Goal: Transaction & Acquisition: Purchase product/service

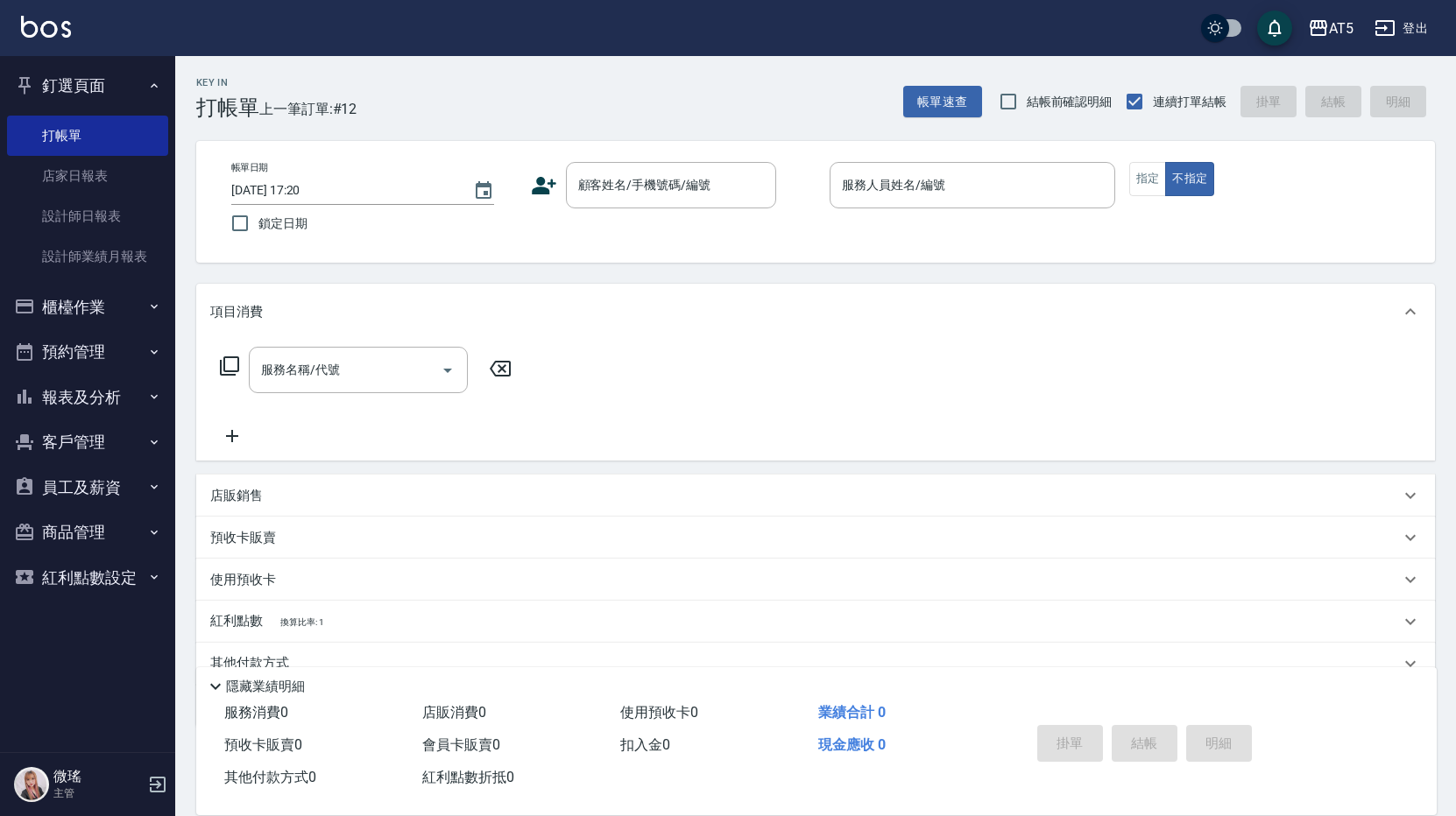
click at [77, 307] on button "櫃檯作業" at bounding box center [88, 307] width 162 height 45
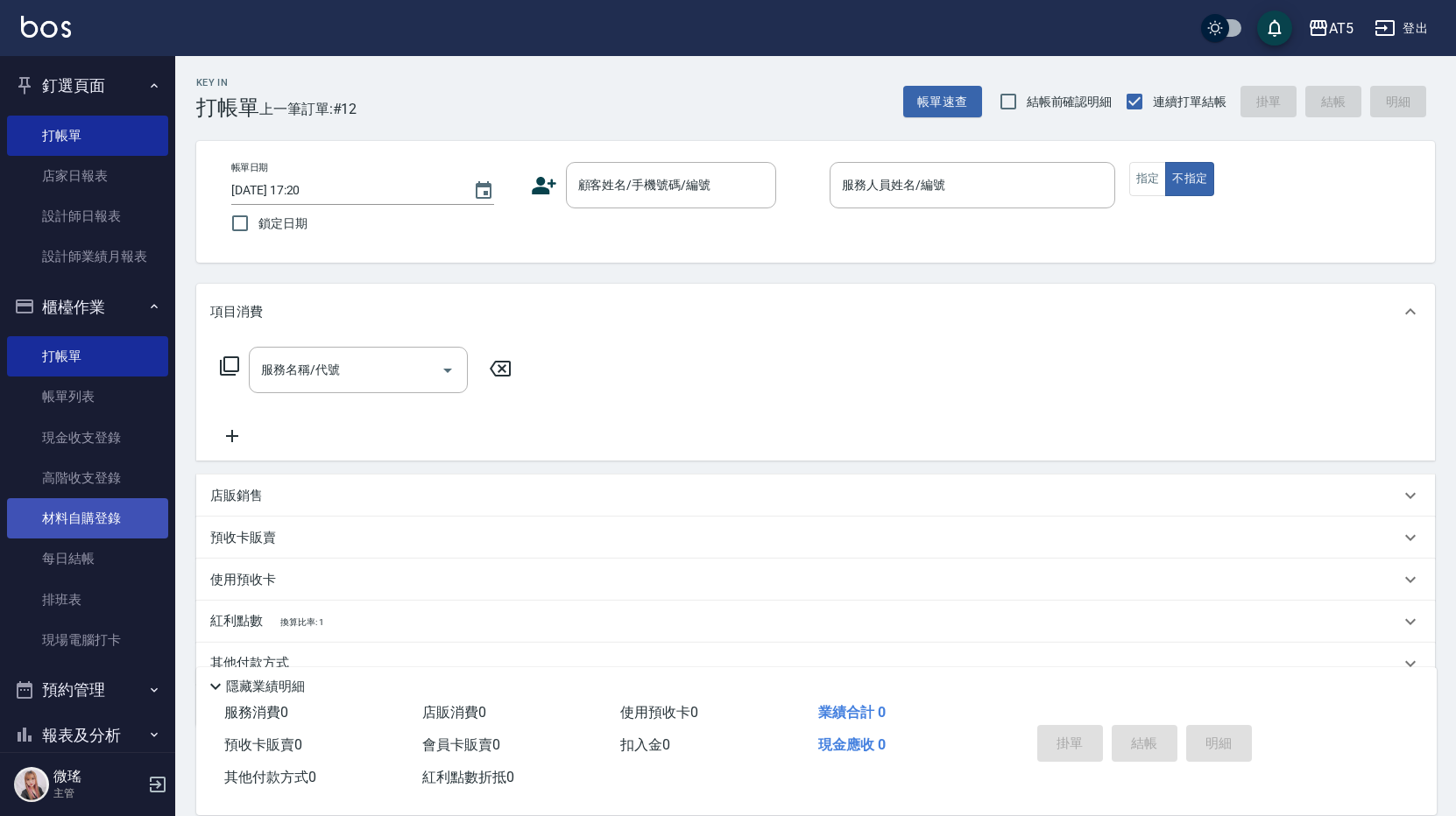
click at [107, 532] on link "材料自購登錄" at bounding box center [88, 518] width 162 height 40
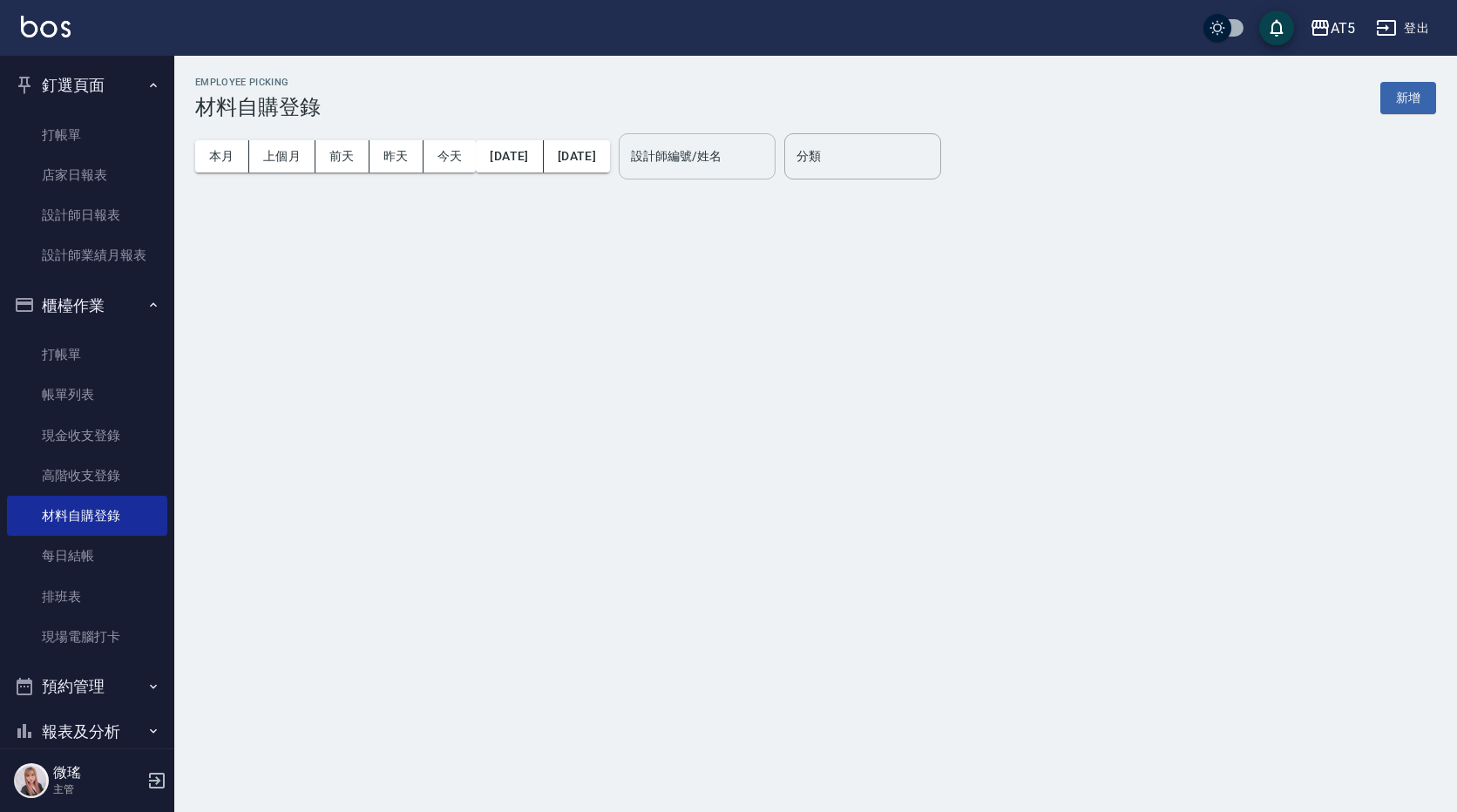
click at [768, 155] on input "設計師編號/姓名" at bounding box center [697, 157] width 142 height 31
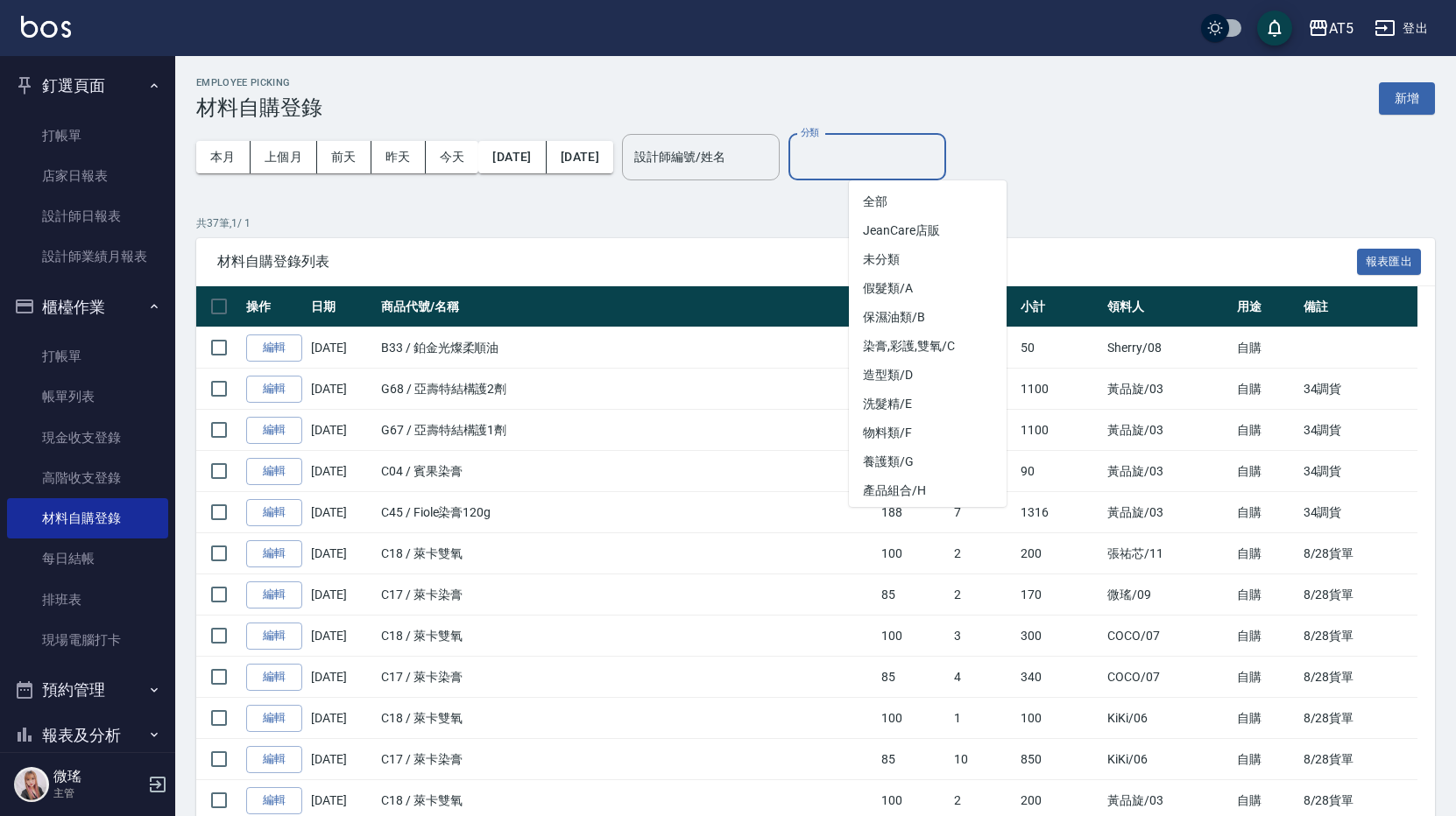
click at [903, 152] on input "分類" at bounding box center [867, 158] width 142 height 31
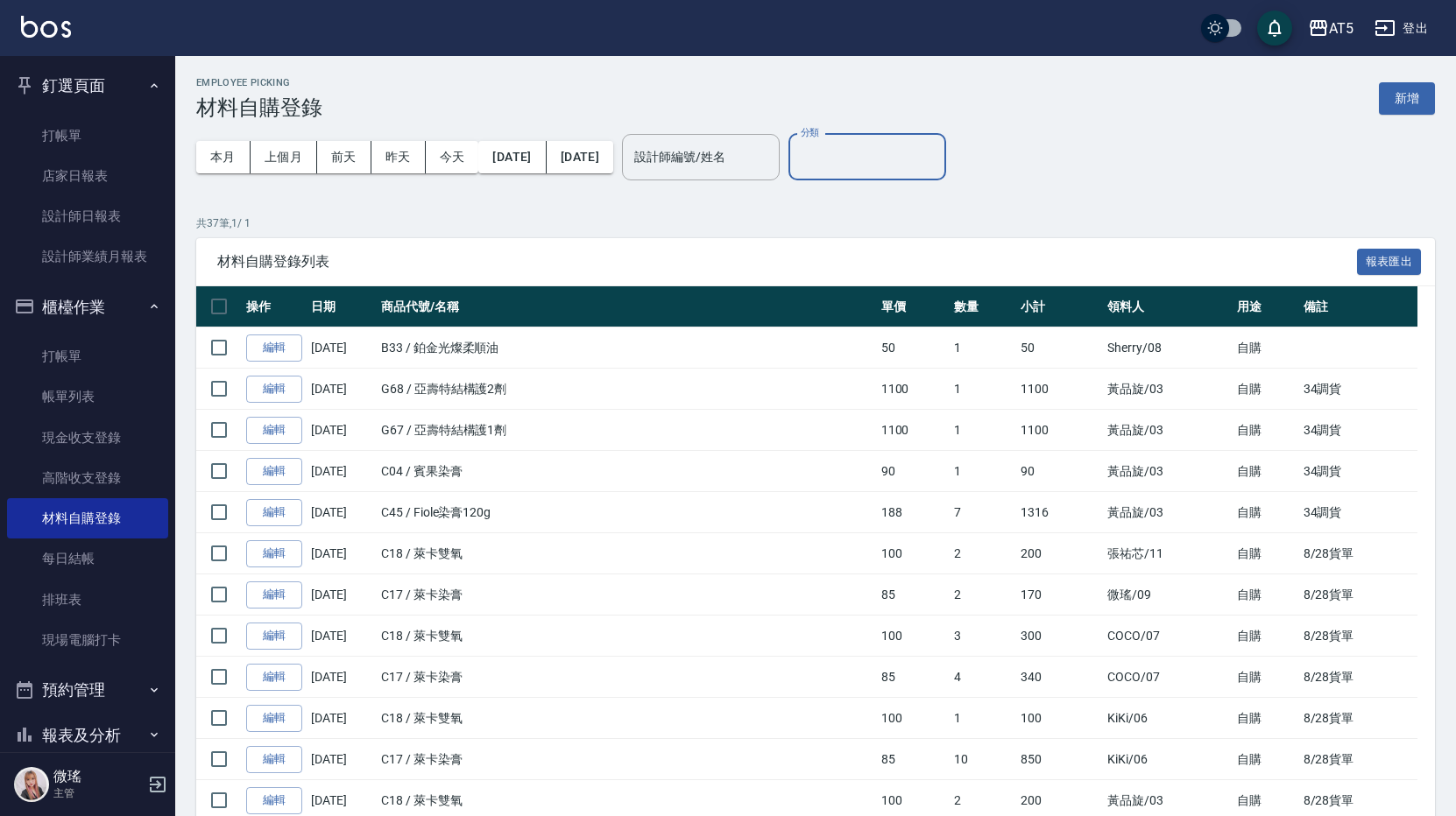
click at [905, 162] on input "分類" at bounding box center [867, 158] width 142 height 31
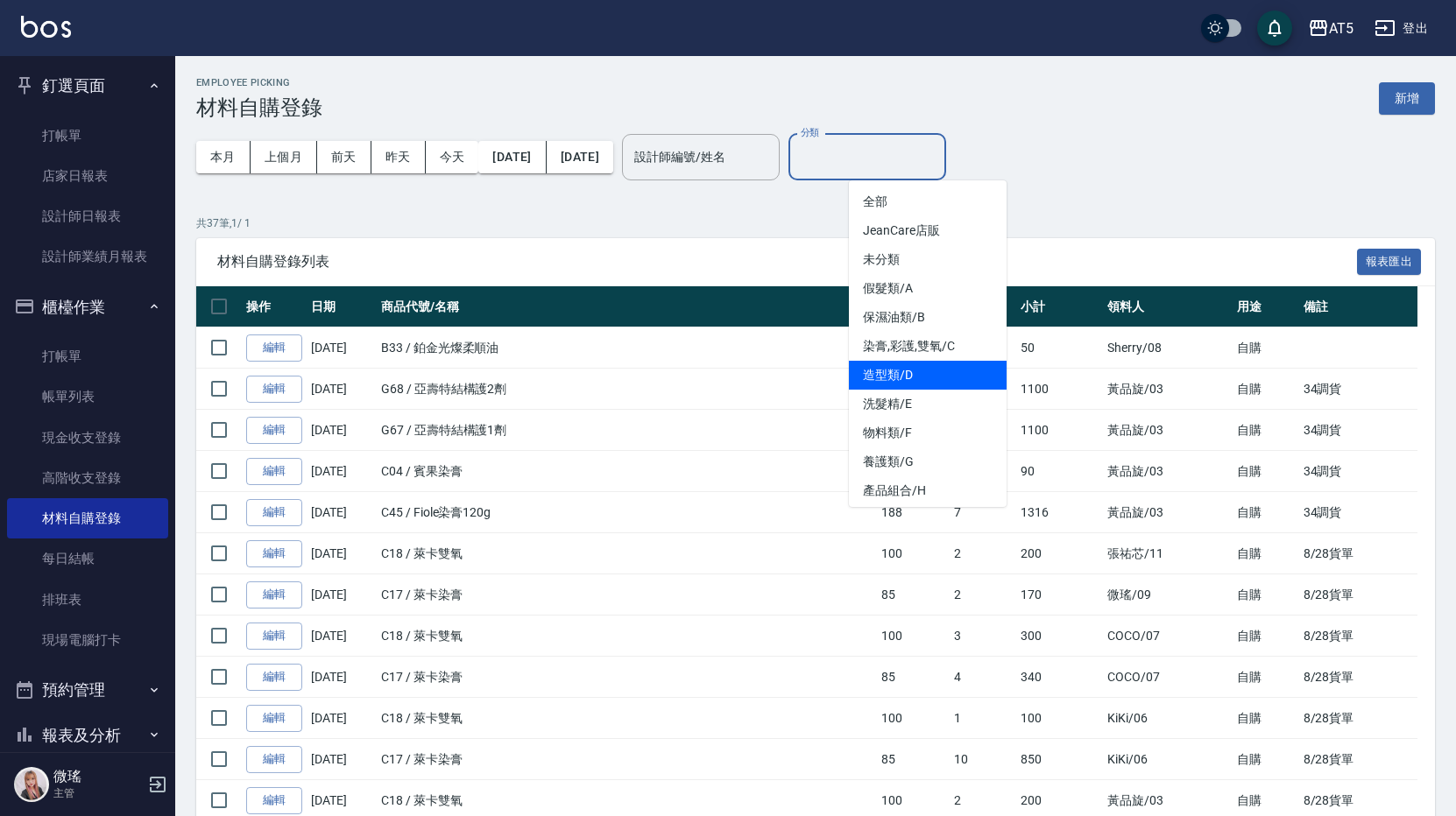
click at [907, 389] on li "造型類/D" at bounding box center [928, 375] width 158 height 29
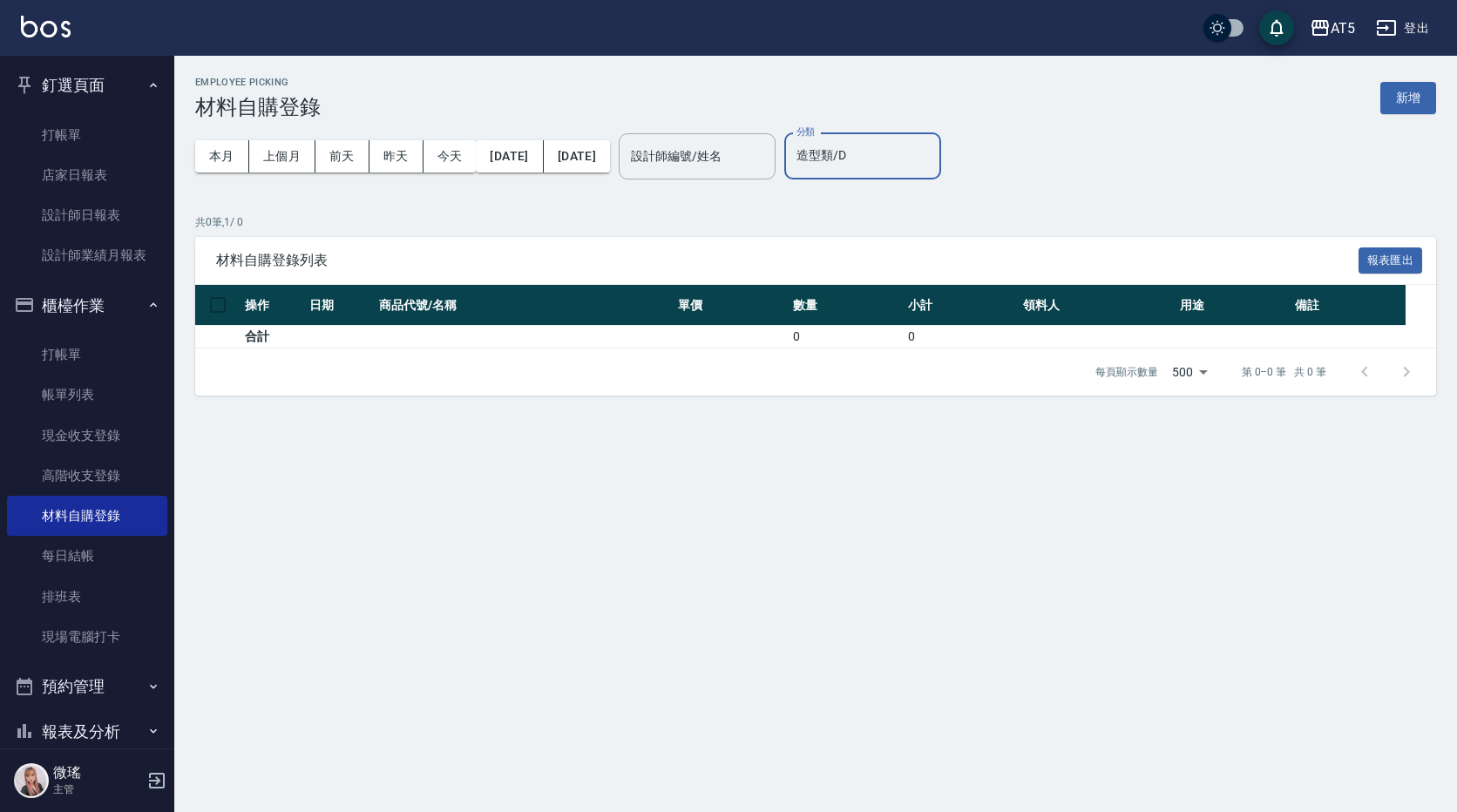
click at [934, 157] on input "造型類/D" at bounding box center [863, 157] width 142 height 31
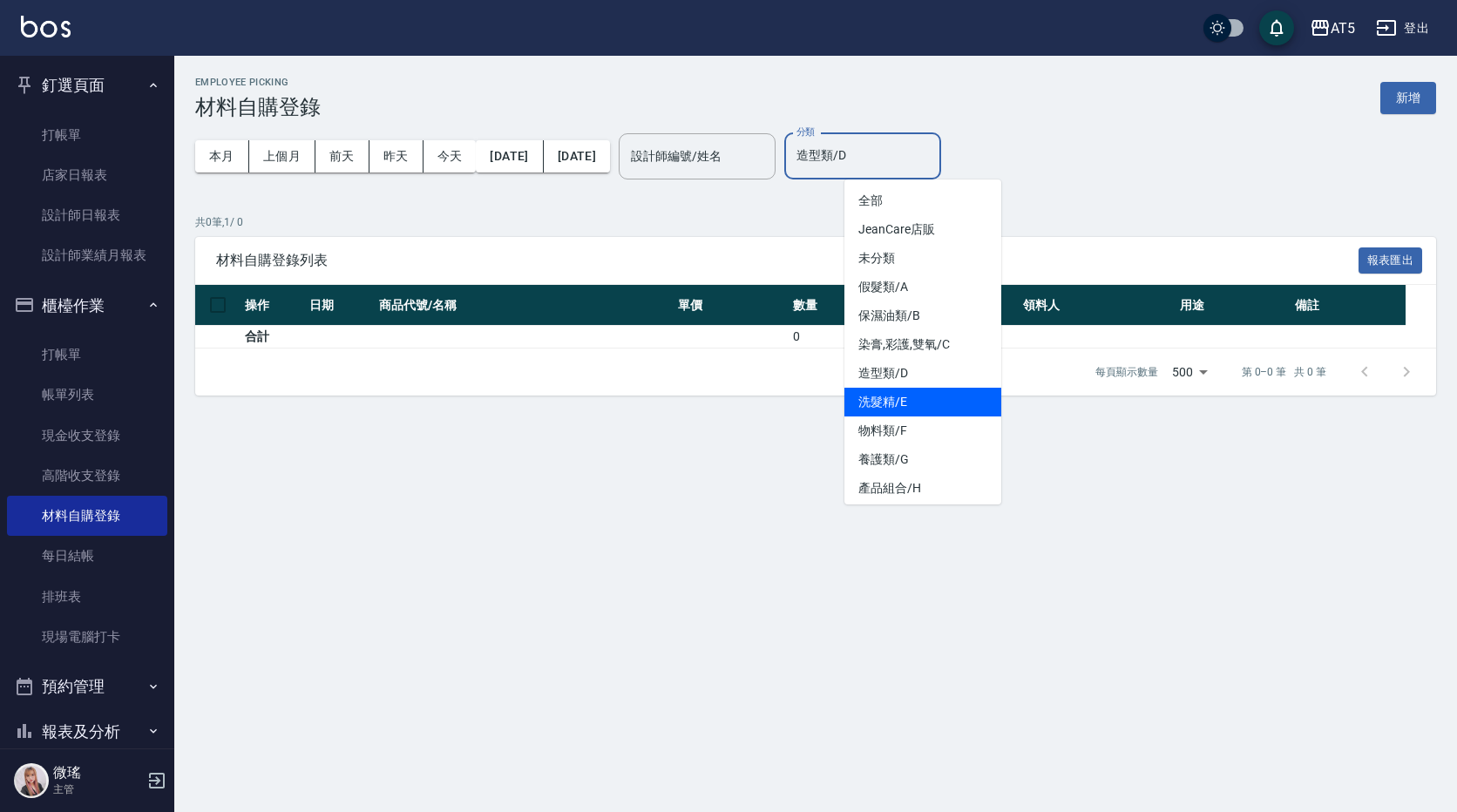
click at [907, 398] on li "洗髮精/E" at bounding box center [923, 402] width 157 height 29
type input "洗髮精/E"
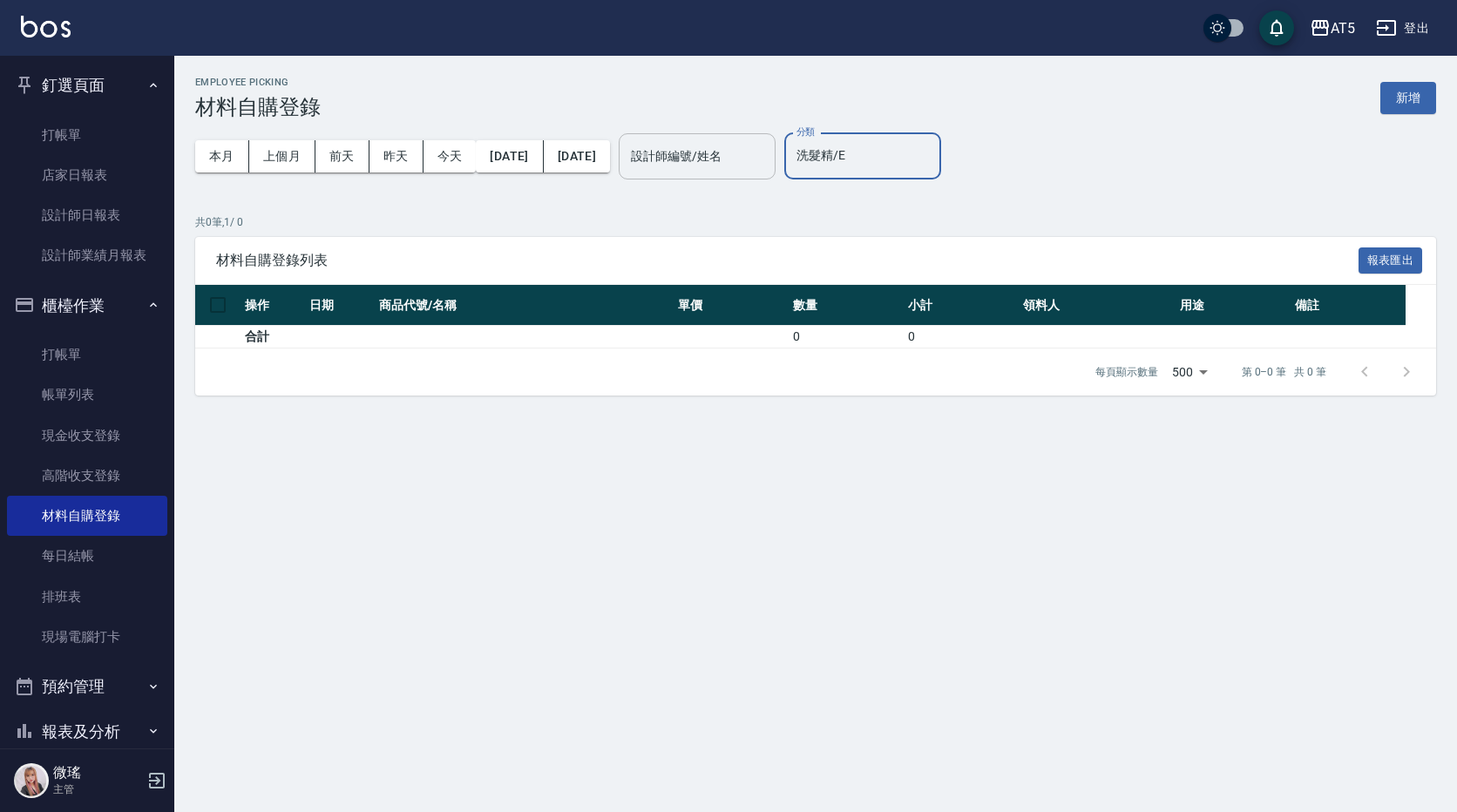
click at [754, 146] on input "設計師編號/姓名" at bounding box center [697, 157] width 142 height 31
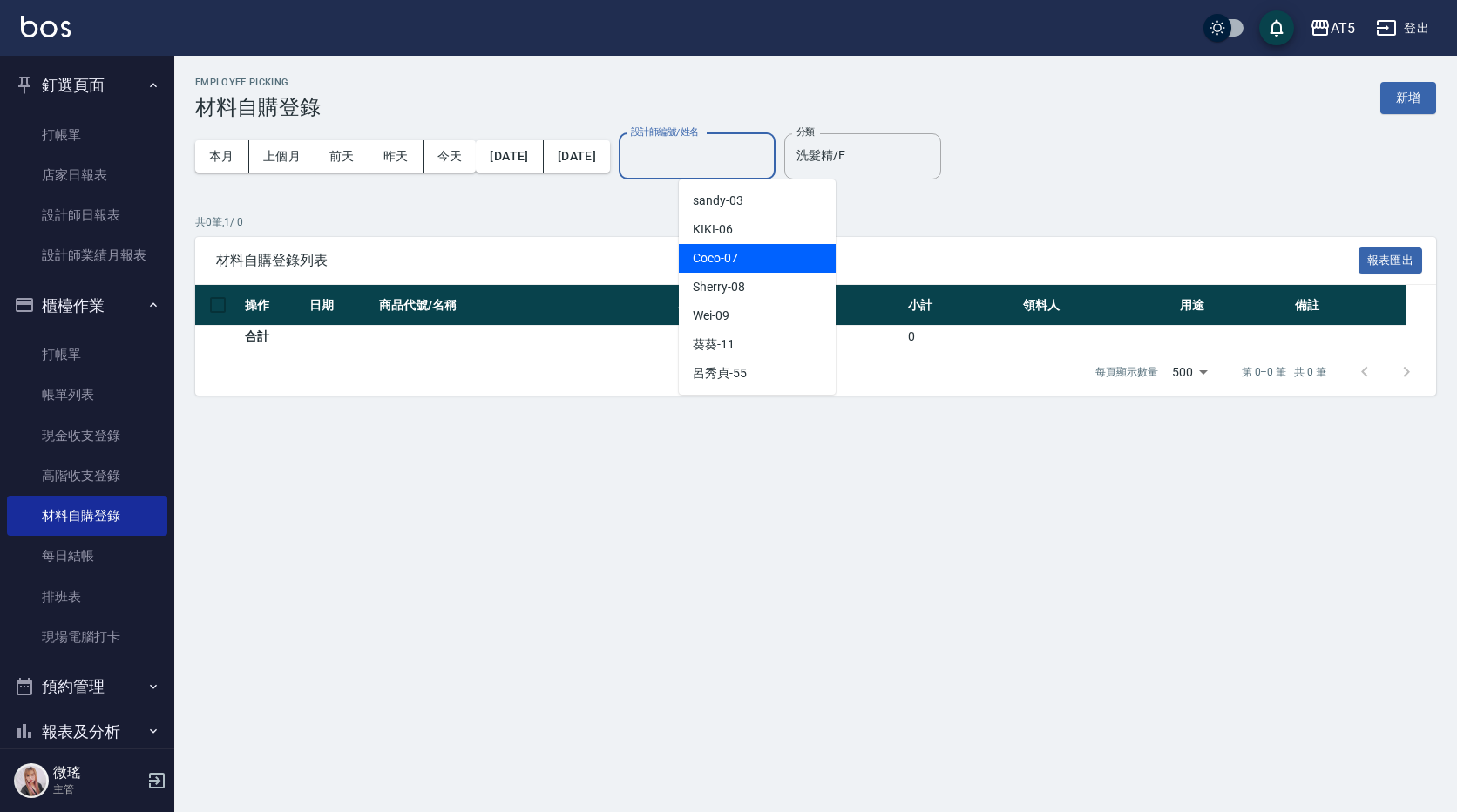
click at [1395, 237] on div "材料自購登錄列表 報表匯出" at bounding box center [815, 261] width 1241 height 48
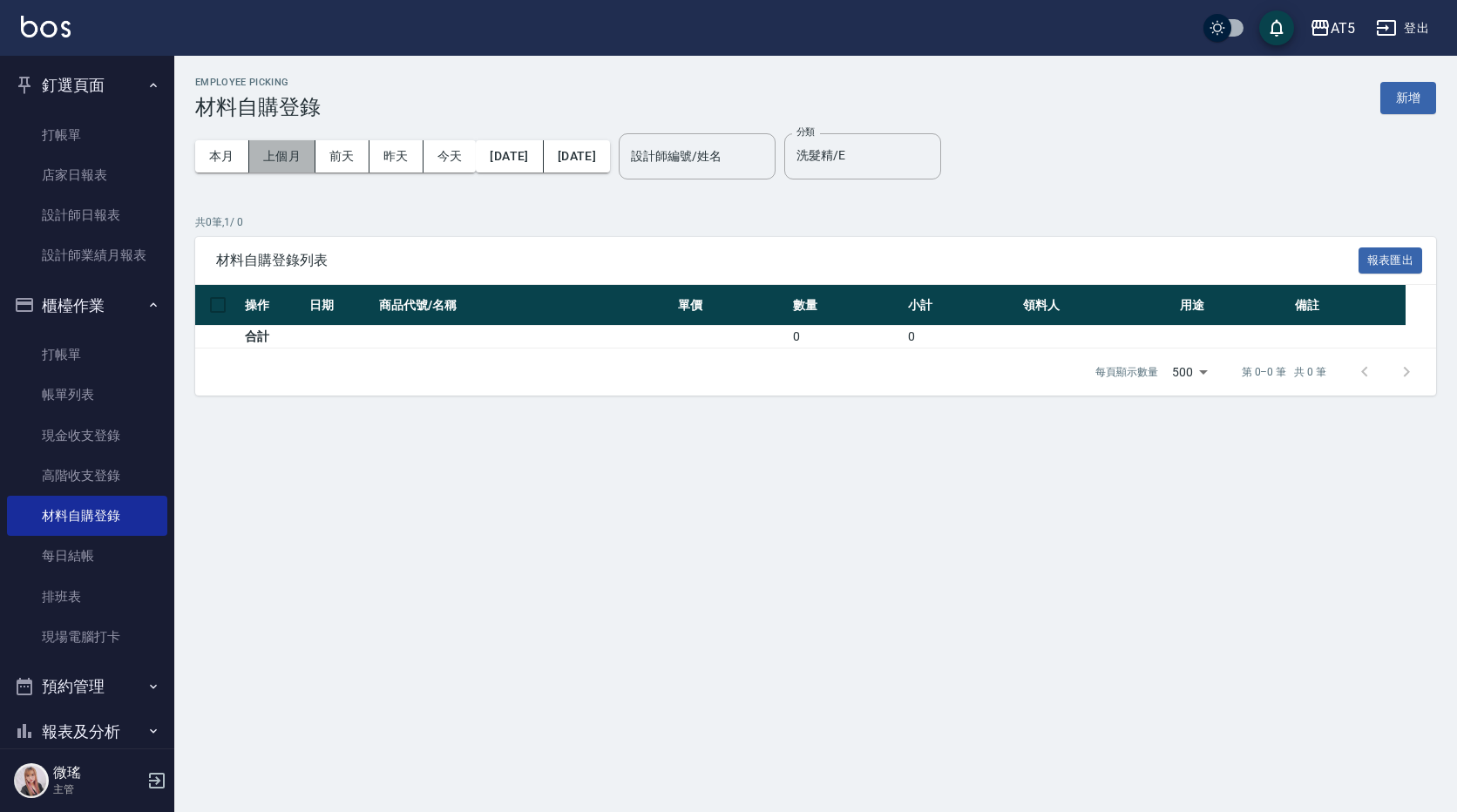
click at [289, 162] on button "上個月" at bounding box center [282, 157] width 66 height 33
click at [931, 143] on input "洗髮精/E" at bounding box center [863, 157] width 142 height 31
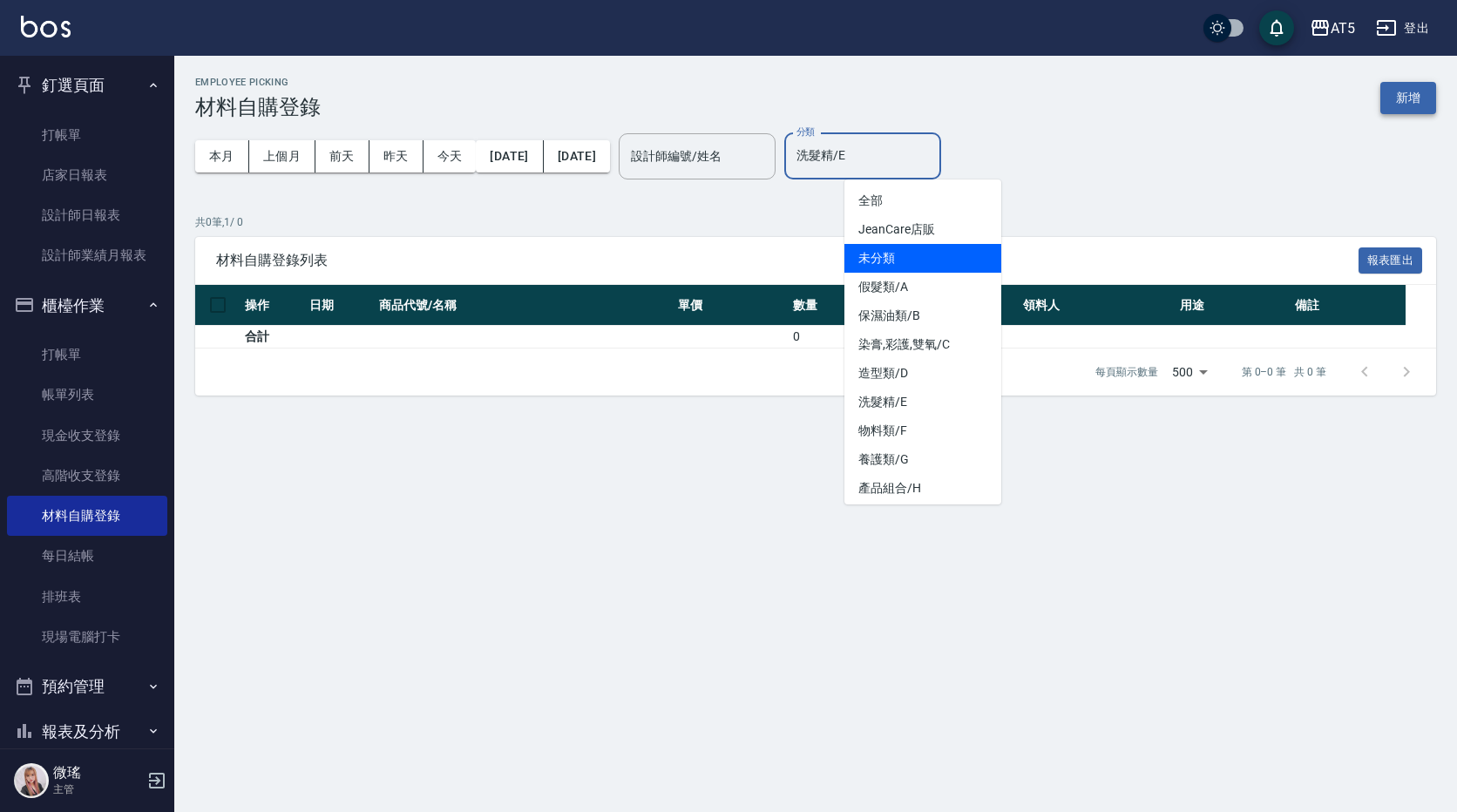
click at [1420, 96] on button "新增" at bounding box center [1408, 99] width 55 height 33
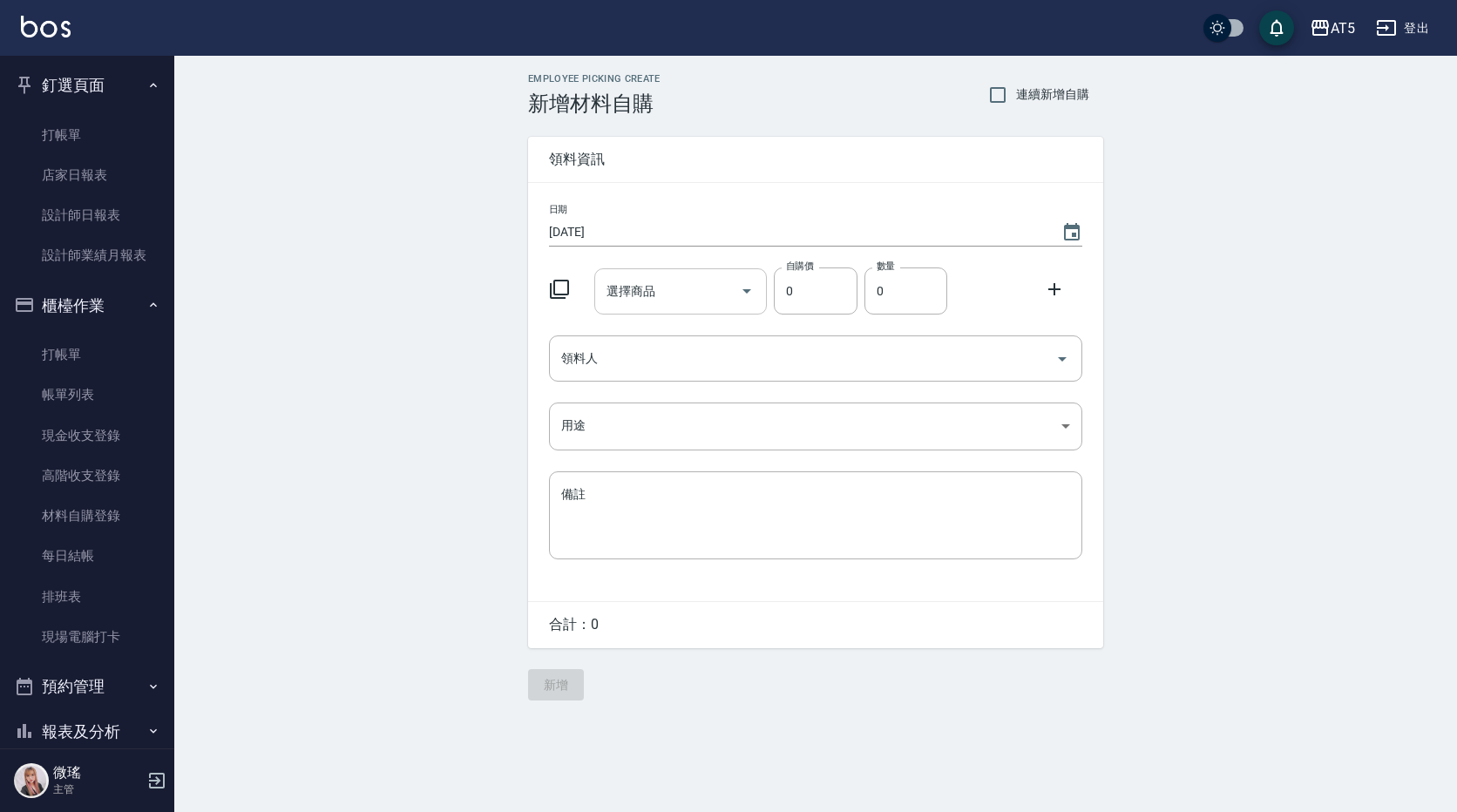
click at [676, 294] on input "選擇商品" at bounding box center [669, 292] width 132 height 31
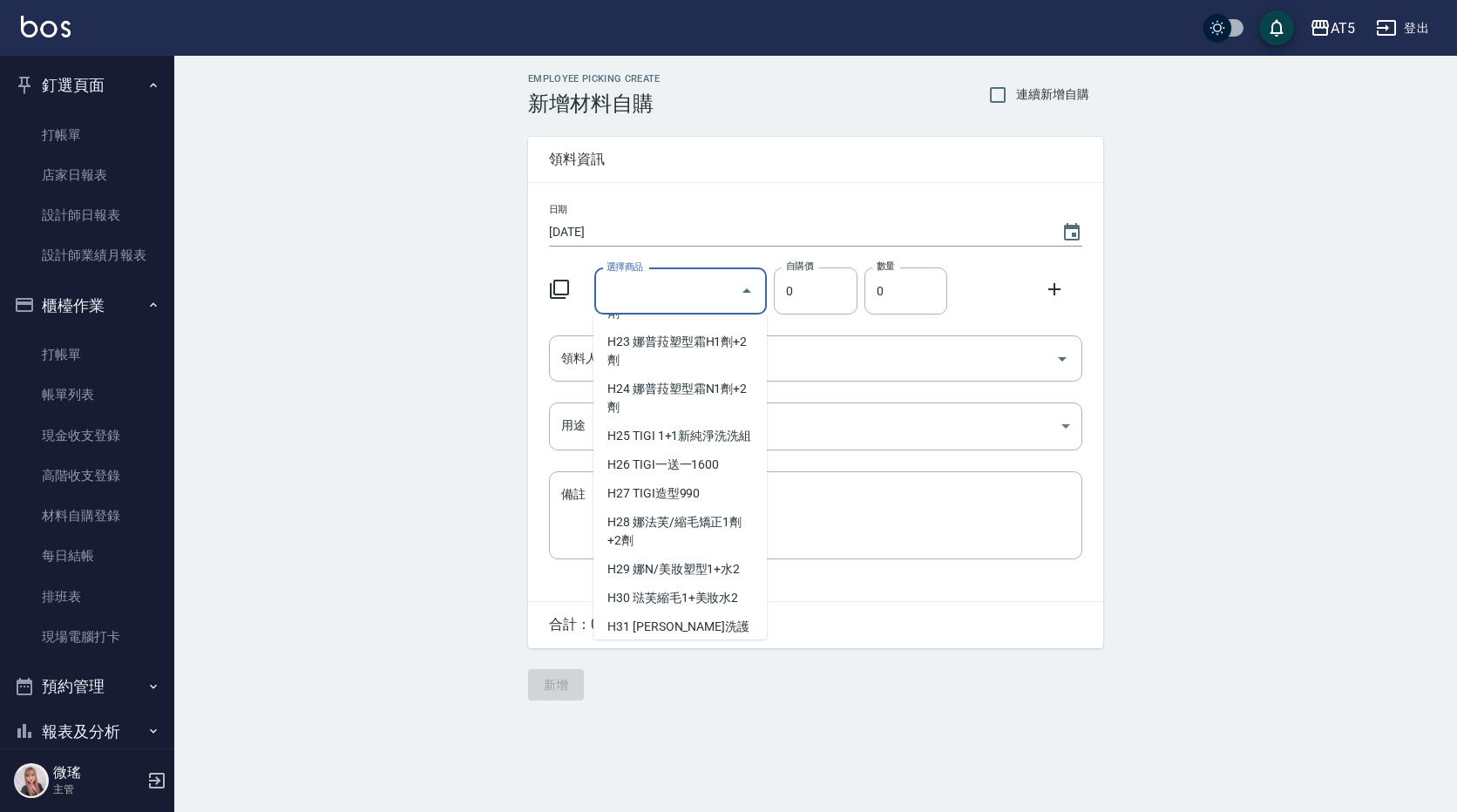
scroll to position [12112, 0]
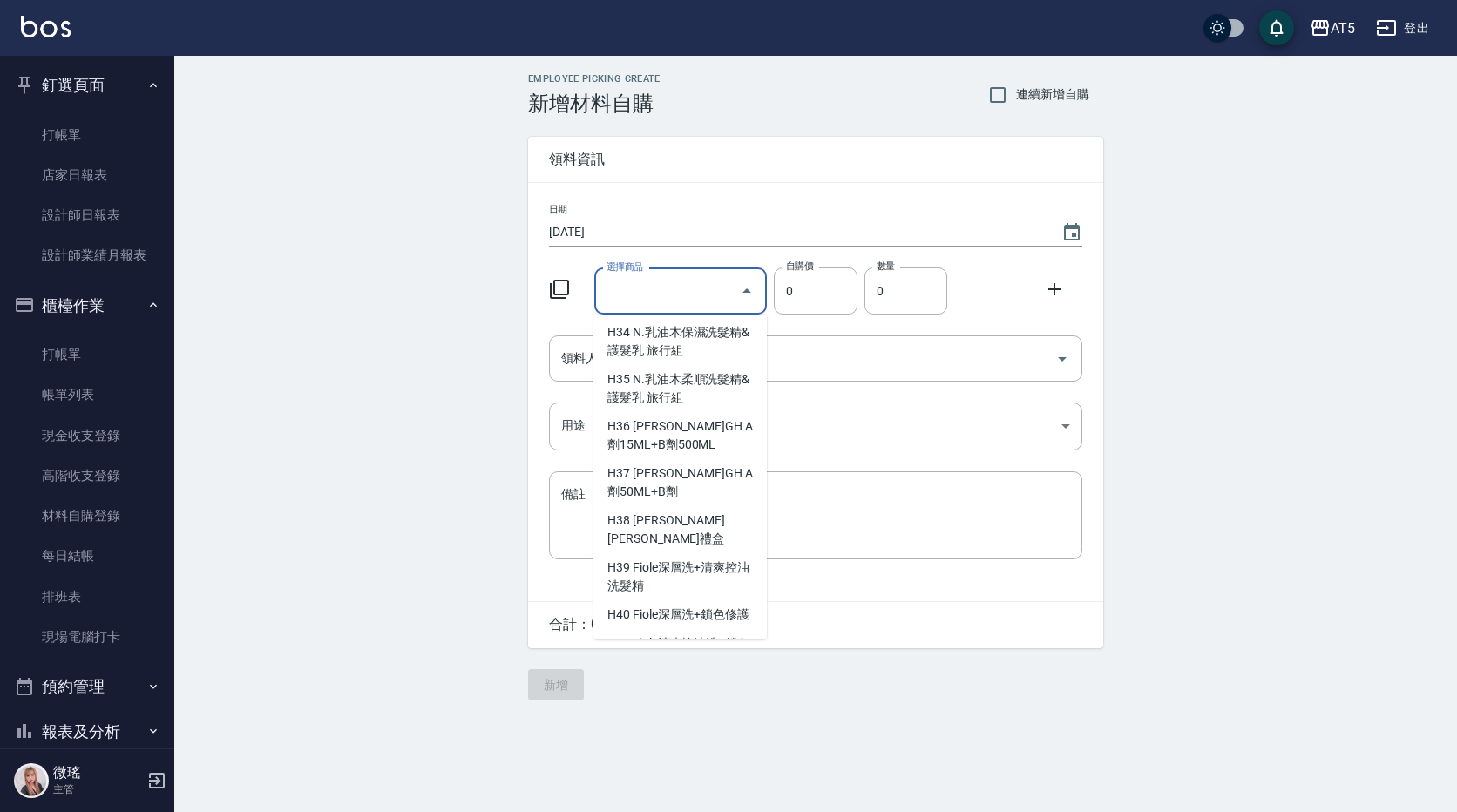
type input "喬娜斯新品頭皮洗1000ML(單罐)"
type input "350"
type input "1"
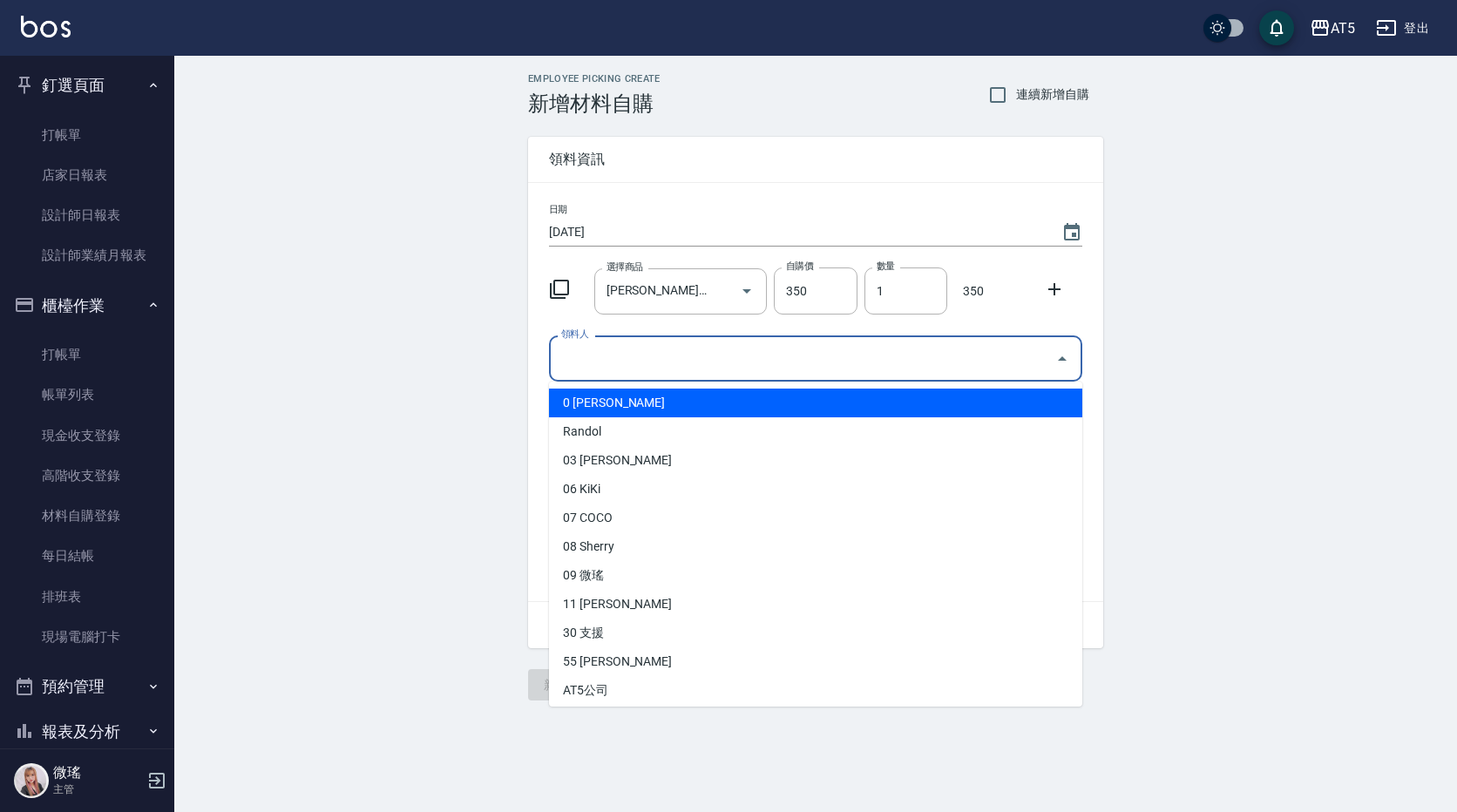
click at [675, 366] on input "領料人" at bounding box center [803, 359] width 492 height 31
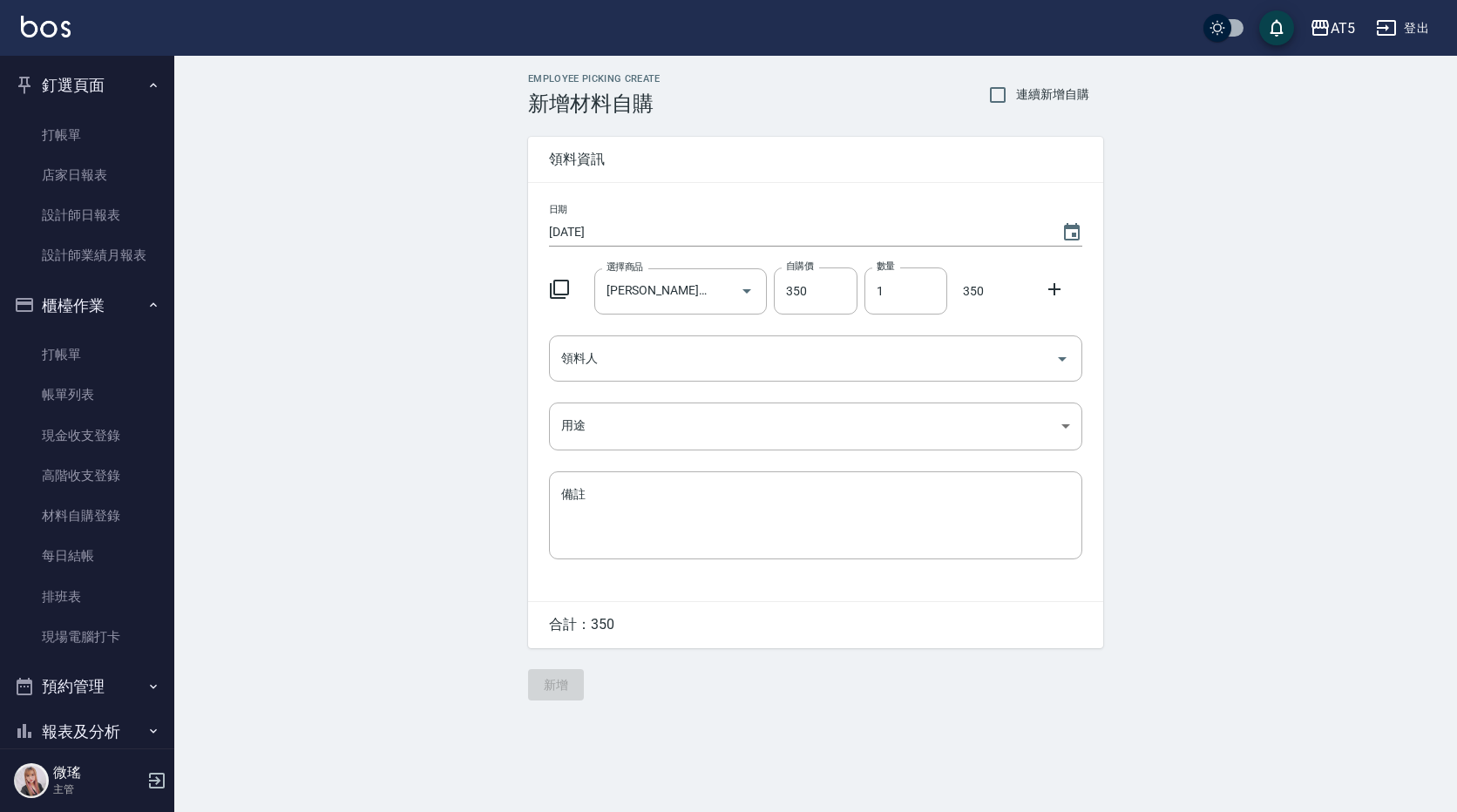
click at [1050, 298] on icon at bounding box center [1054, 290] width 21 height 21
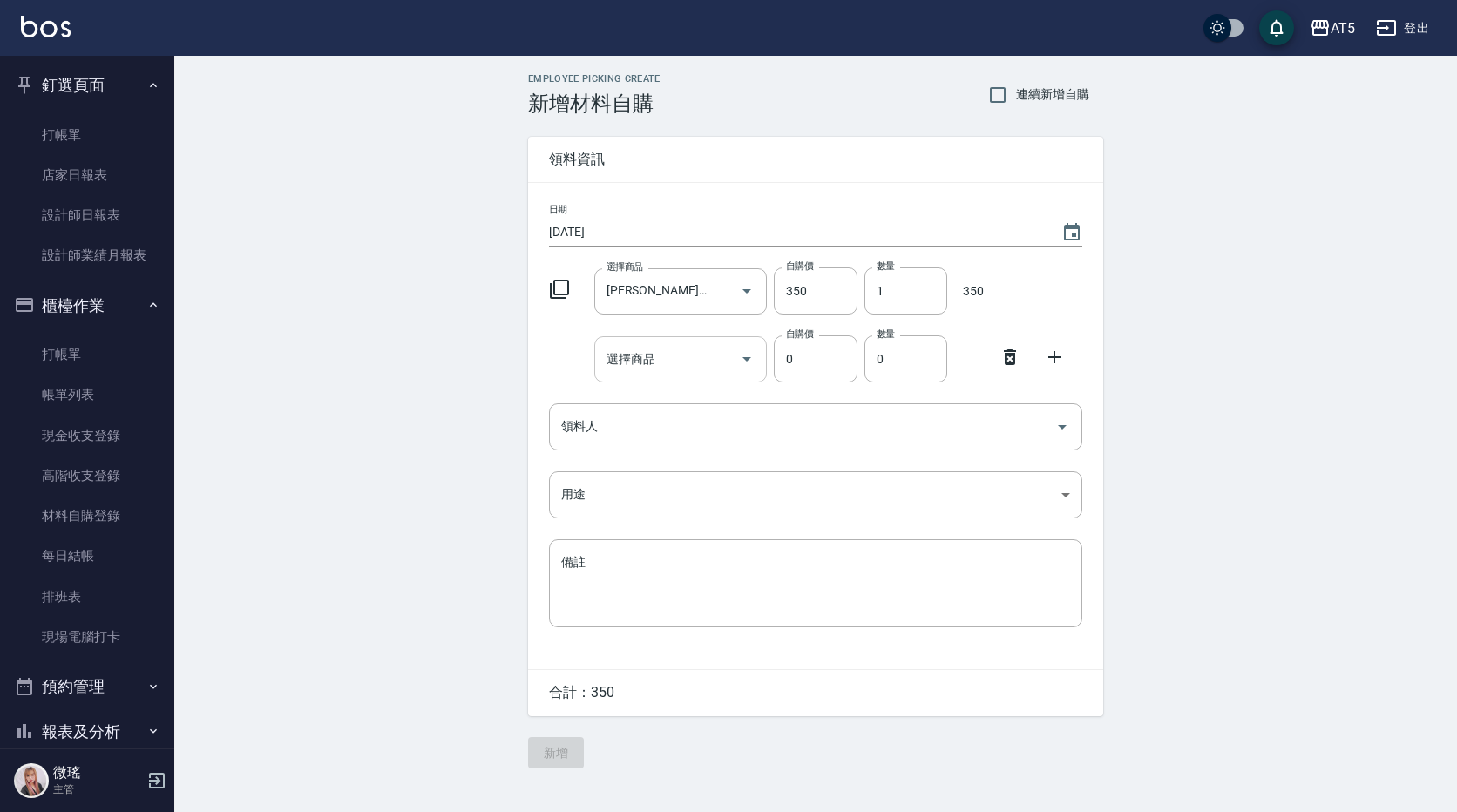
click at [691, 371] on input "選擇商品" at bounding box center [669, 360] width 132 height 31
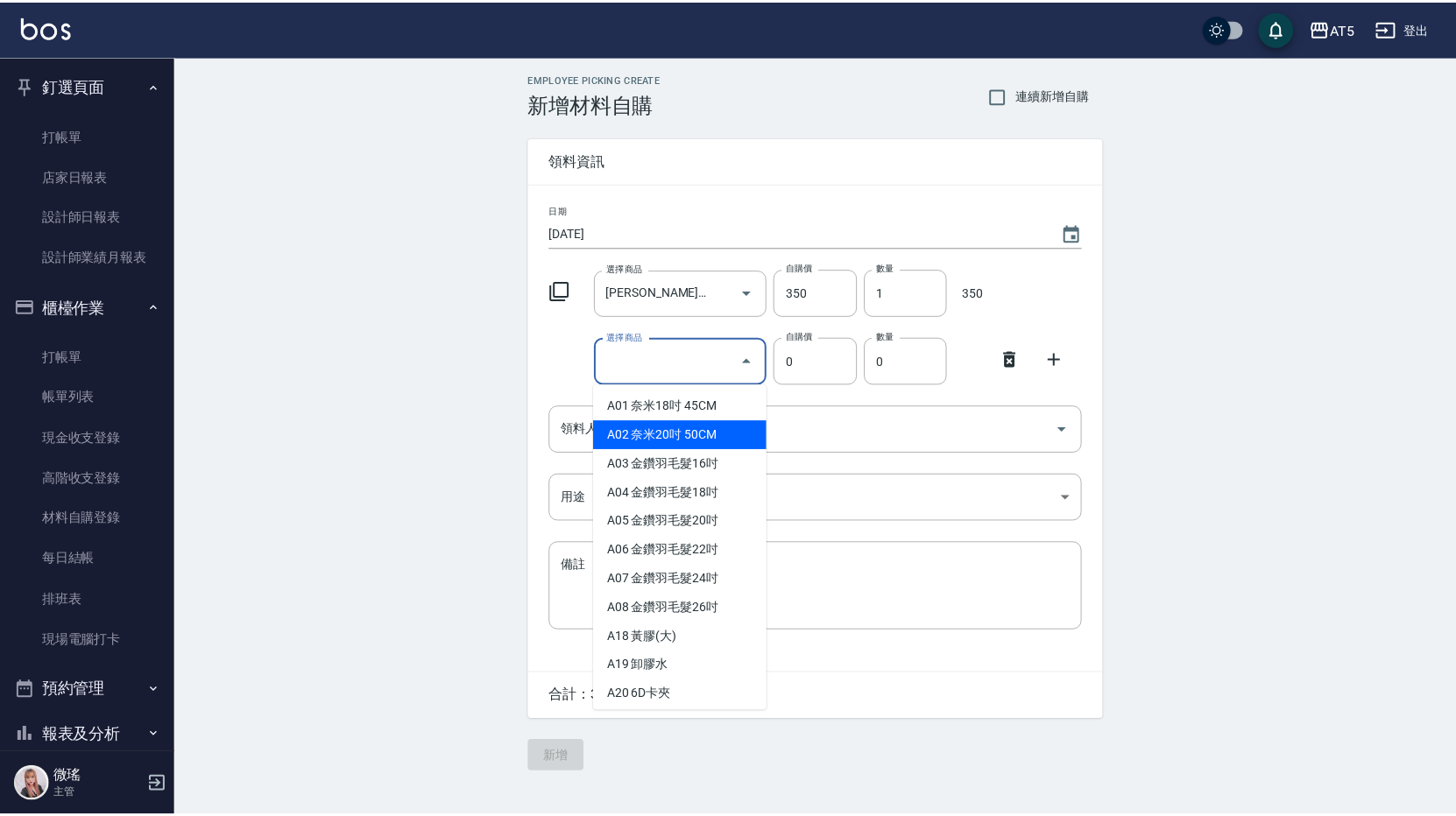
scroll to position [438, 0]
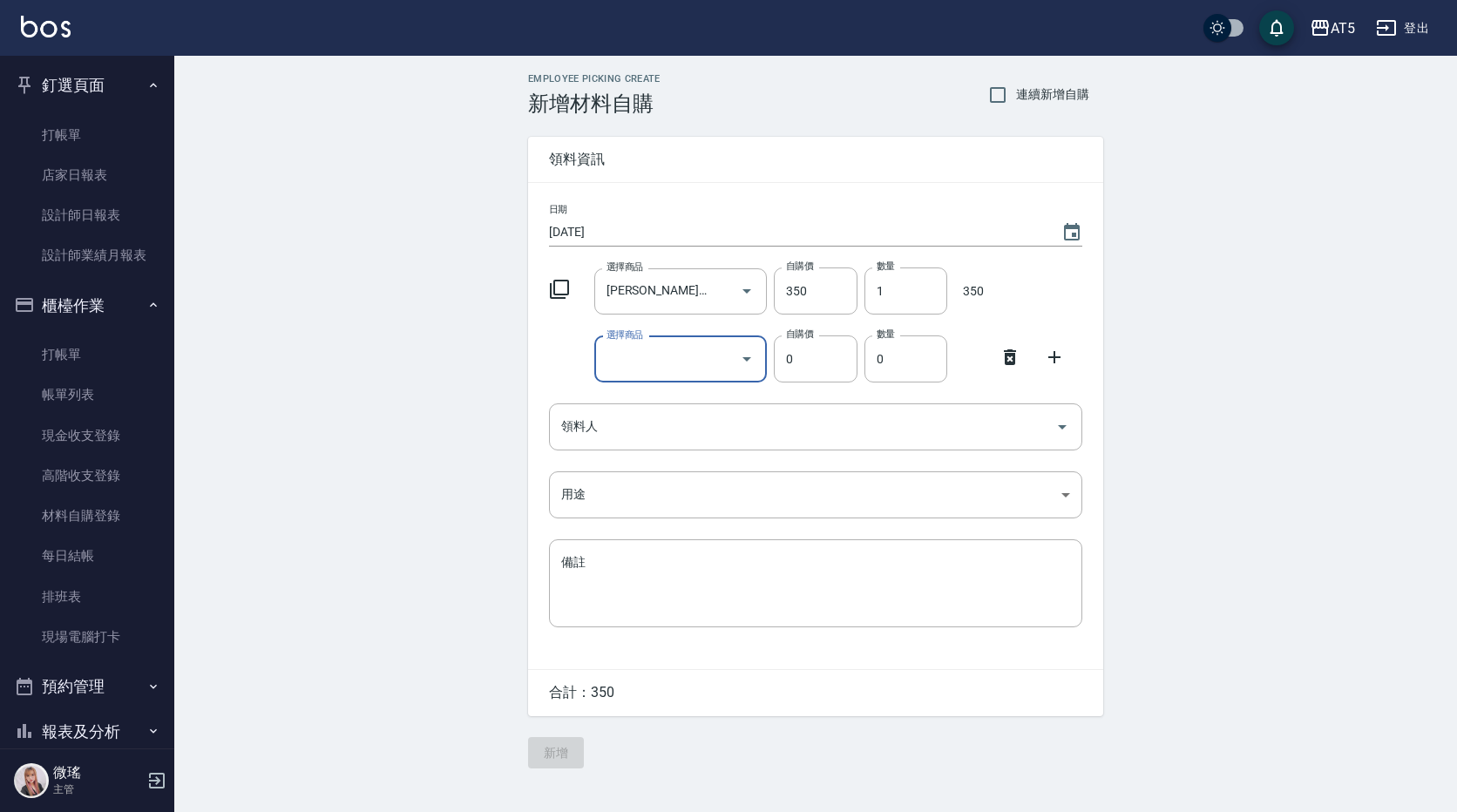
click at [669, 356] on input "選擇商品" at bounding box center [669, 360] width 132 height 31
type input "f"
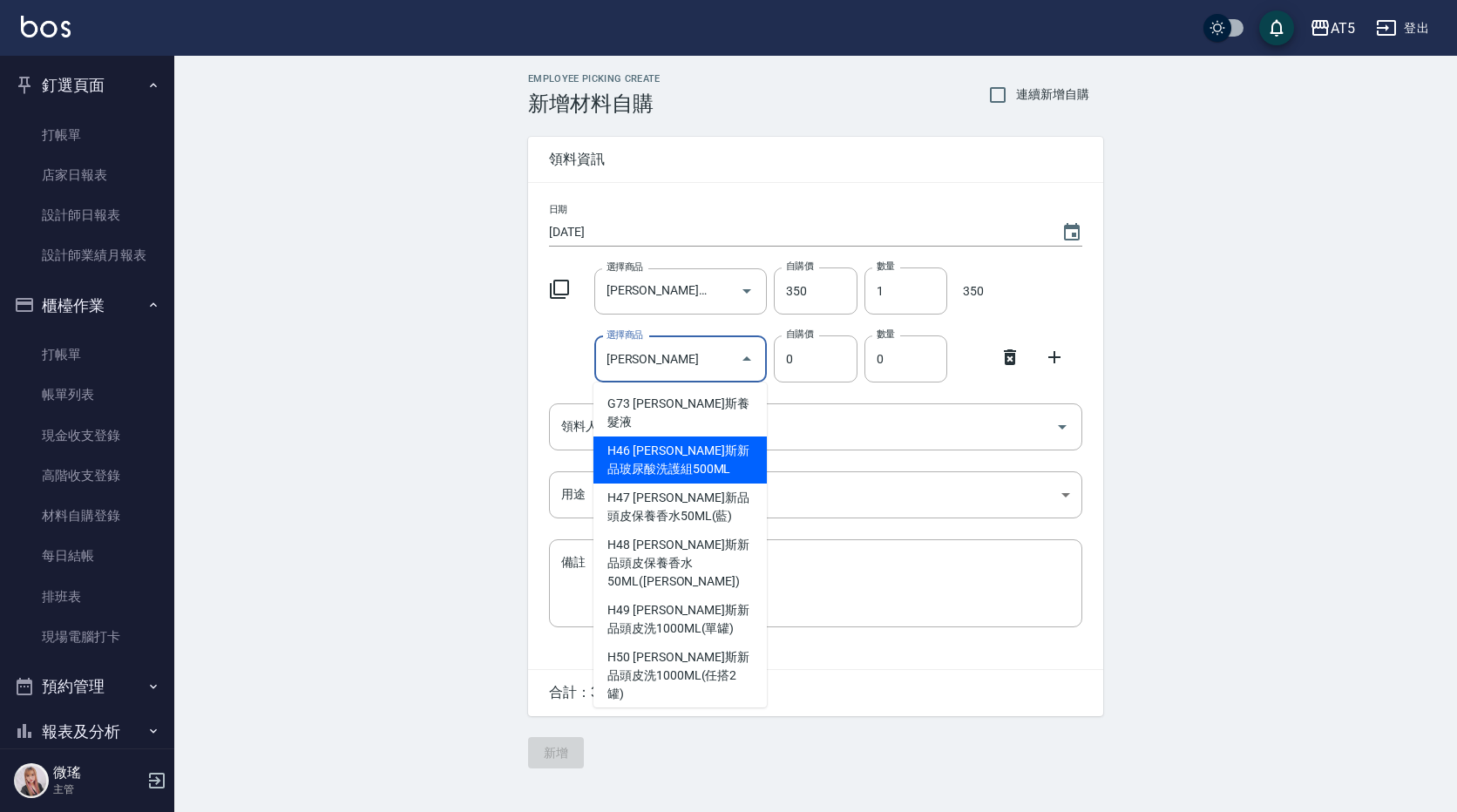
click at [654, 446] on li "H46 喬娜斯新品玻尿酸洗護組500ML" at bounding box center [679, 459] width 173 height 47
type input "喬娜斯新品玻尿酸洗護組500ML"
type input "330"
type input "1"
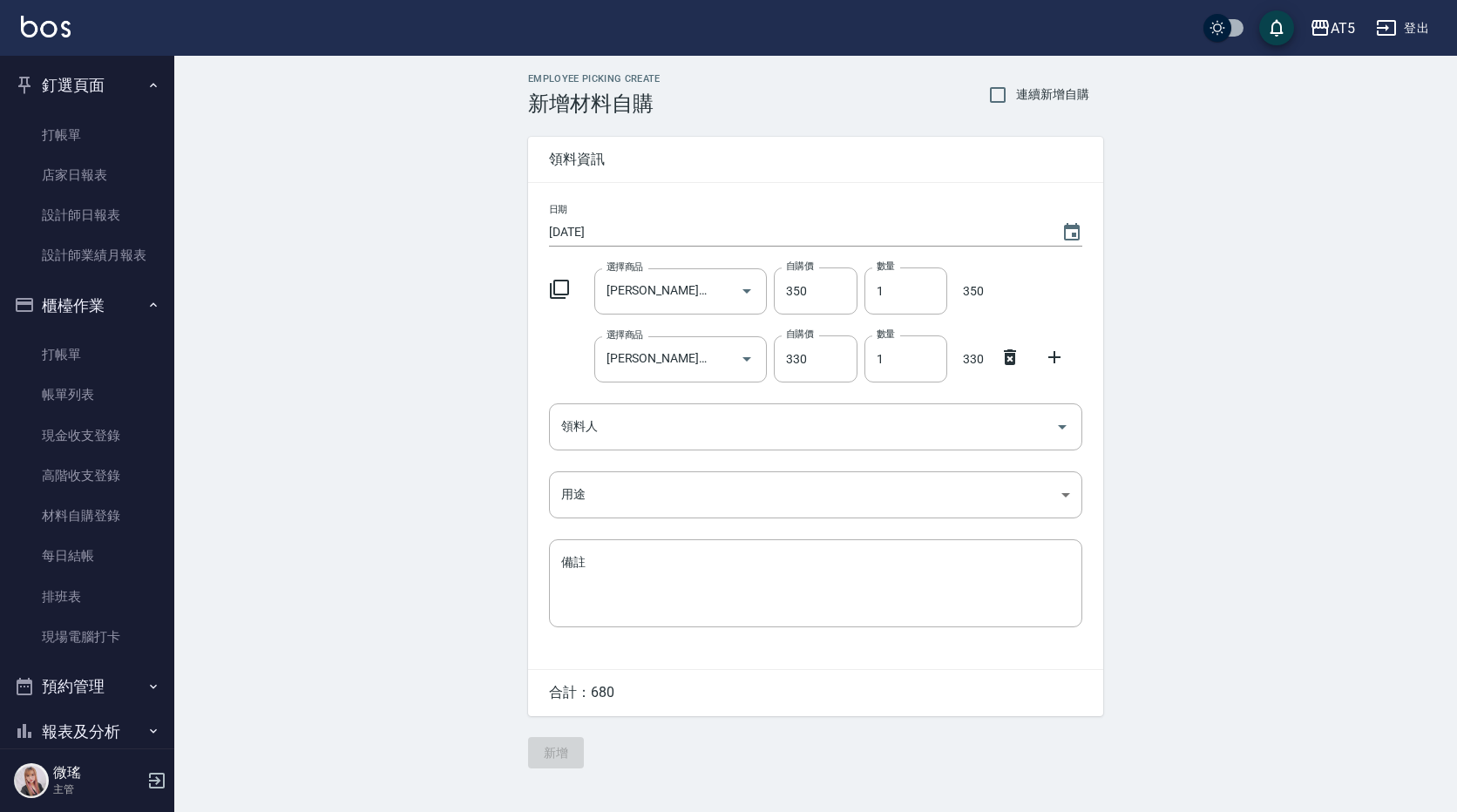
click at [1052, 357] on icon at bounding box center [1054, 358] width 21 height 21
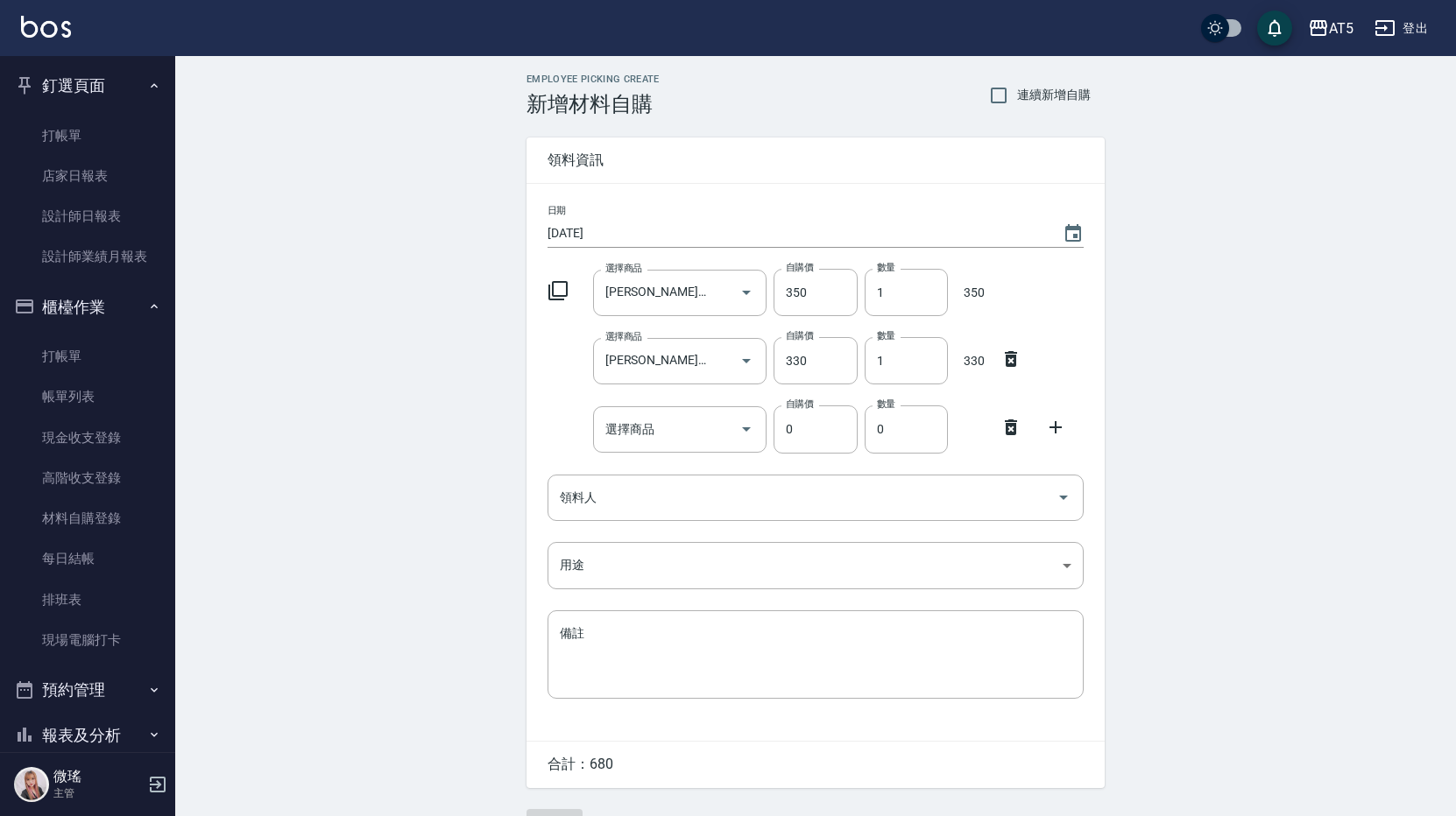
click at [1063, 429] on icon at bounding box center [1056, 428] width 21 height 21
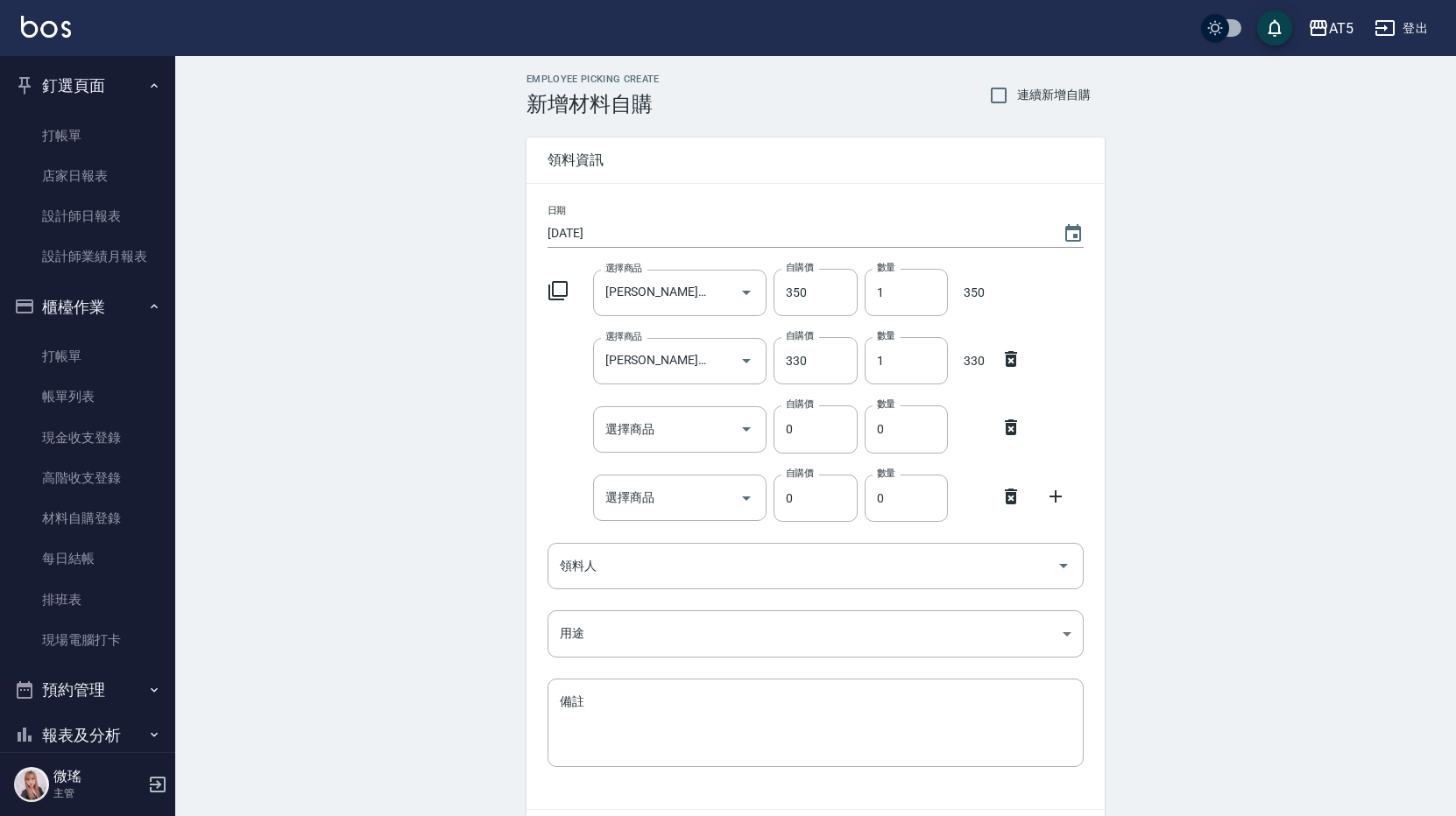
click at [1008, 359] on icon at bounding box center [1011, 359] width 13 height 15
type input "0"
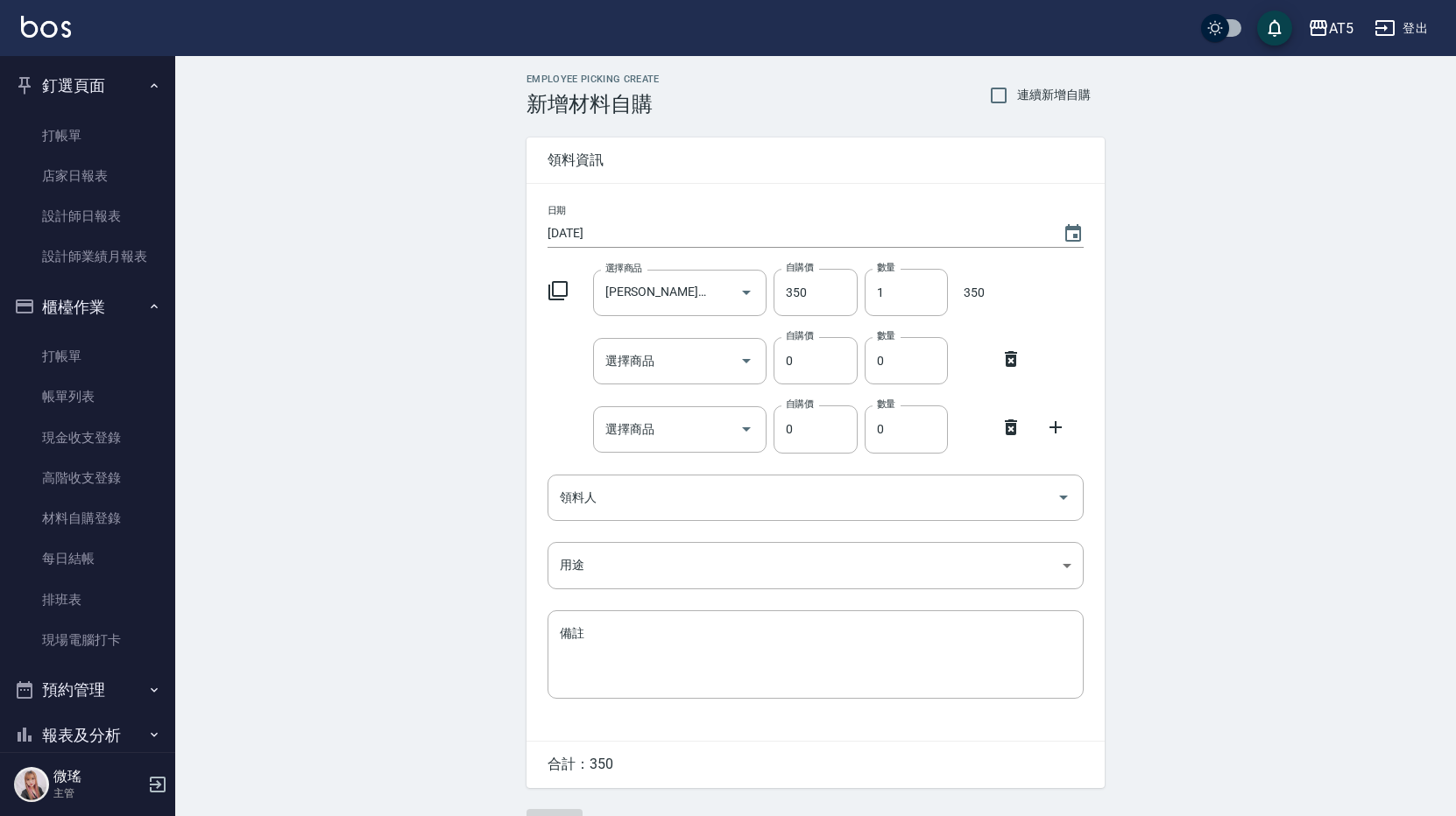
click at [1006, 358] on icon at bounding box center [1011, 359] width 13 height 15
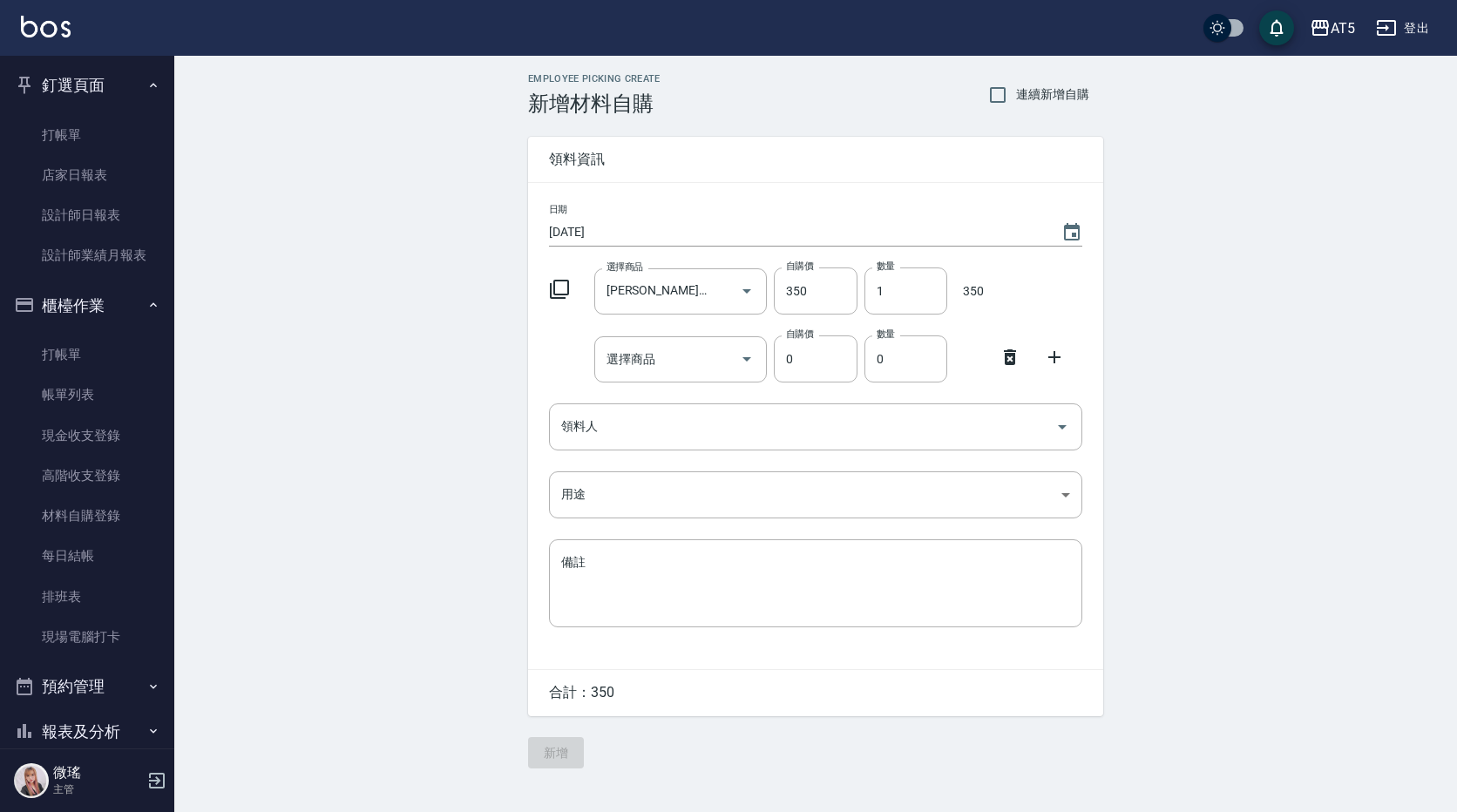
click at [1006, 359] on icon at bounding box center [1010, 357] width 12 height 15
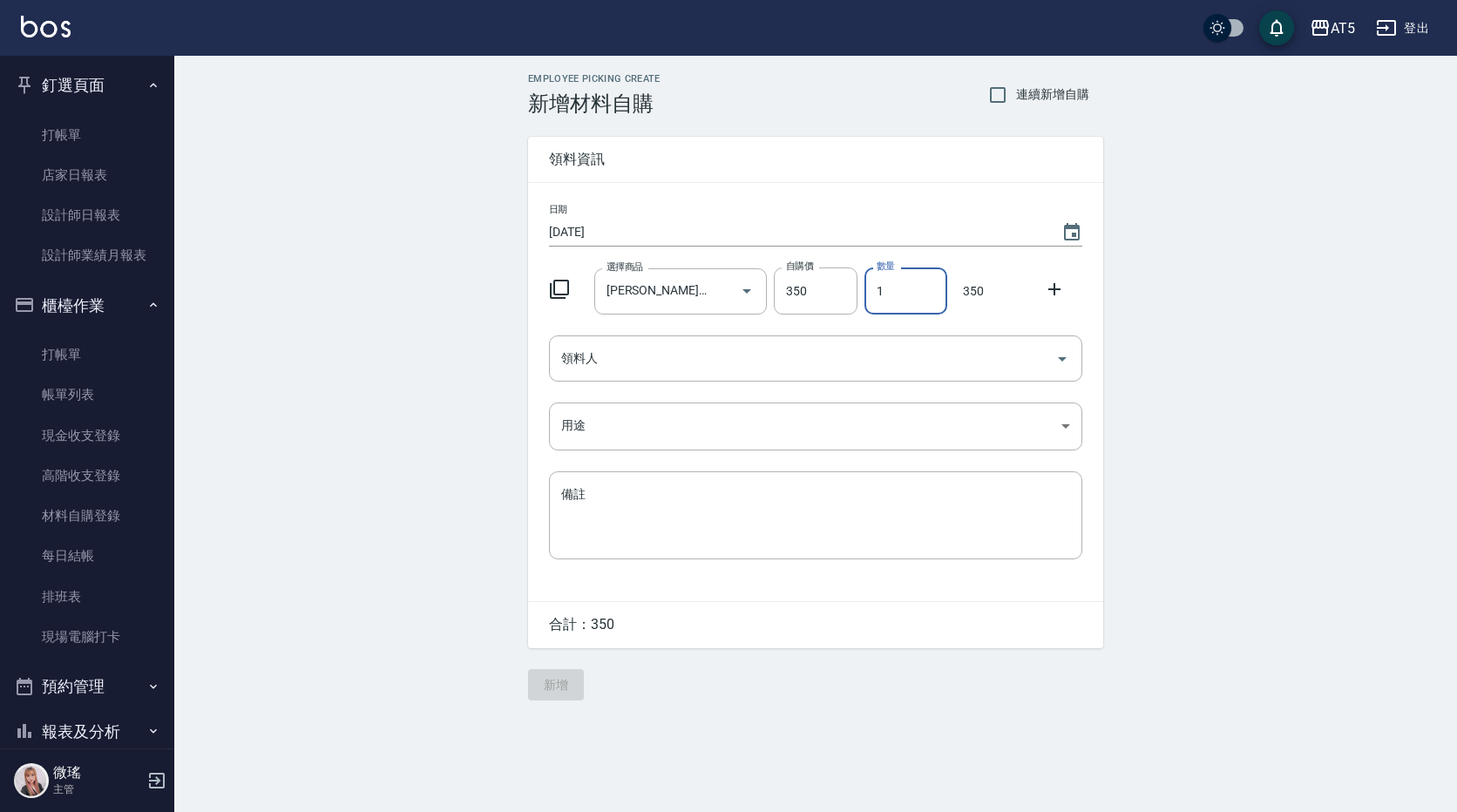
click at [920, 295] on input "1" at bounding box center [906, 291] width 83 height 47
type input "02"
click at [790, 355] on input "領料人" at bounding box center [803, 359] width 492 height 31
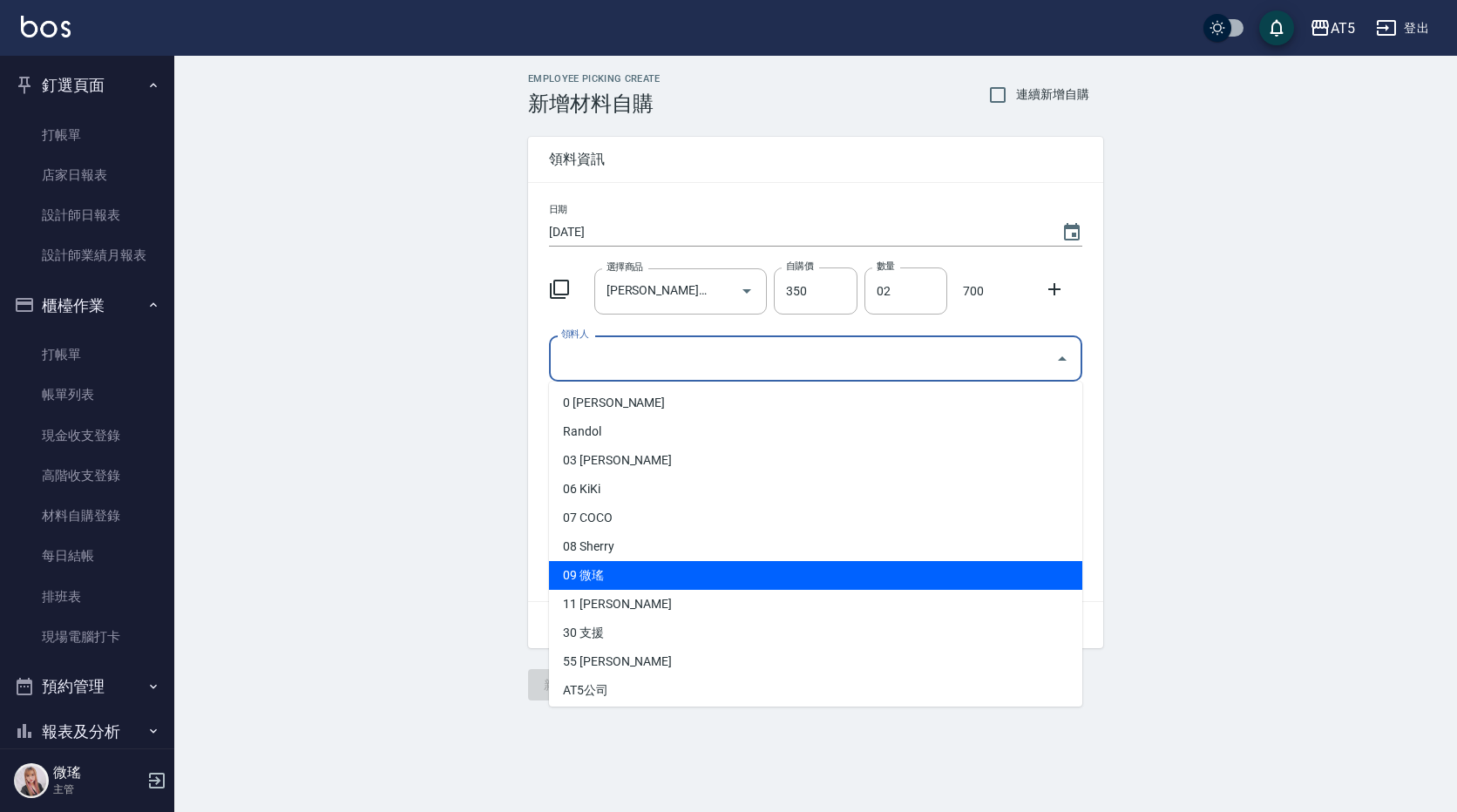
click at [690, 575] on li "09 微瑤" at bounding box center [816, 576] width 534 height 29
type input "微瑤"
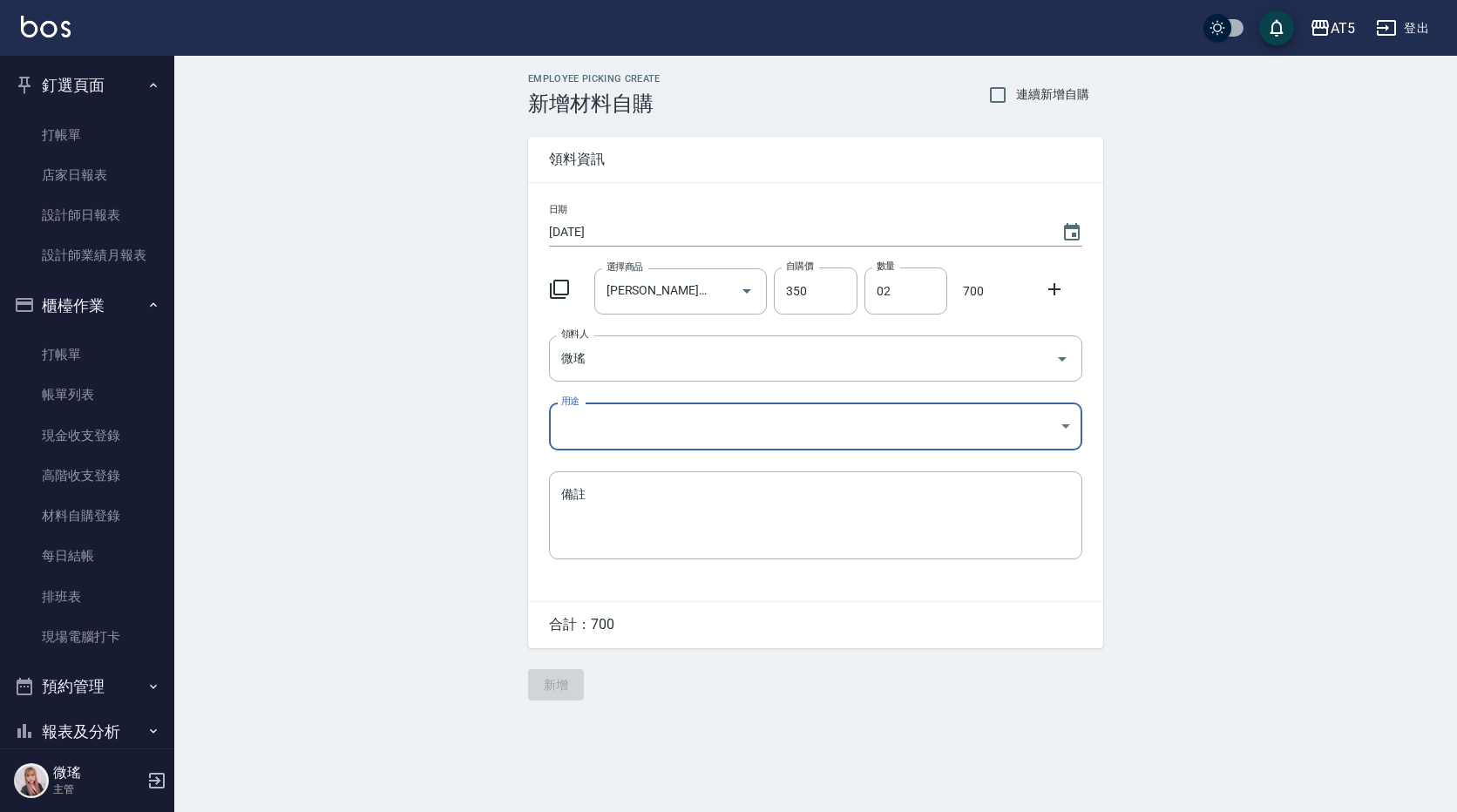
click at [656, 446] on body "AT5 登出 釘選頁面 打帳單 店家日報表 設計師日報表 設計師業績月報表 櫃檯作業 打帳單 帳單列表 現金收支登錄 高階收支登錄 材料自購登錄 每日結帳 排…" at bounding box center [728, 406] width 1457 height 812
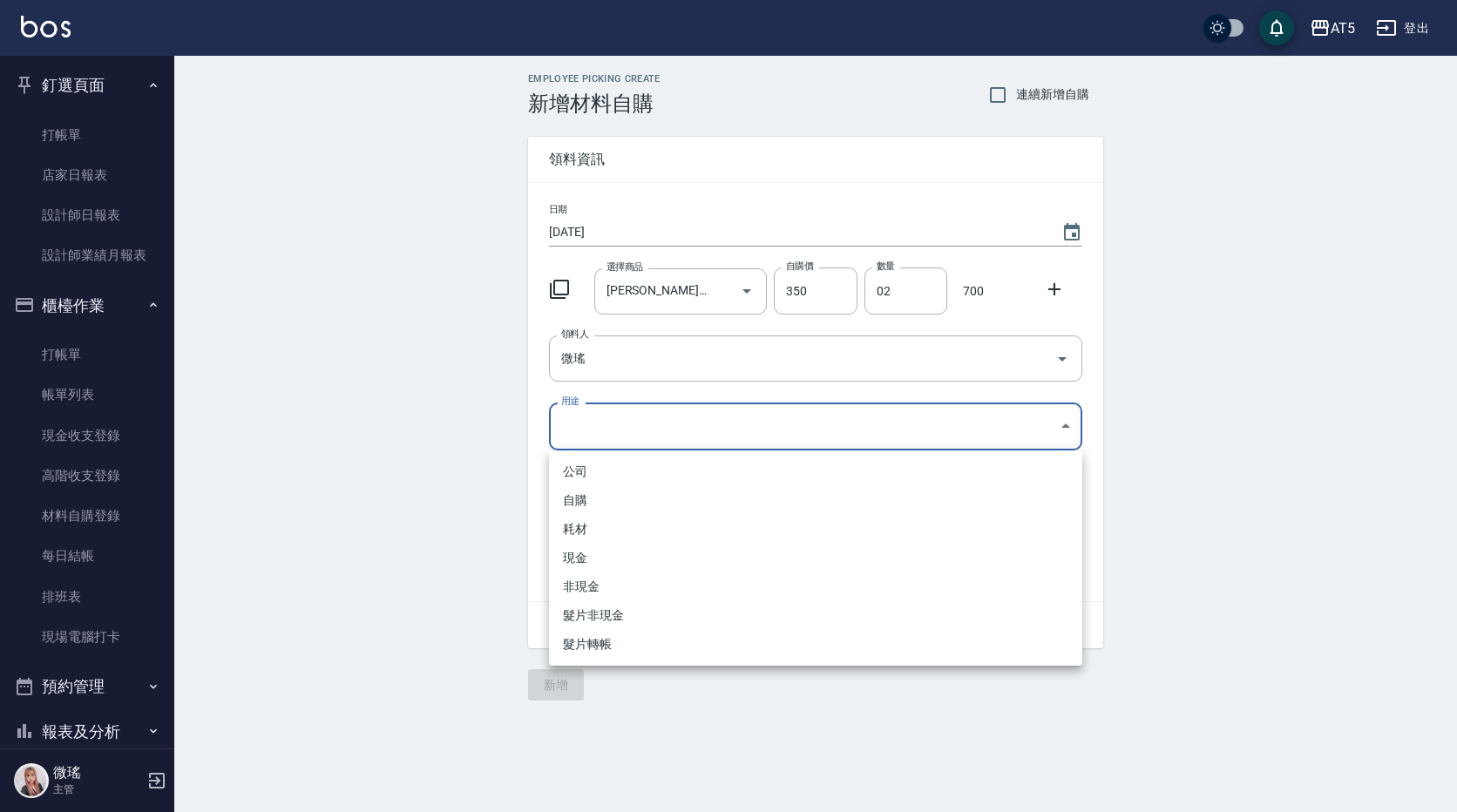
click at [606, 494] on li "自購" at bounding box center [816, 500] width 534 height 29
type input "自購"
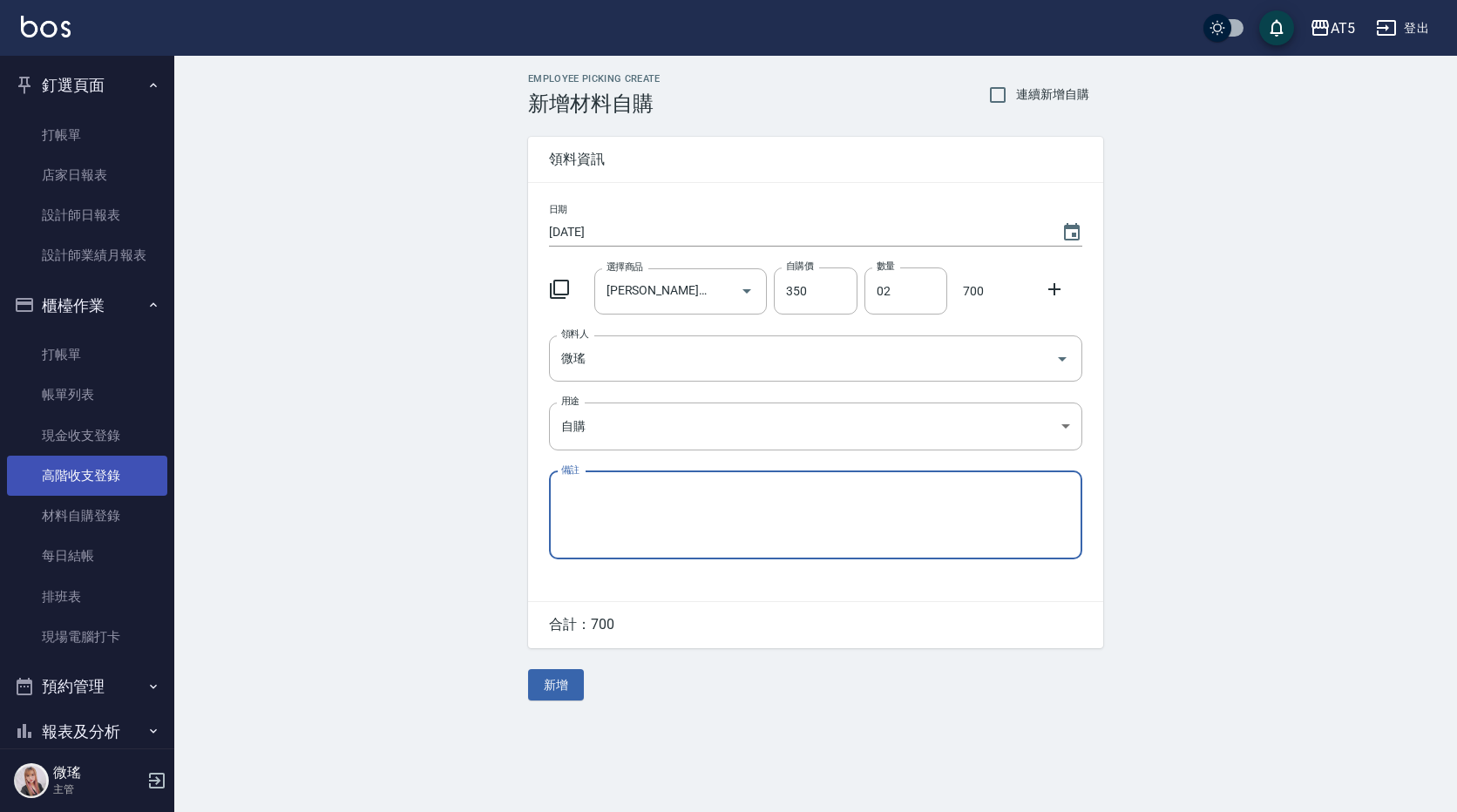
click at [97, 475] on link "高階收支登錄" at bounding box center [87, 475] width 161 height 40
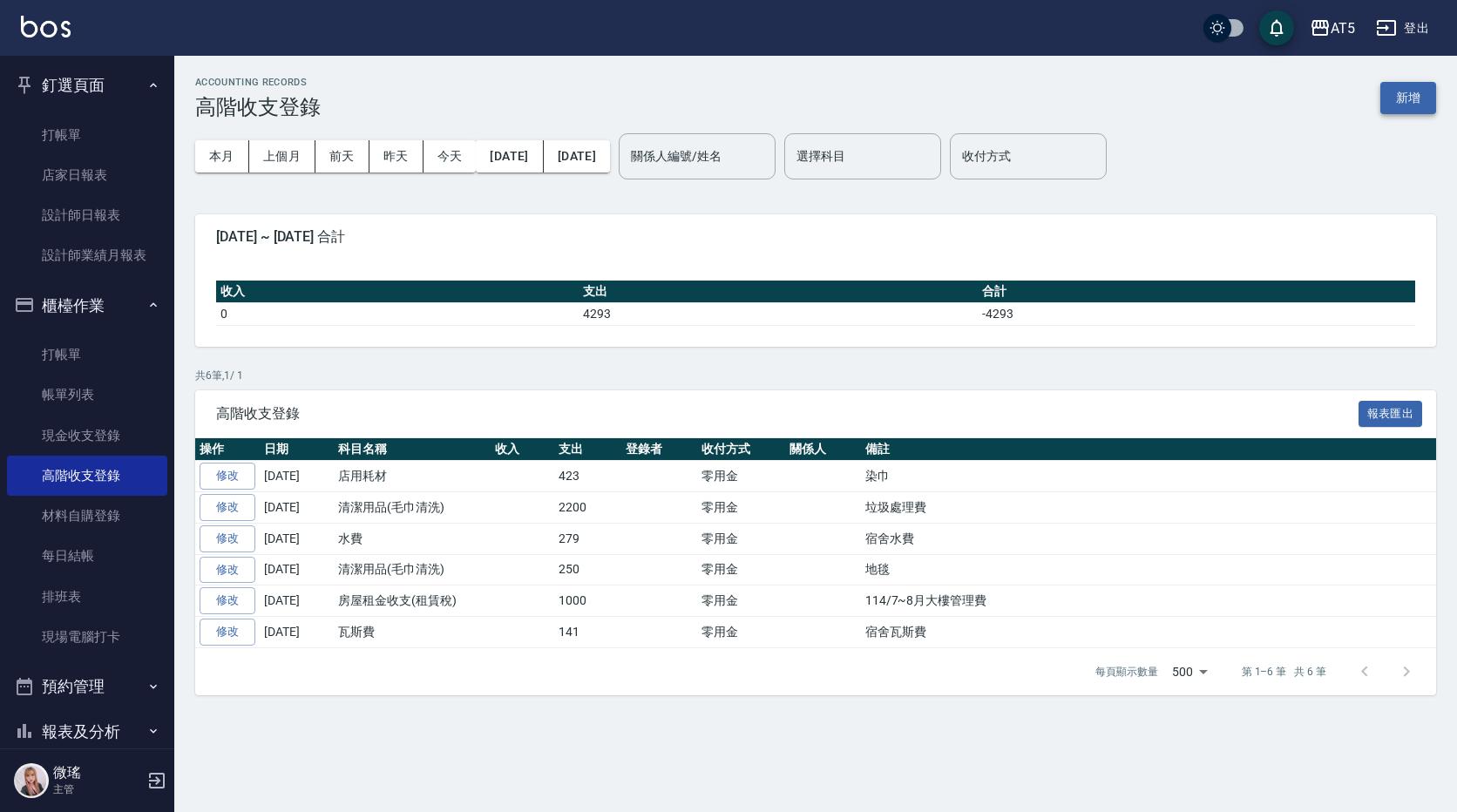
click at [1412, 85] on button "新增" at bounding box center [1408, 99] width 55 height 33
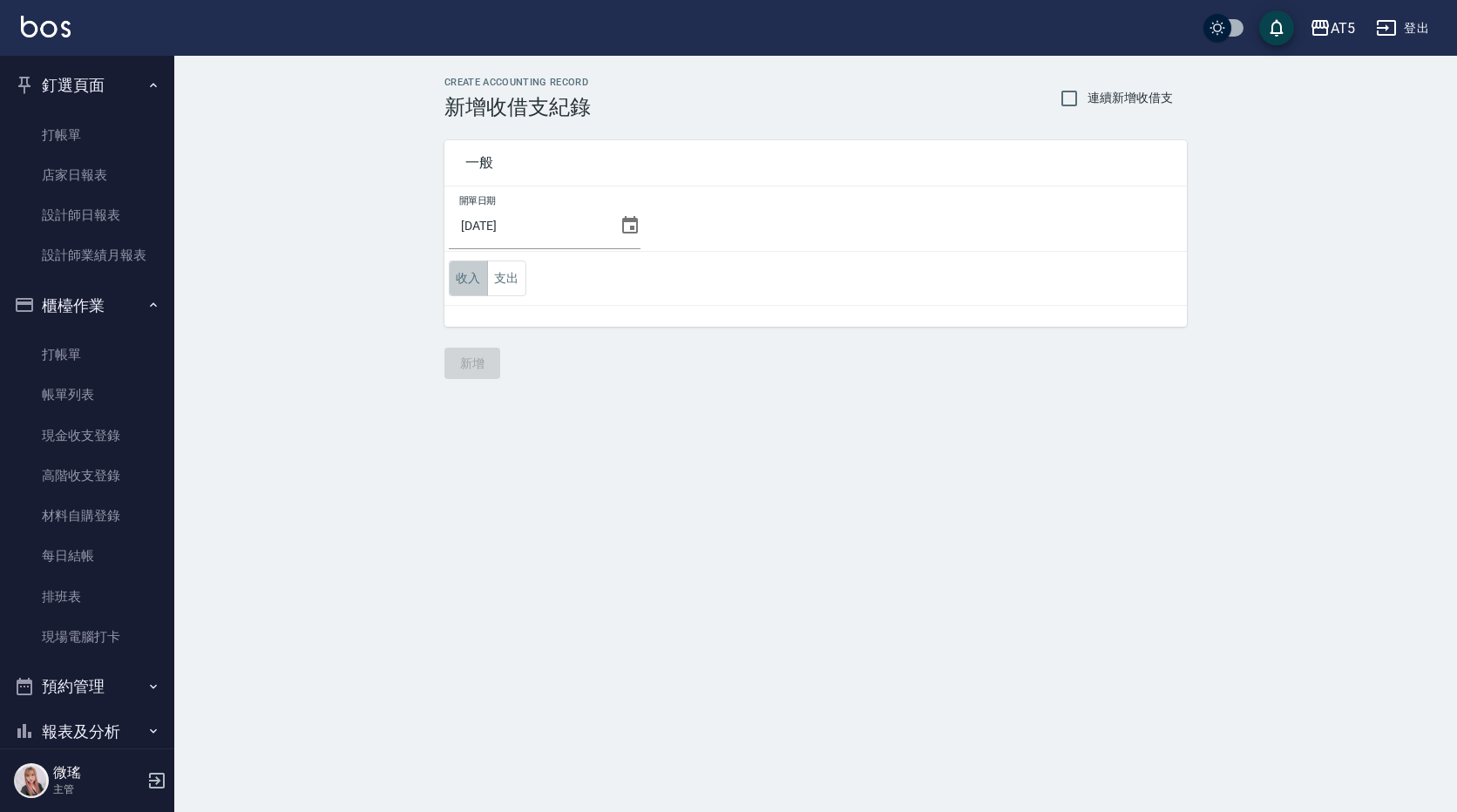
click at [463, 279] on button "收入" at bounding box center [468, 277] width 39 height 35
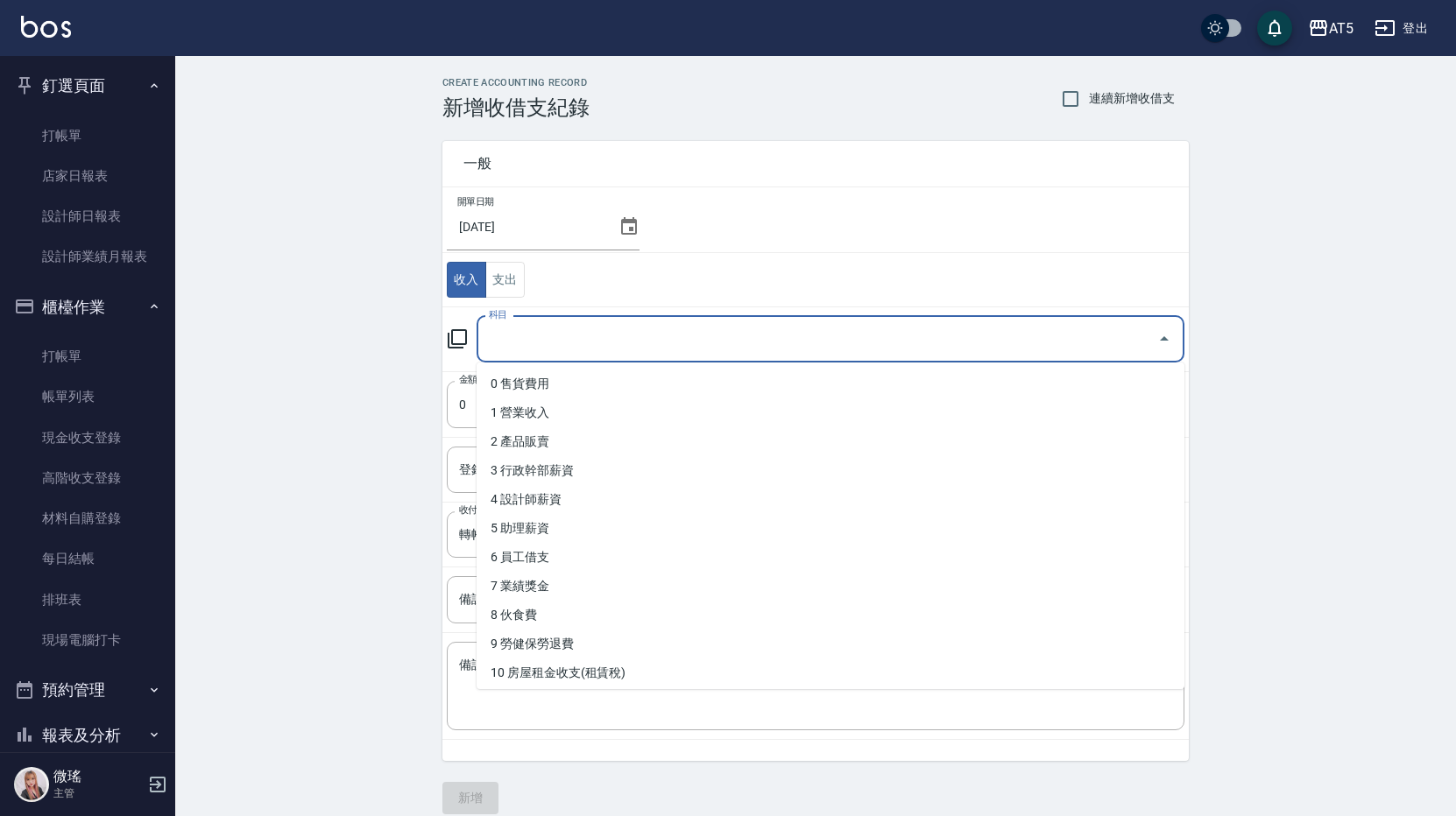
click at [567, 338] on input "科目" at bounding box center [817, 339] width 665 height 31
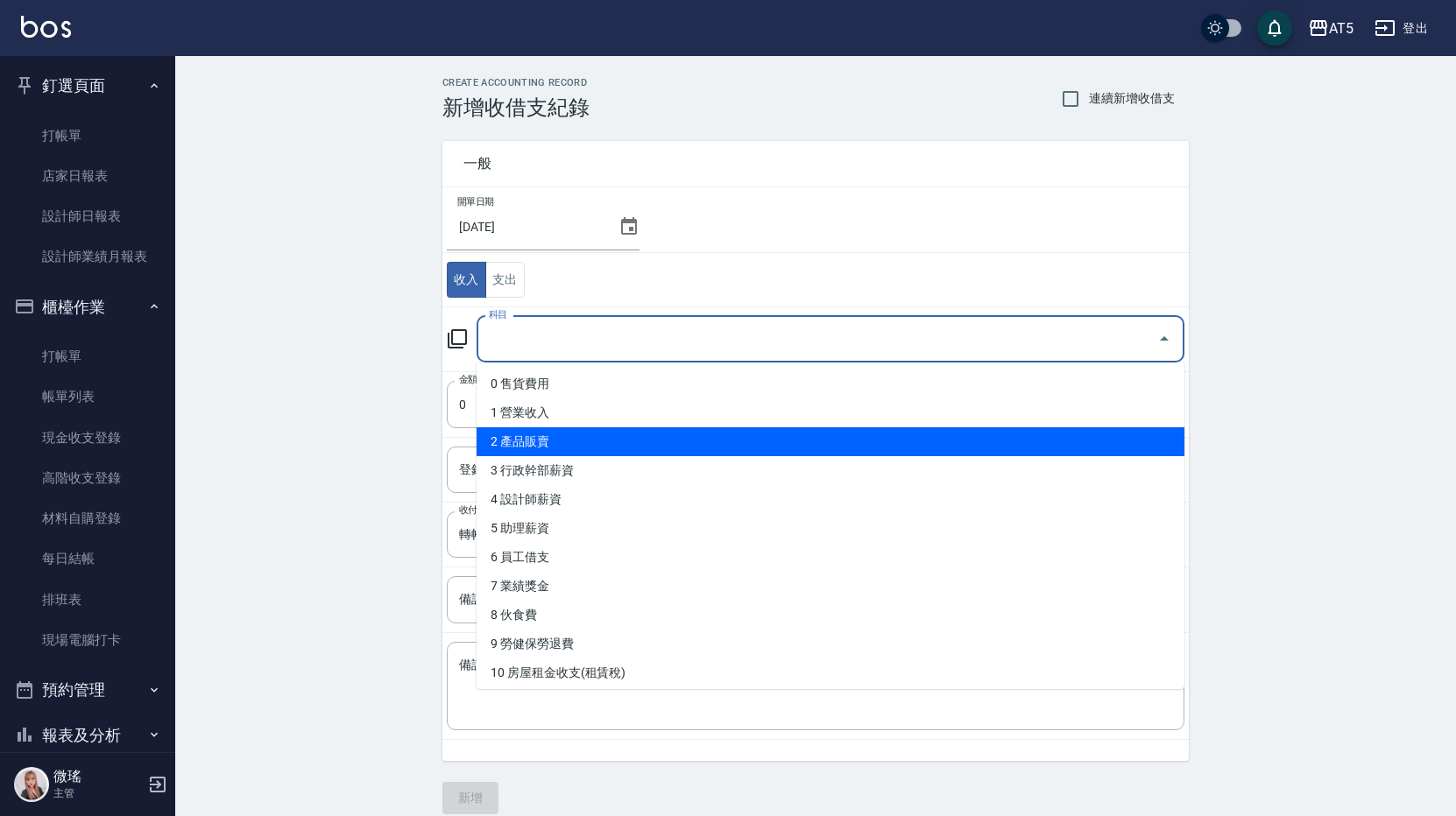
click at [596, 446] on li "2 產品販賣" at bounding box center [831, 442] width 708 height 29
type input "2 產品販賣"
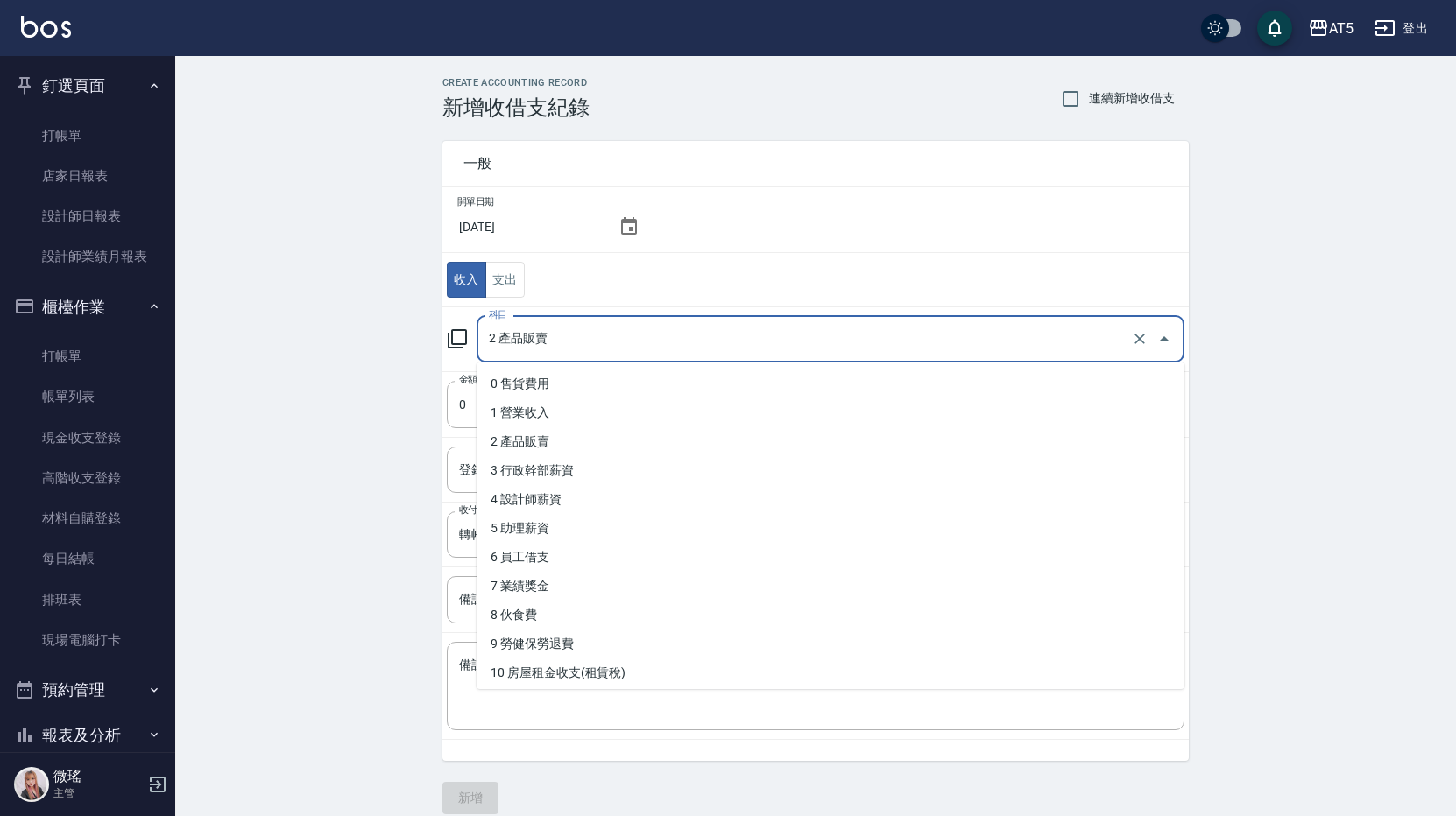
click at [565, 328] on input "2 產品販賣" at bounding box center [806, 339] width 643 height 31
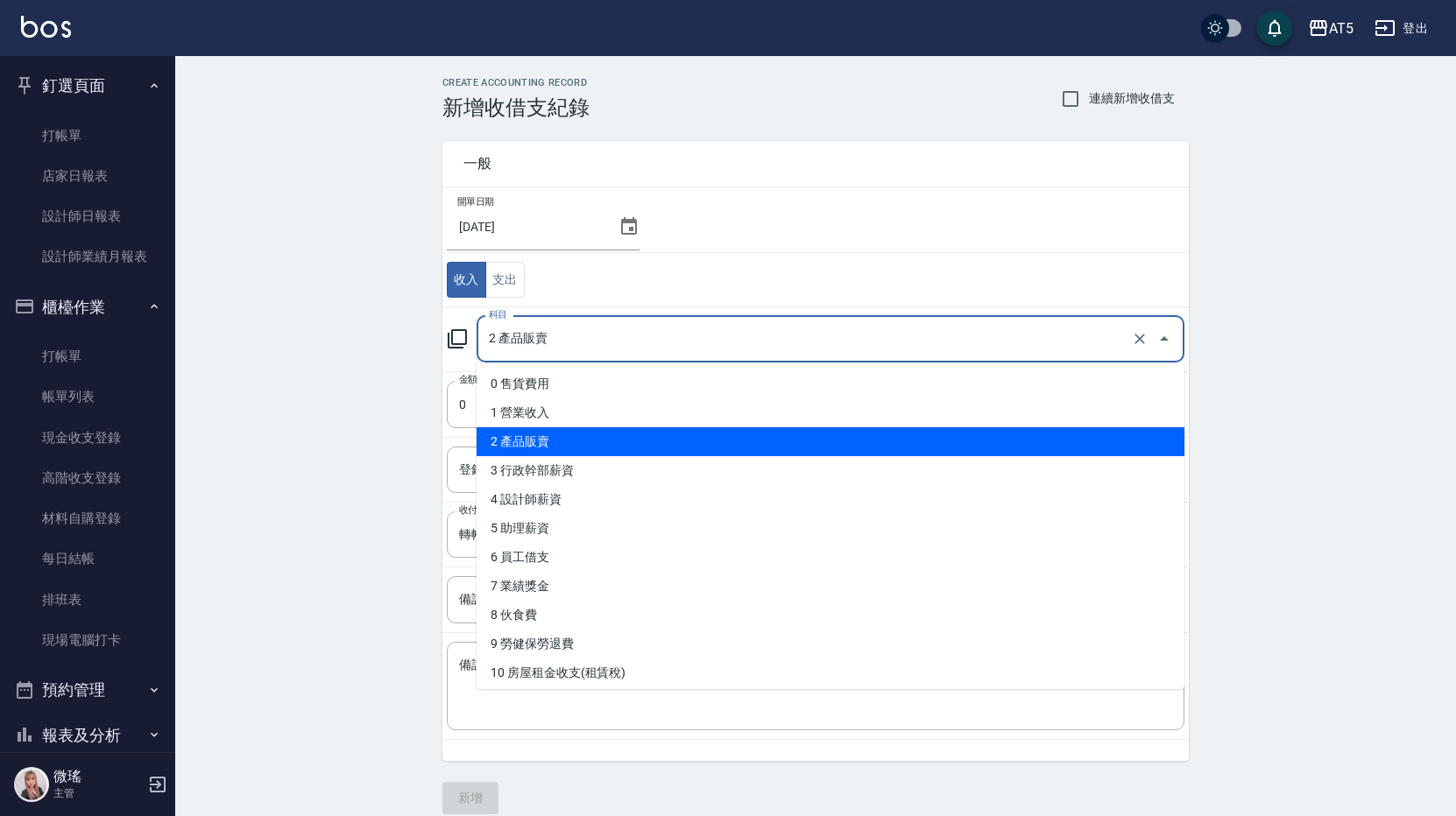
click at [579, 439] on li "2 產品販賣" at bounding box center [831, 442] width 708 height 29
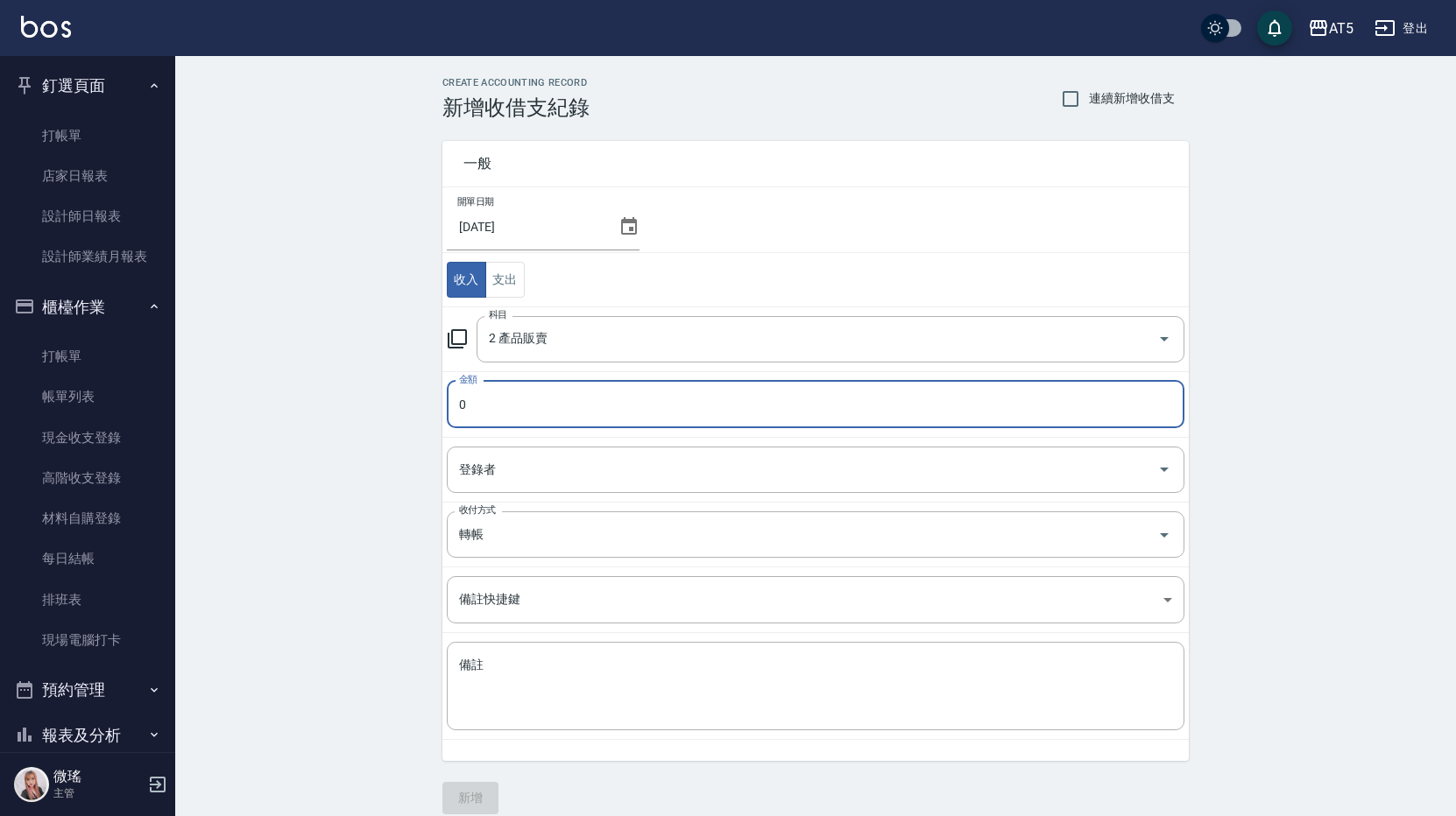
click at [528, 388] on input "0" at bounding box center [816, 404] width 738 height 47
type input "0700"
click at [526, 526] on input "轉帳" at bounding box center [791, 534] width 673 height 31
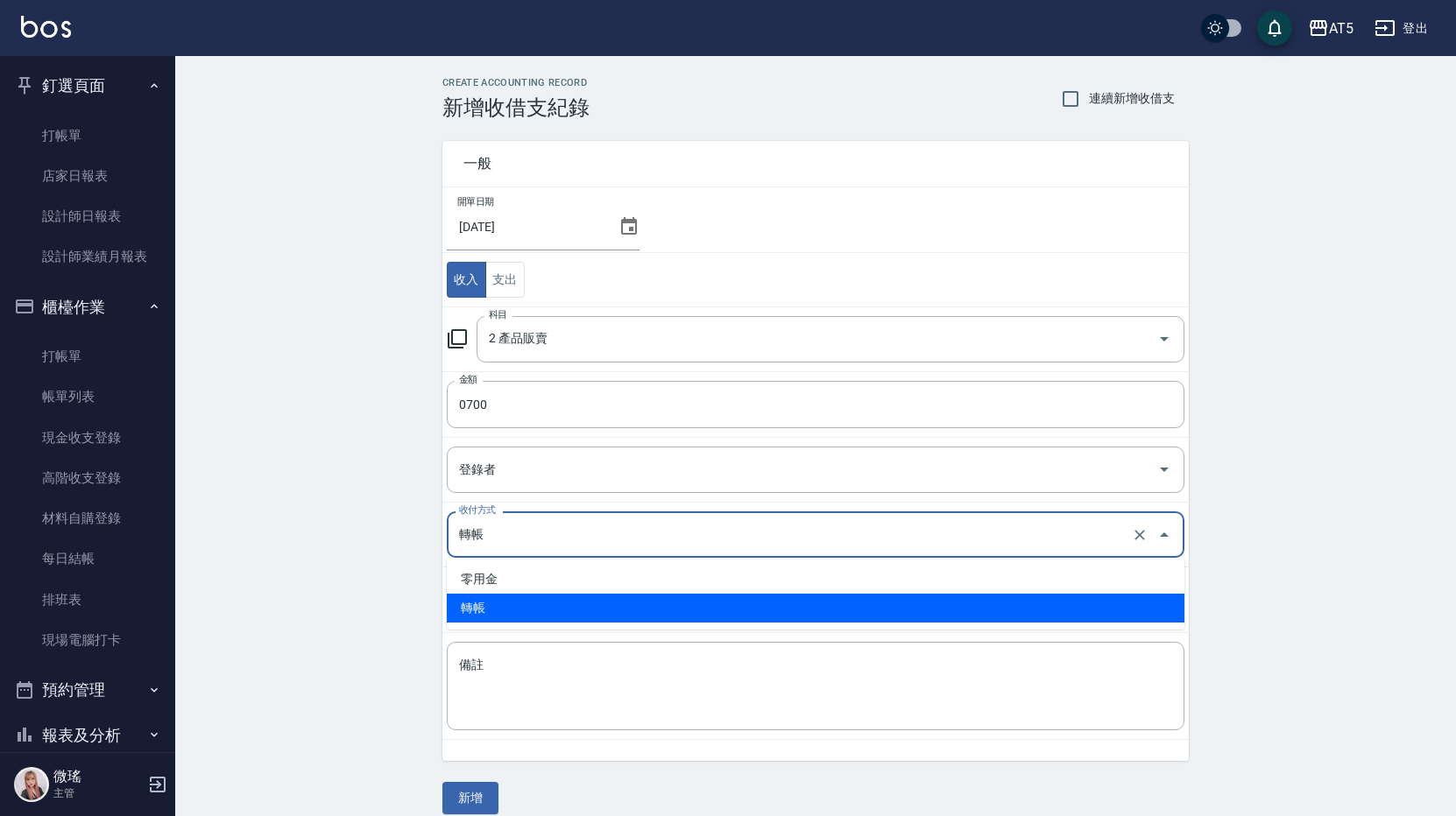
click at [485, 609] on li "轉帳" at bounding box center [816, 608] width 738 height 29
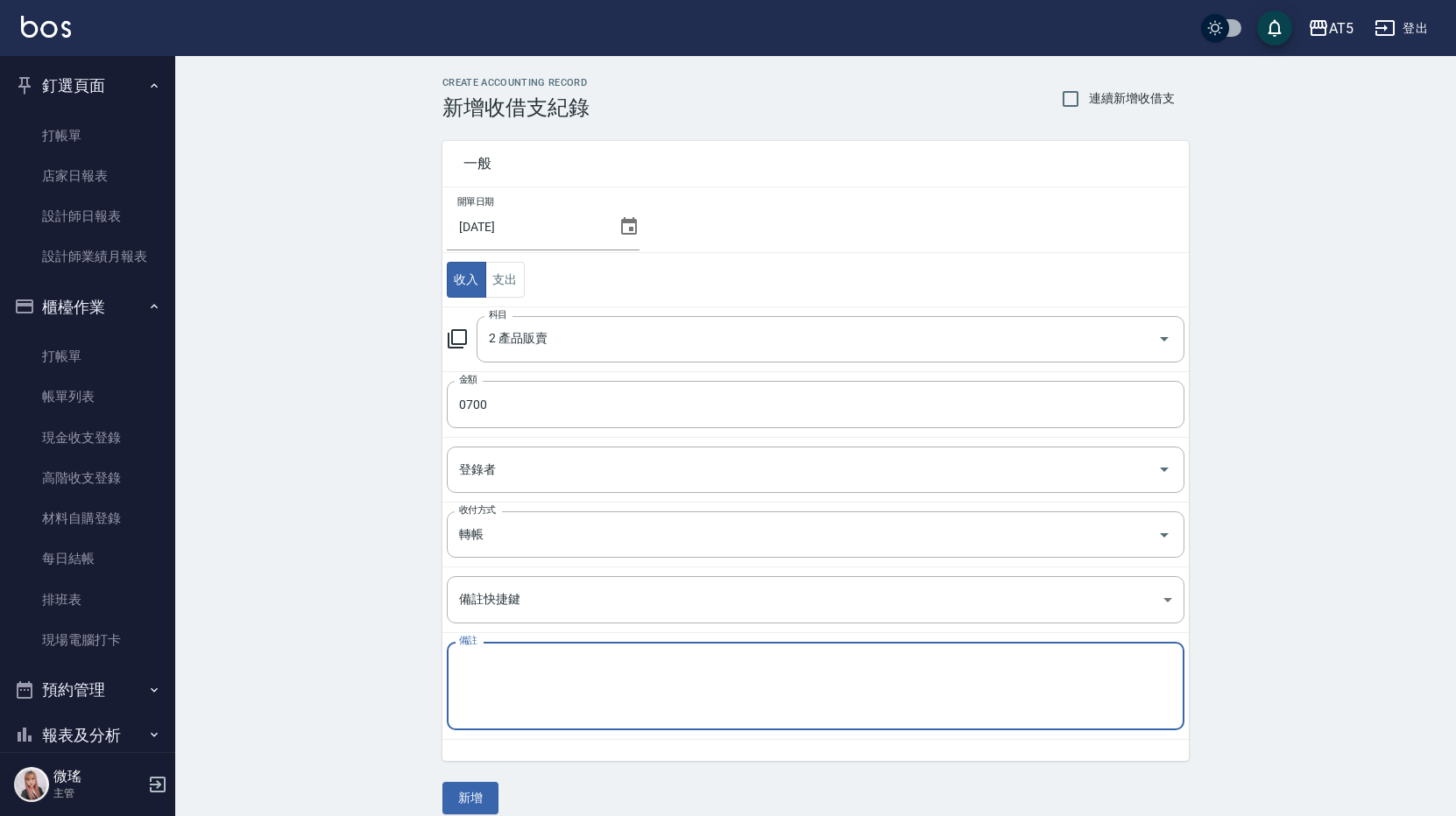
click at [490, 691] on textarea "備註" at bounding box center [816, 686] width 714 height 60
type textarea "q"
type textarea "ㄗ"
type textarea "皮媽自購"
click at [460, 794] on button "新增" at bounding box center [470, 799] width 56 height 33
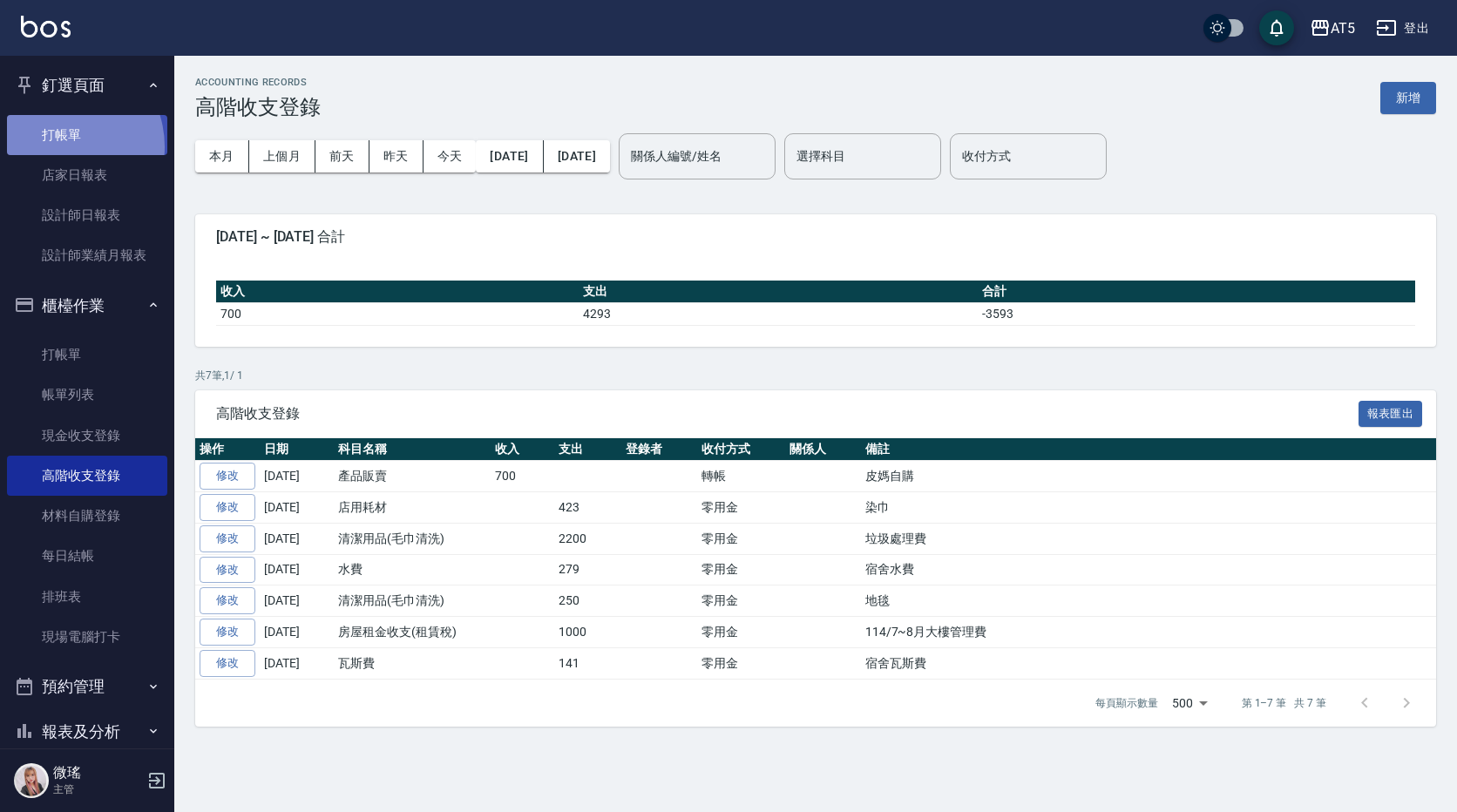
click at [59, 146] on link "打帳單" at bounding box center [87, 135] width 161 height 40
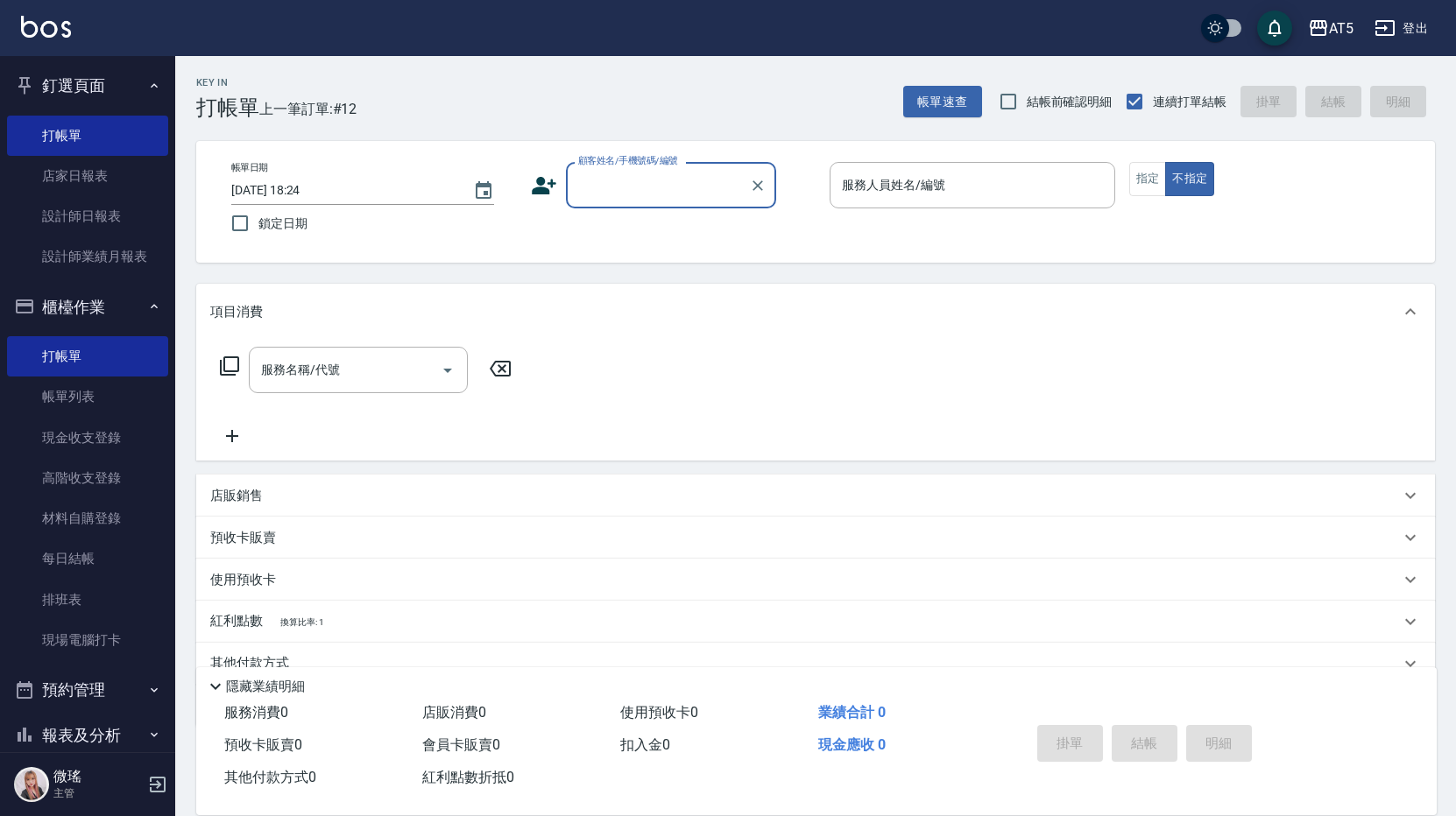
click at [621, 189] on input "顧客姓名/手機號碼/編號" at bounding box center [658, 185] width 168 height 31
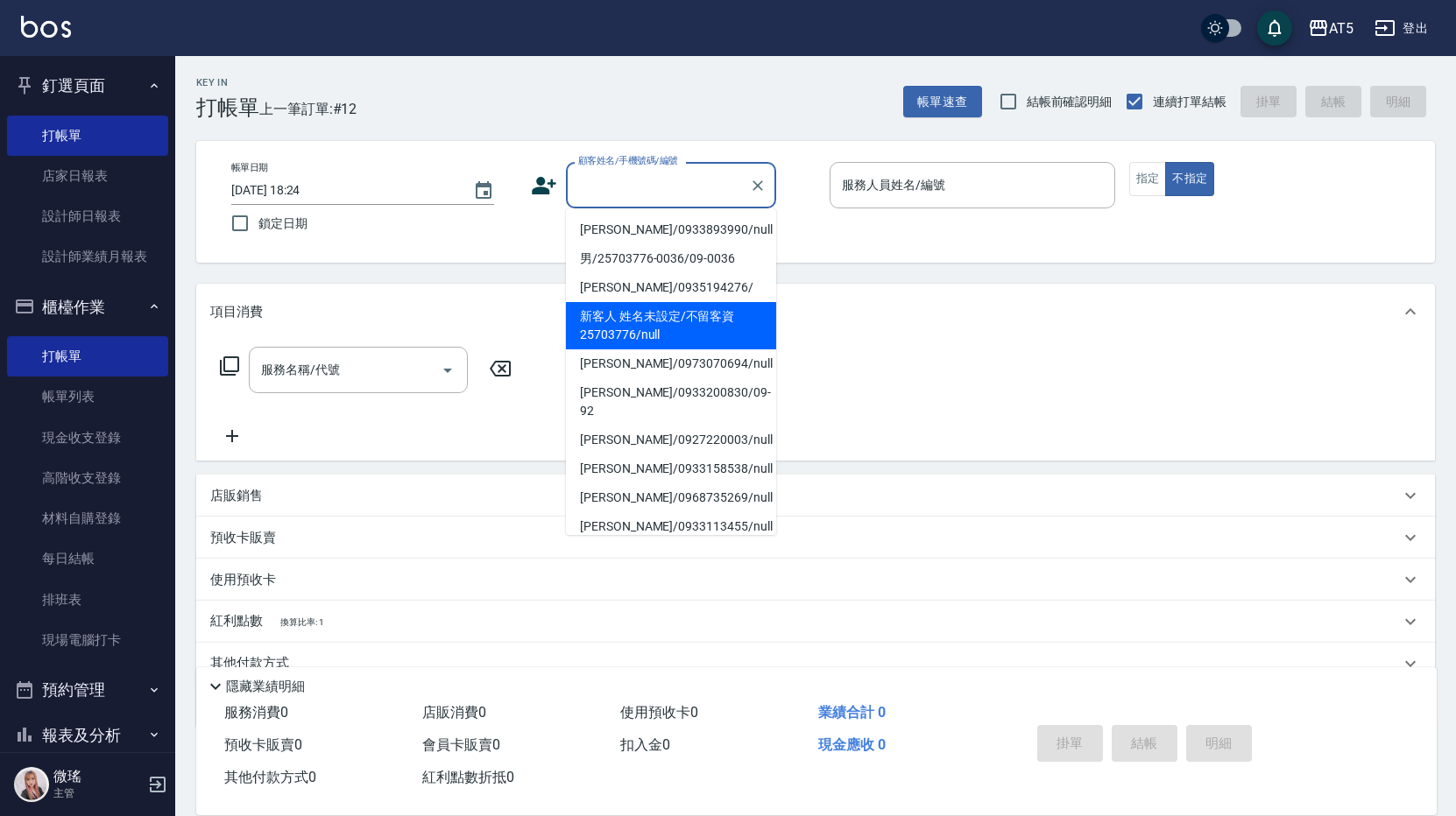
click at [615, 312] on li "新客人 姓名未設定/不留客資25703776/null" at bounding box center [671, 325] width 211 height 47
type input "新客人 姓名未設定/不留客資25703776/null"
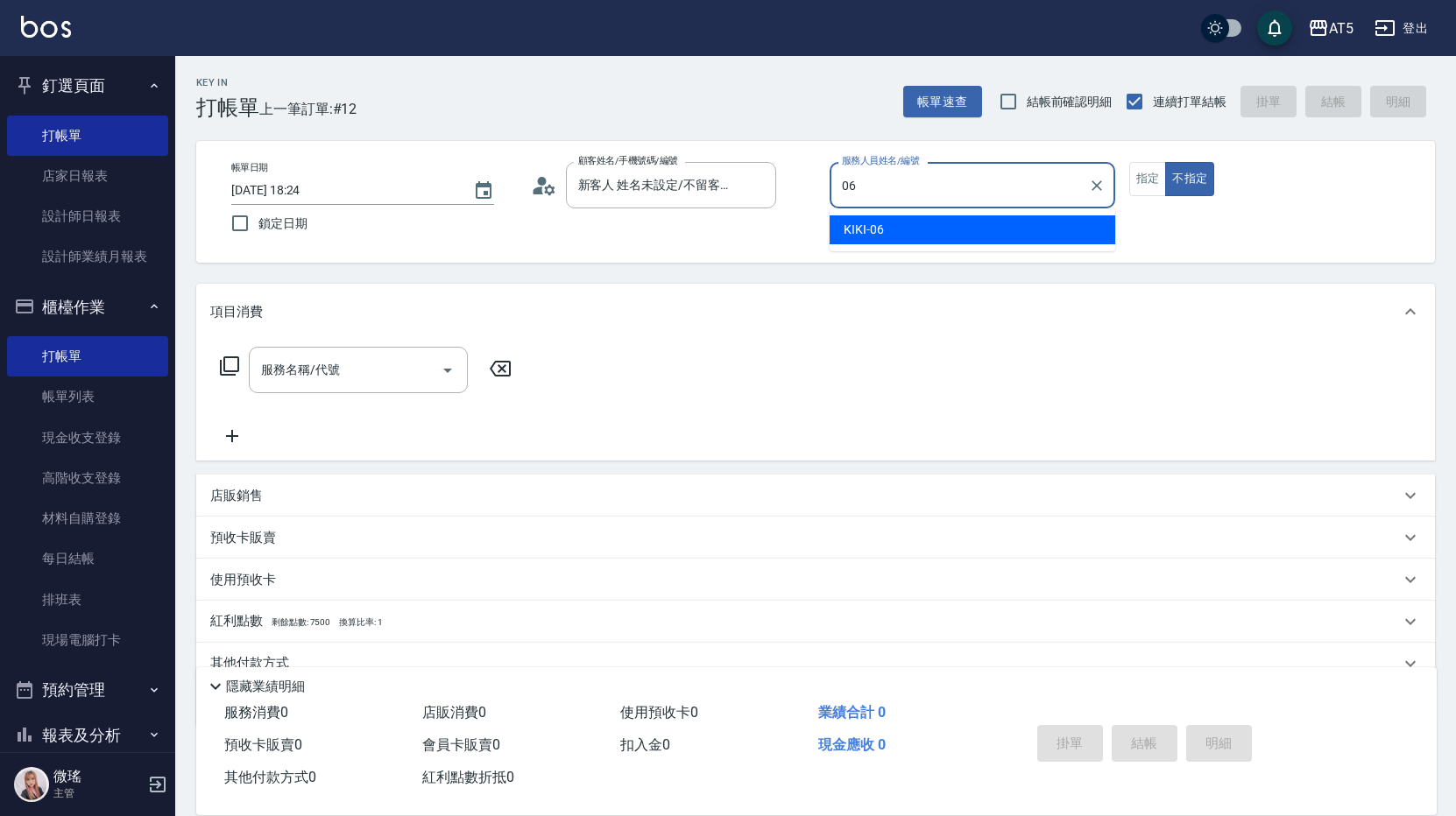
type input "06"
type button "false"
type input "KIKI-06"
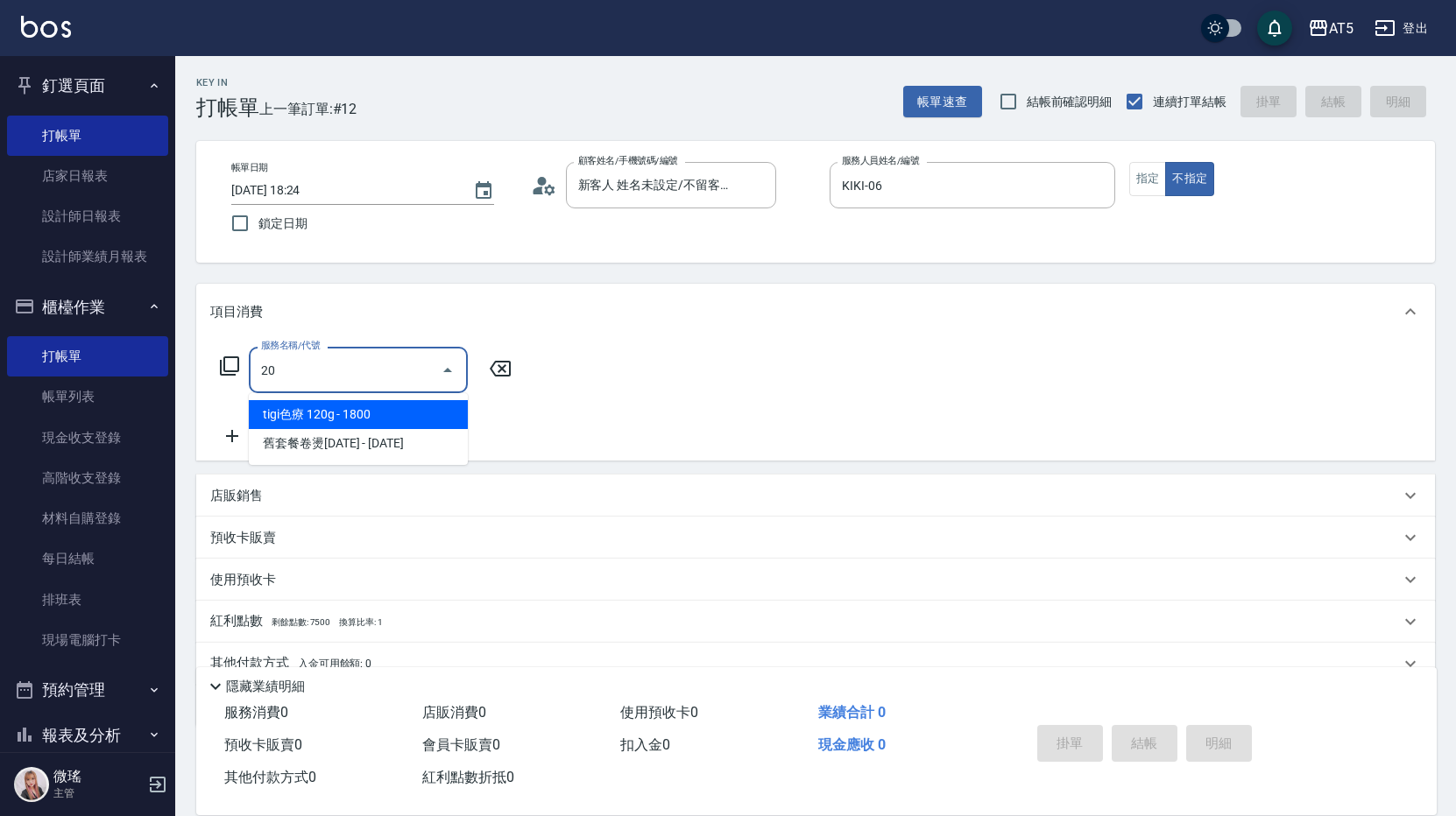
type input "201"
type input "30"
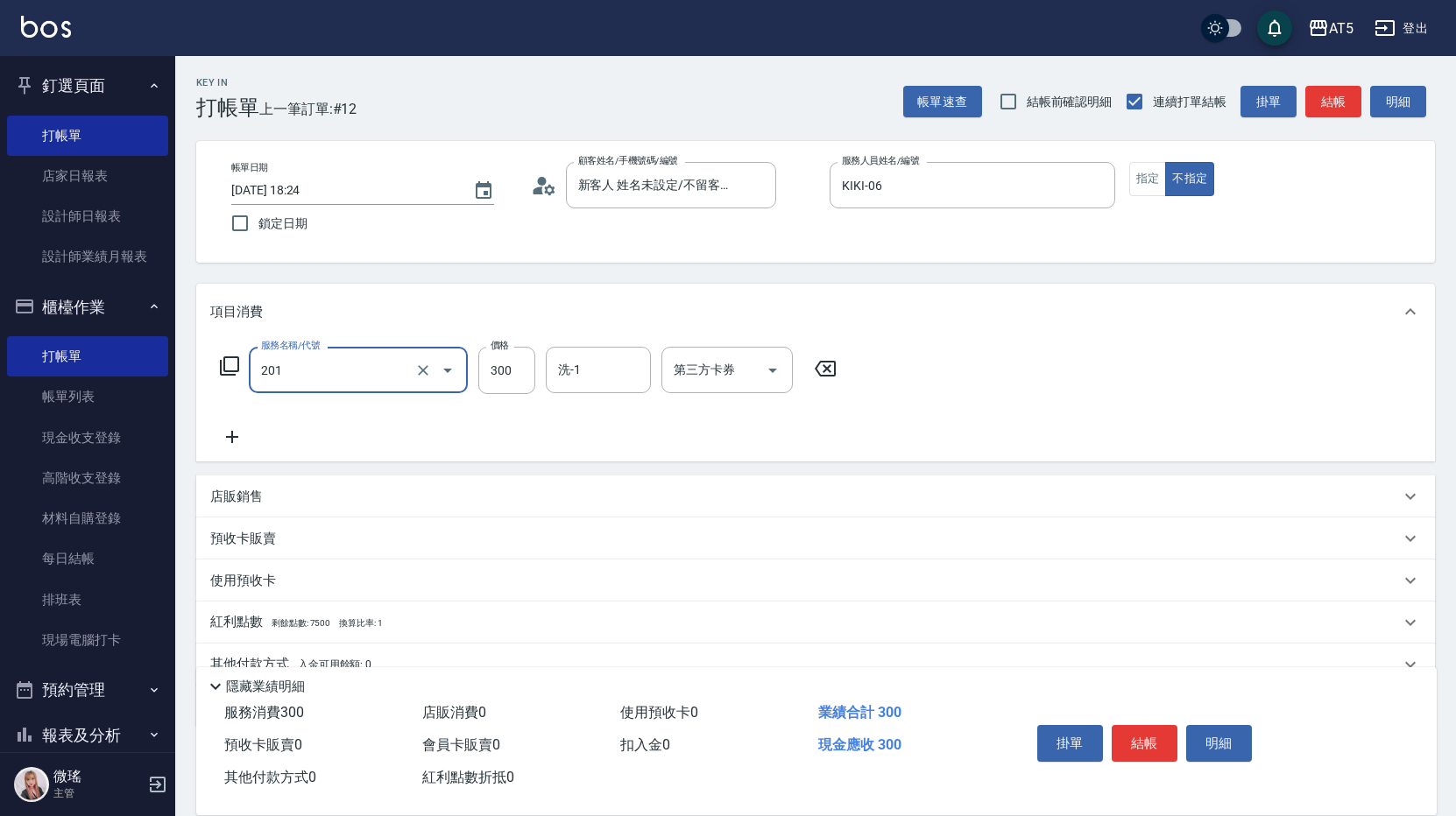
type input "洗髮(201)"
click at [1327, 95] on button "結帳" at bounding box center [1333, 102] width 56 height 33
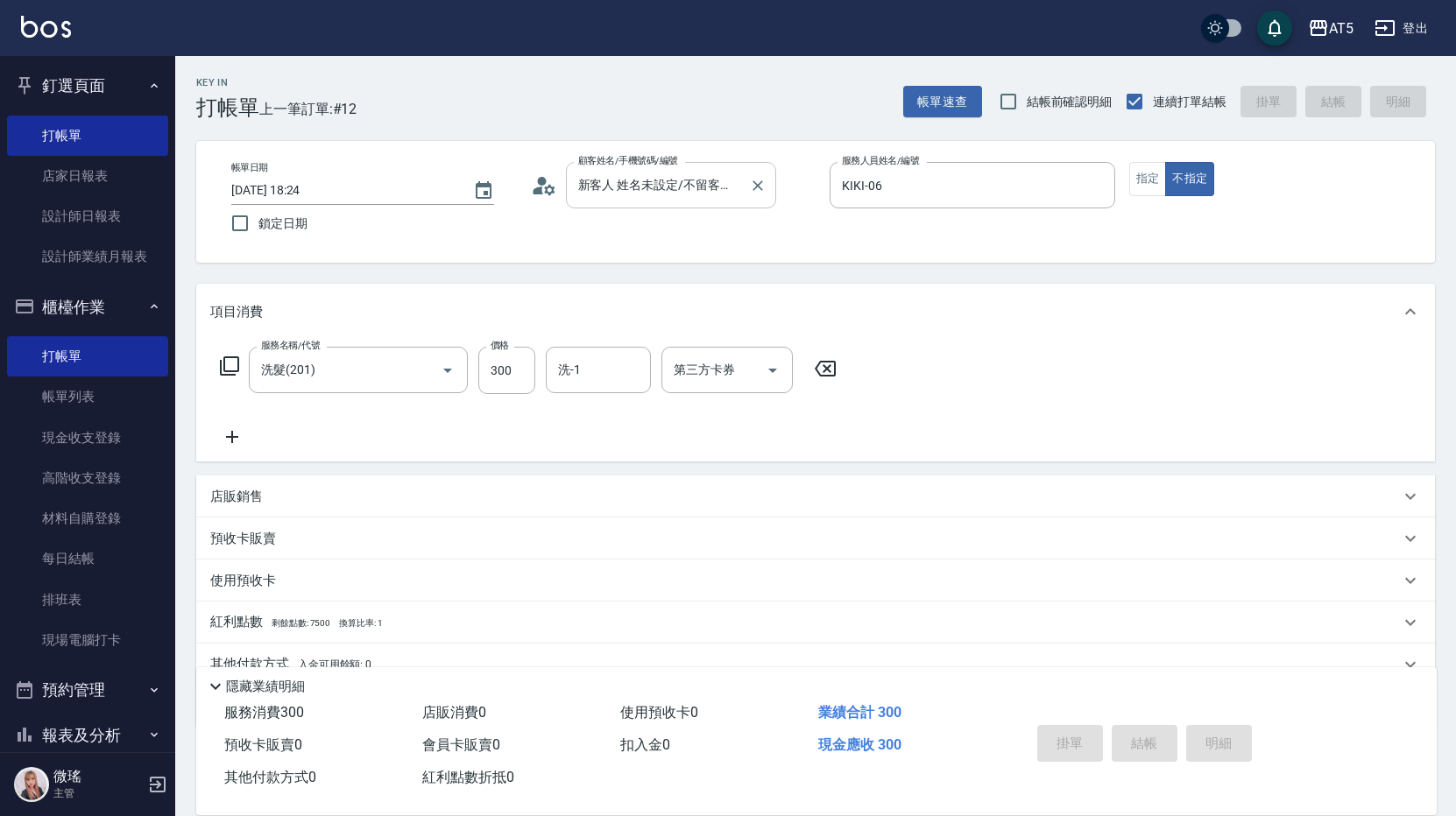
type input "2025/09/18 18:39"
type input "0"
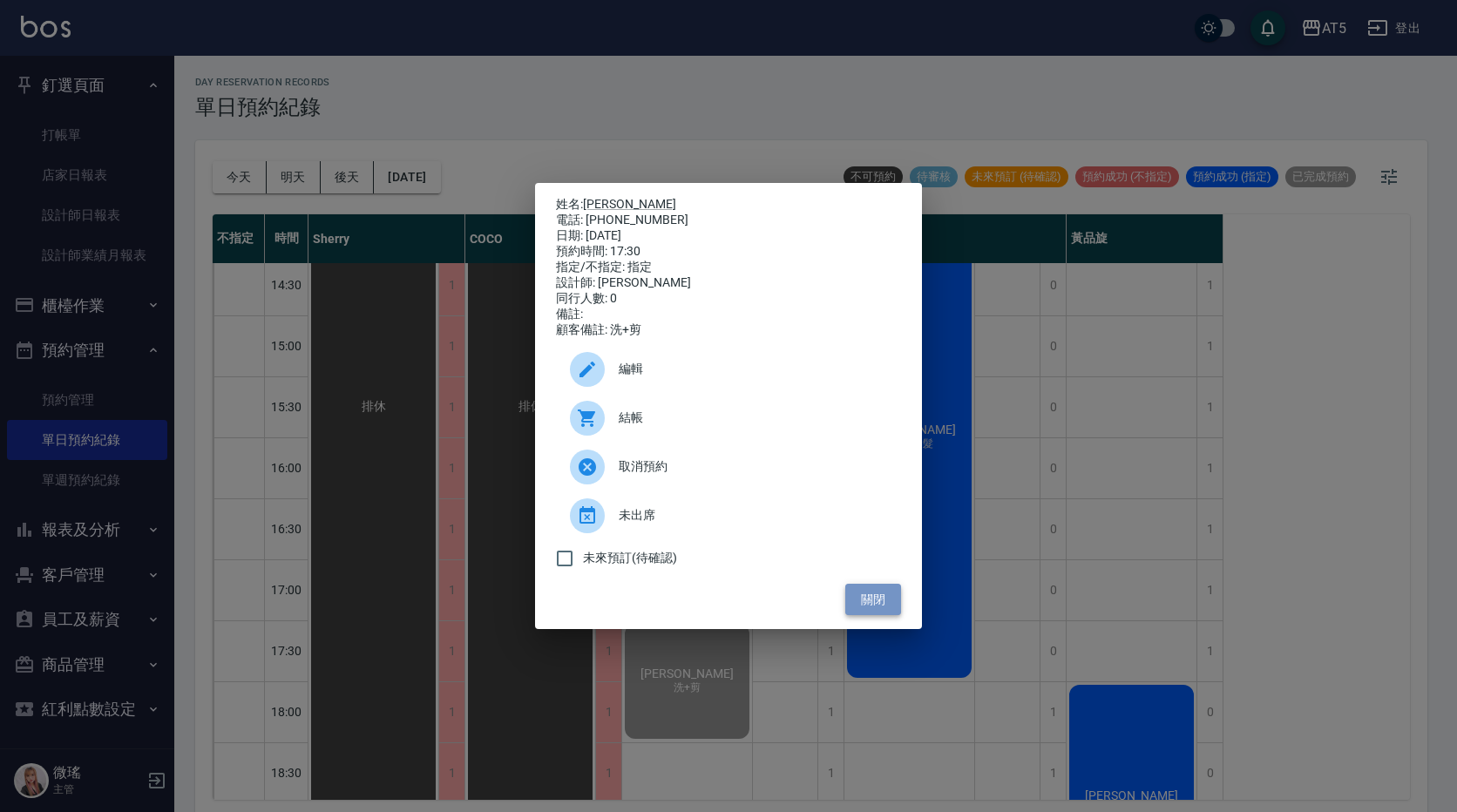
click at [878, 593] on button "關閉" at bounding box center [873, 600] width 55 height 33
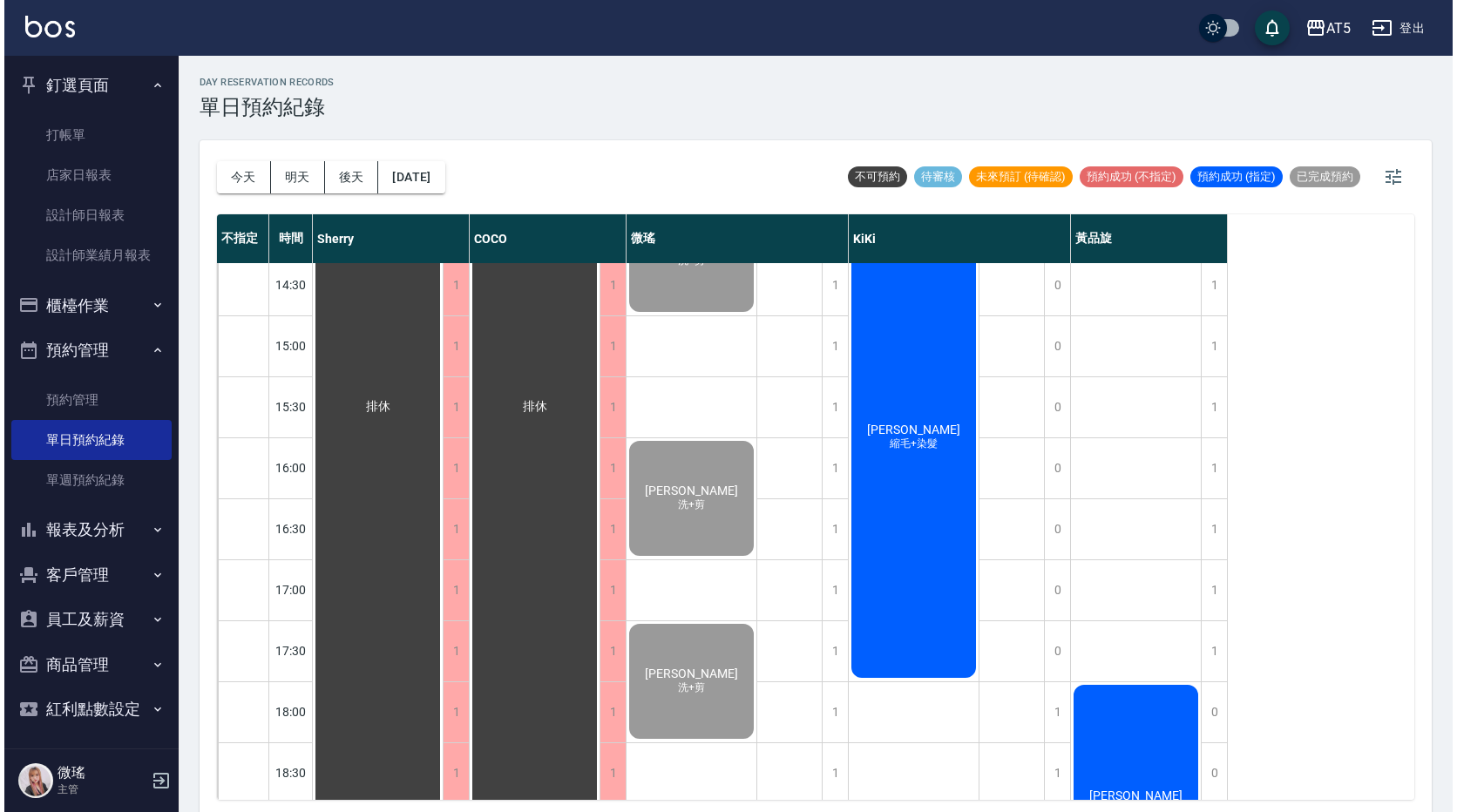
scroll to position [523, 0]
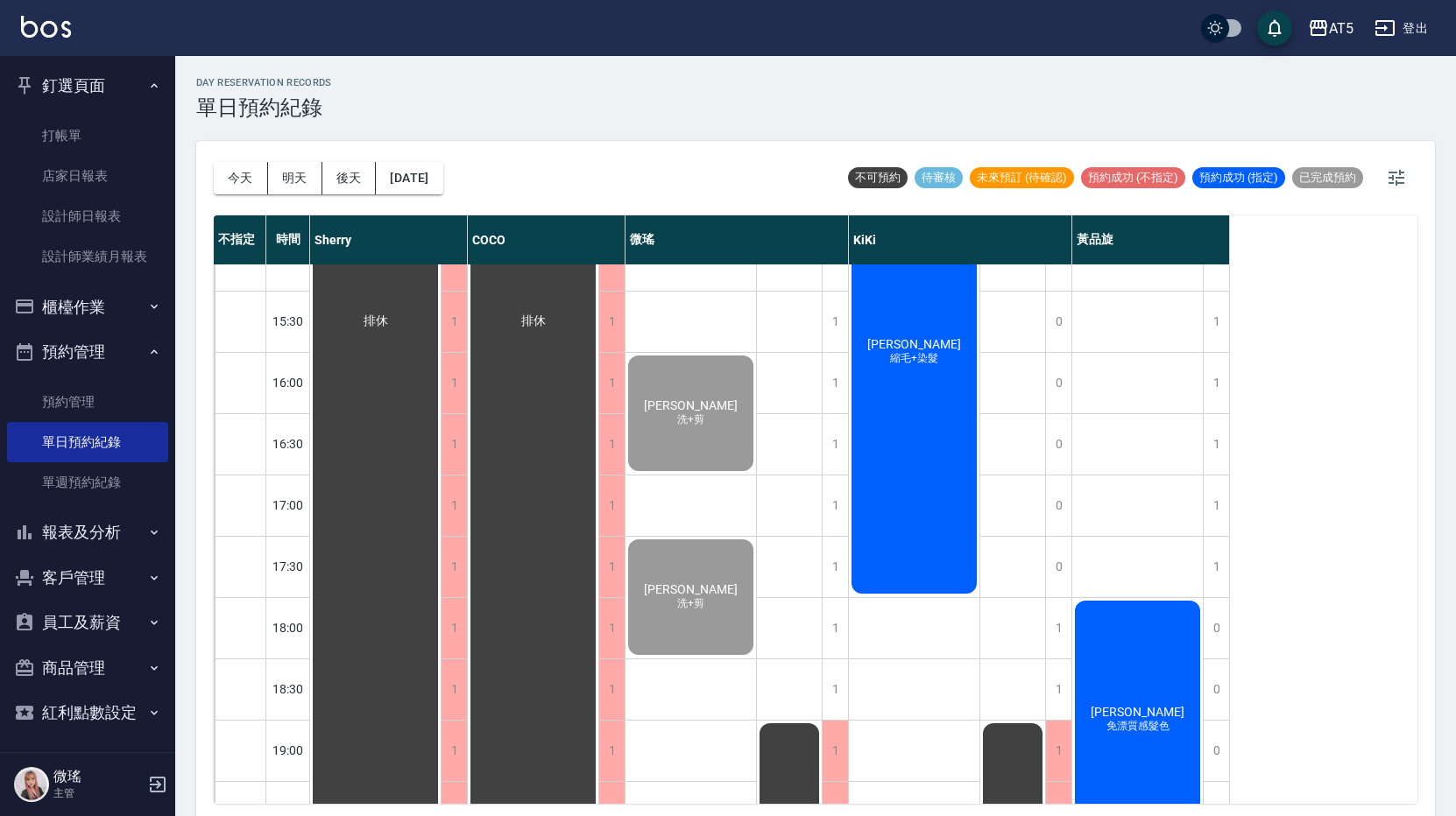
click at [911, 508] on div "[PERSON_NAME] 縮毛+染髮" at bounding box center [915, 352] width 131 height 488
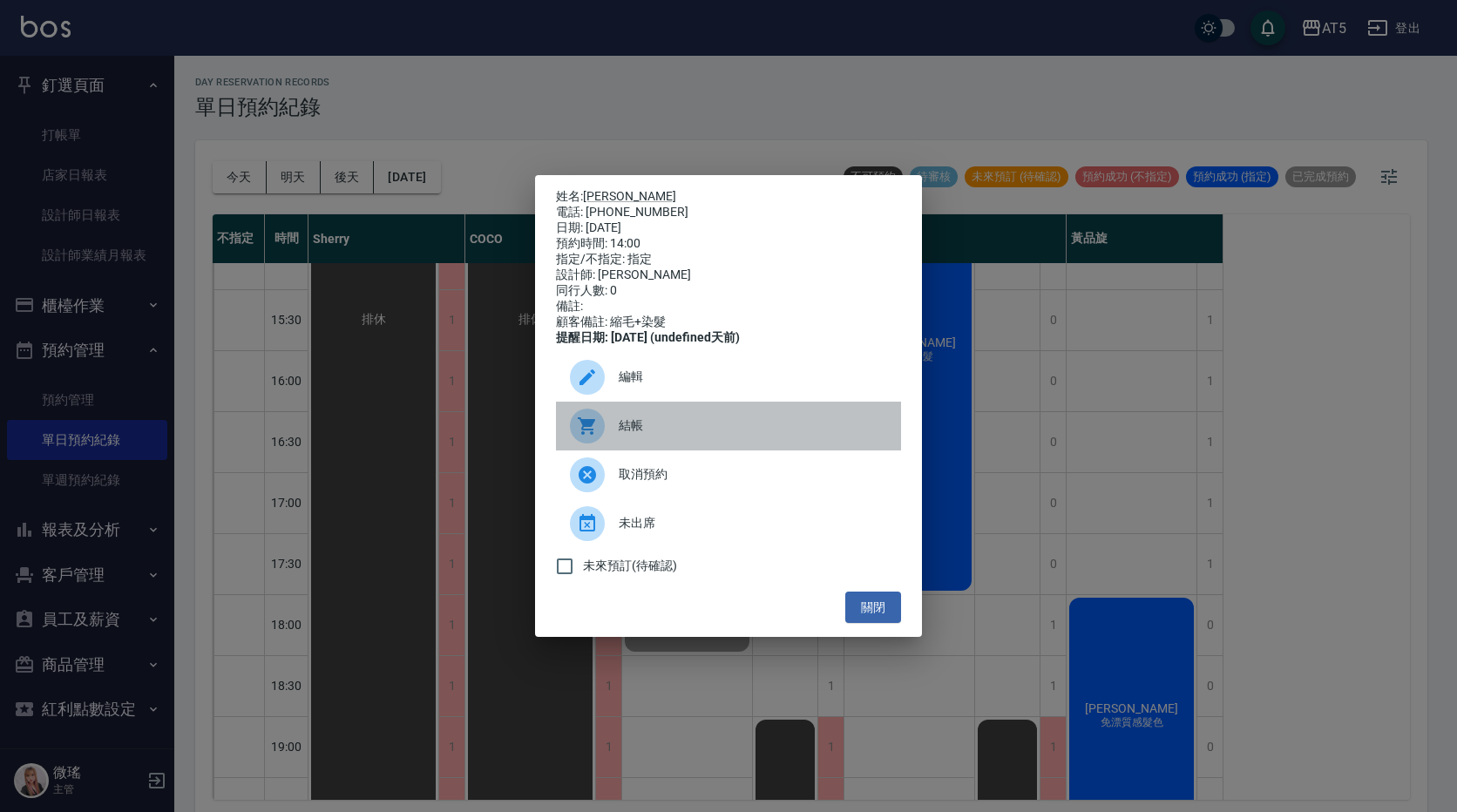
click at [651, 435] on span "結帳" at bounding box center [753, 425] width 269 height 18
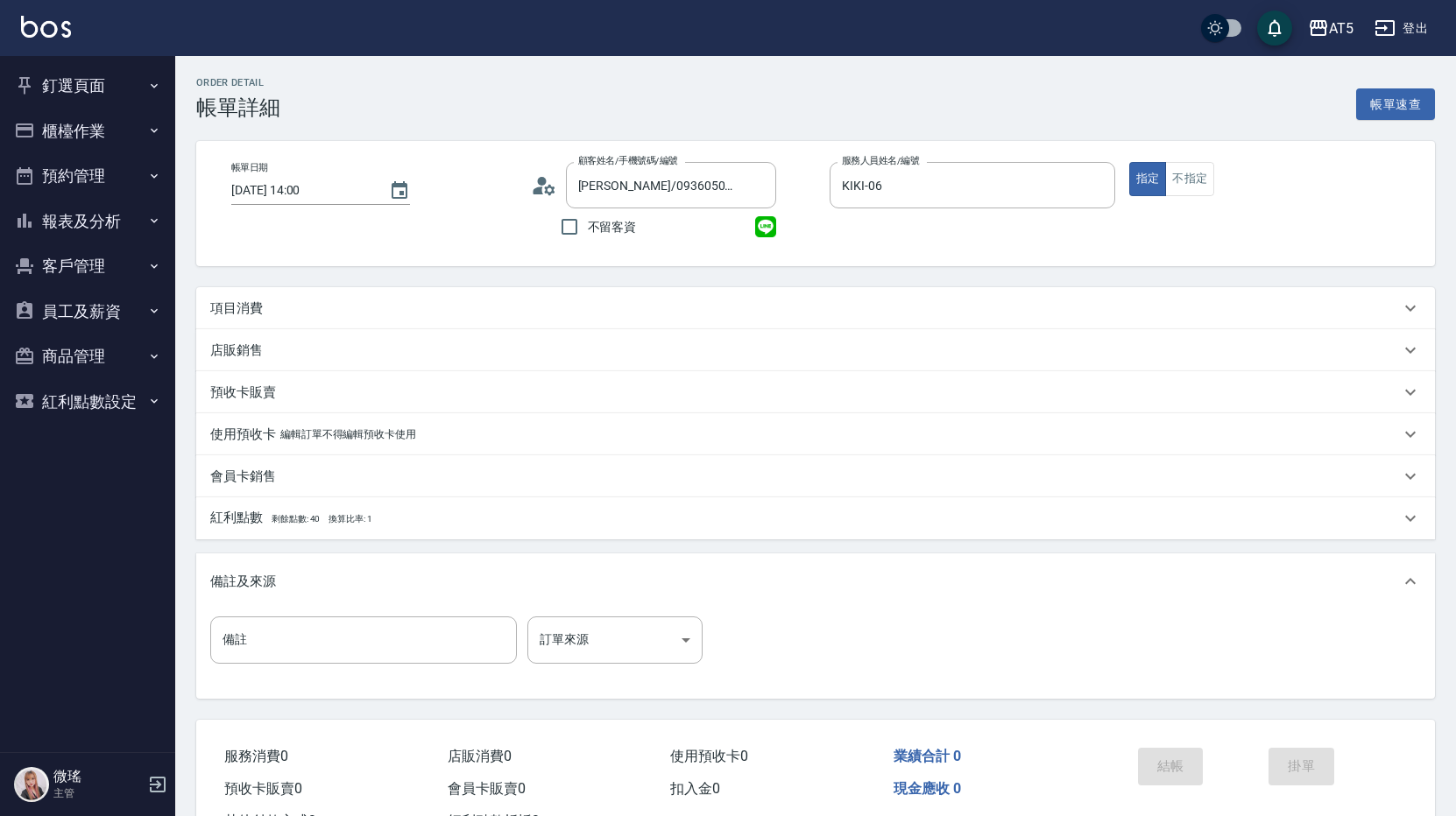
click at [470, 310] on div "項目消費" at bounding box center [805, 309] width 1190 height 18
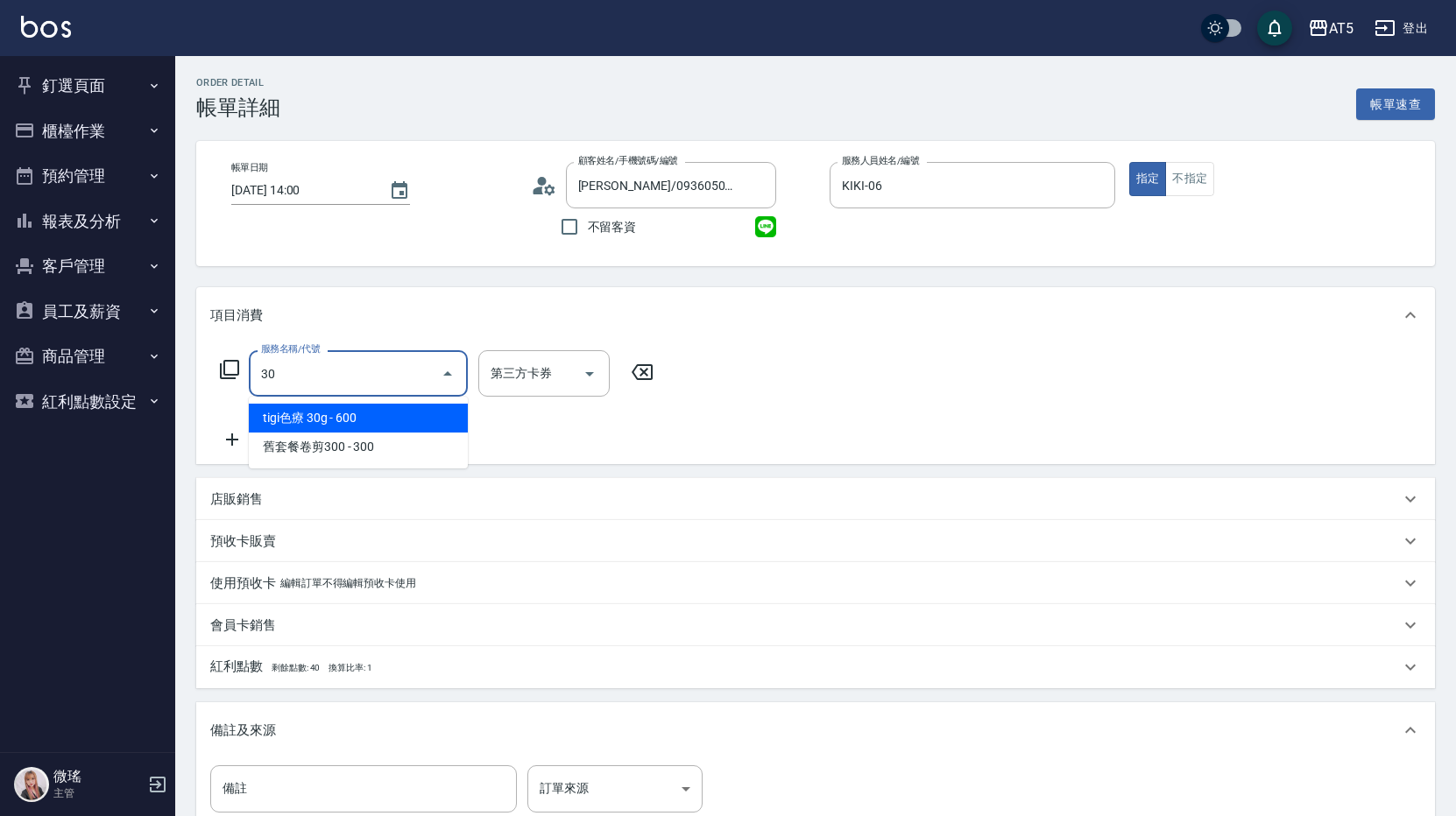
type input "301"
type input "150"
type input "燙髮(301)"
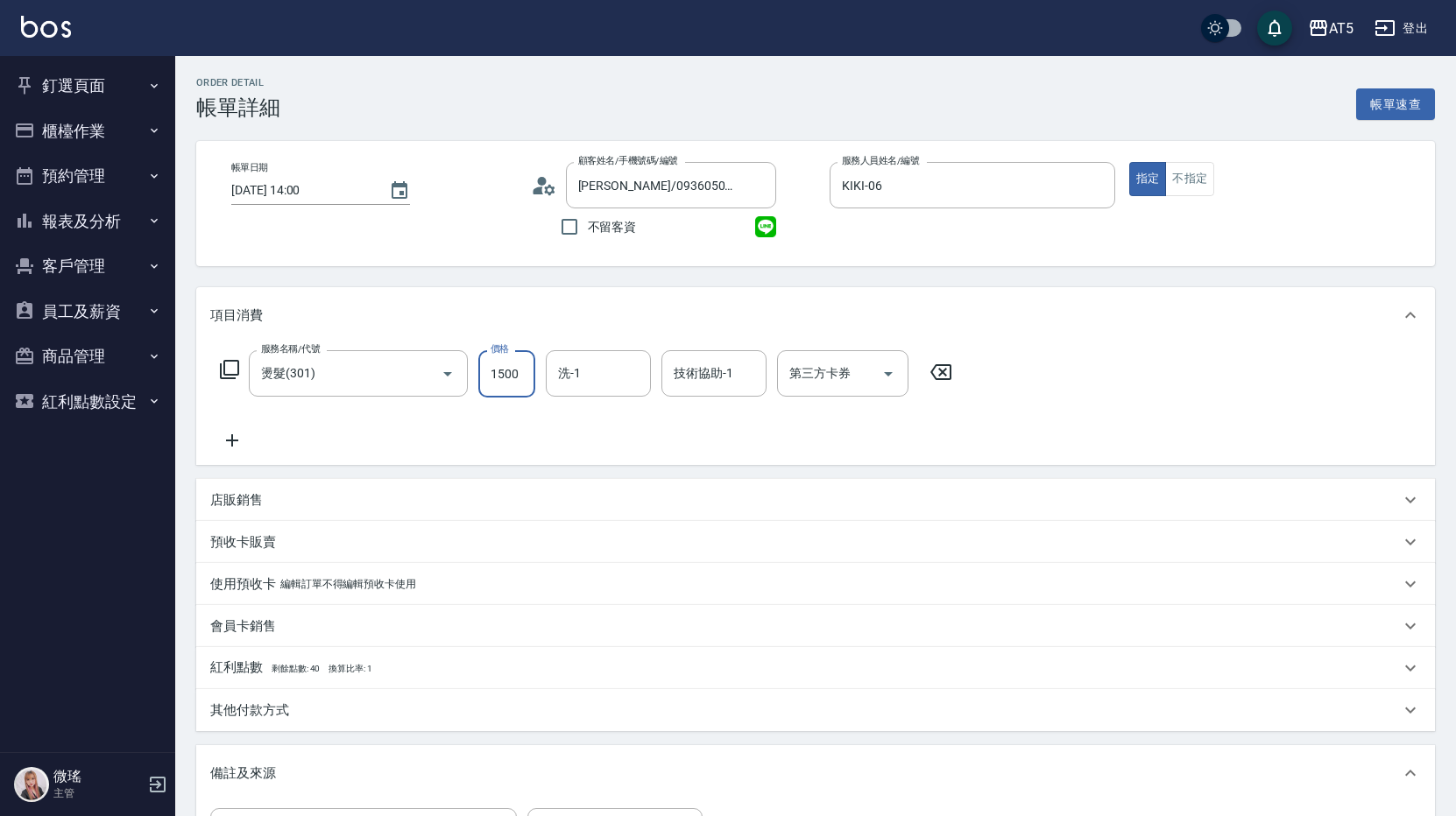
type input "0"
type input "20"
type input "2000"
type input "200"
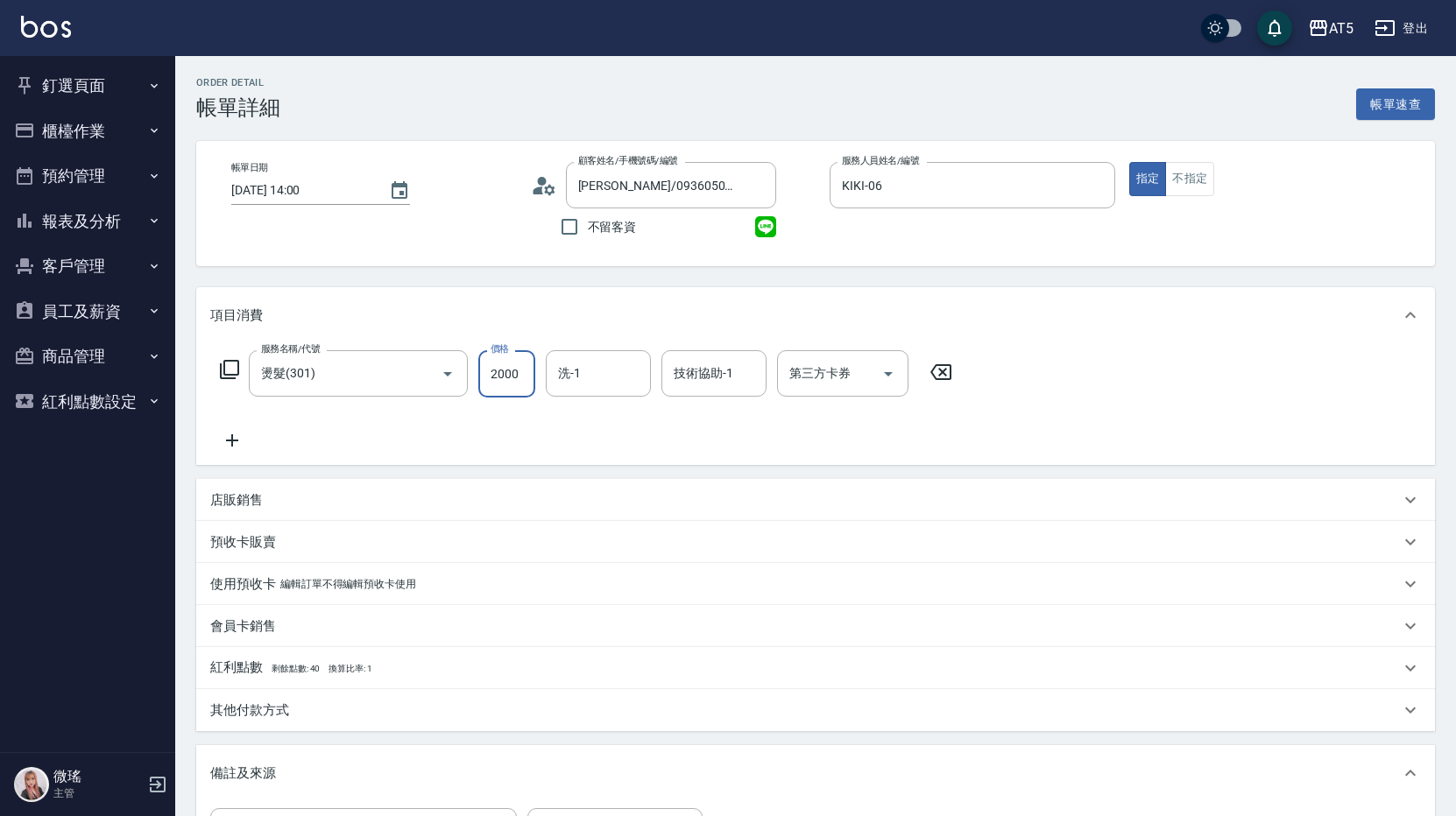
type input "2000"
click at [224, 445] on icon at bounding box center [233, 440] width 44 height 21
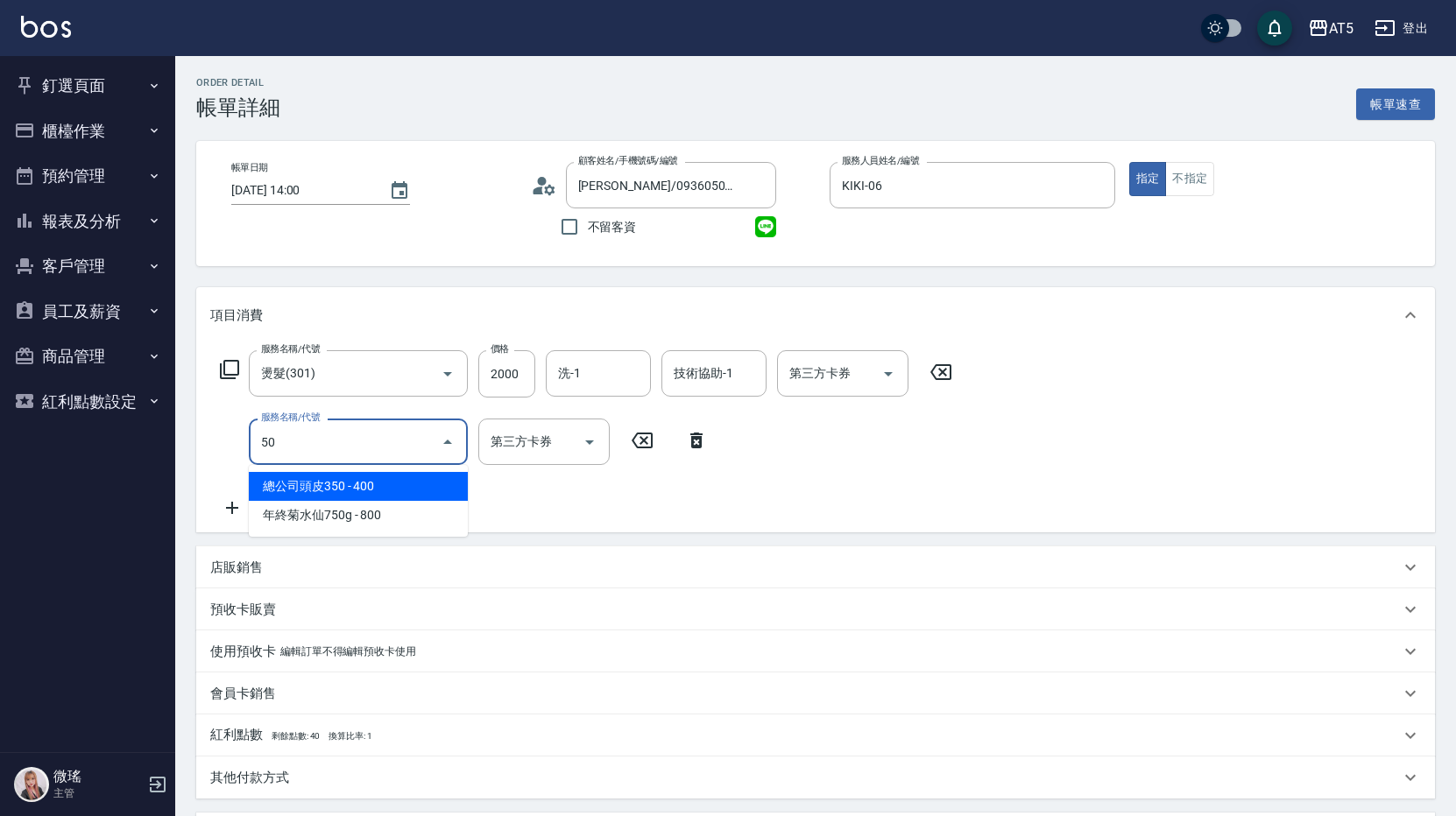
type input "501"
type input "300"
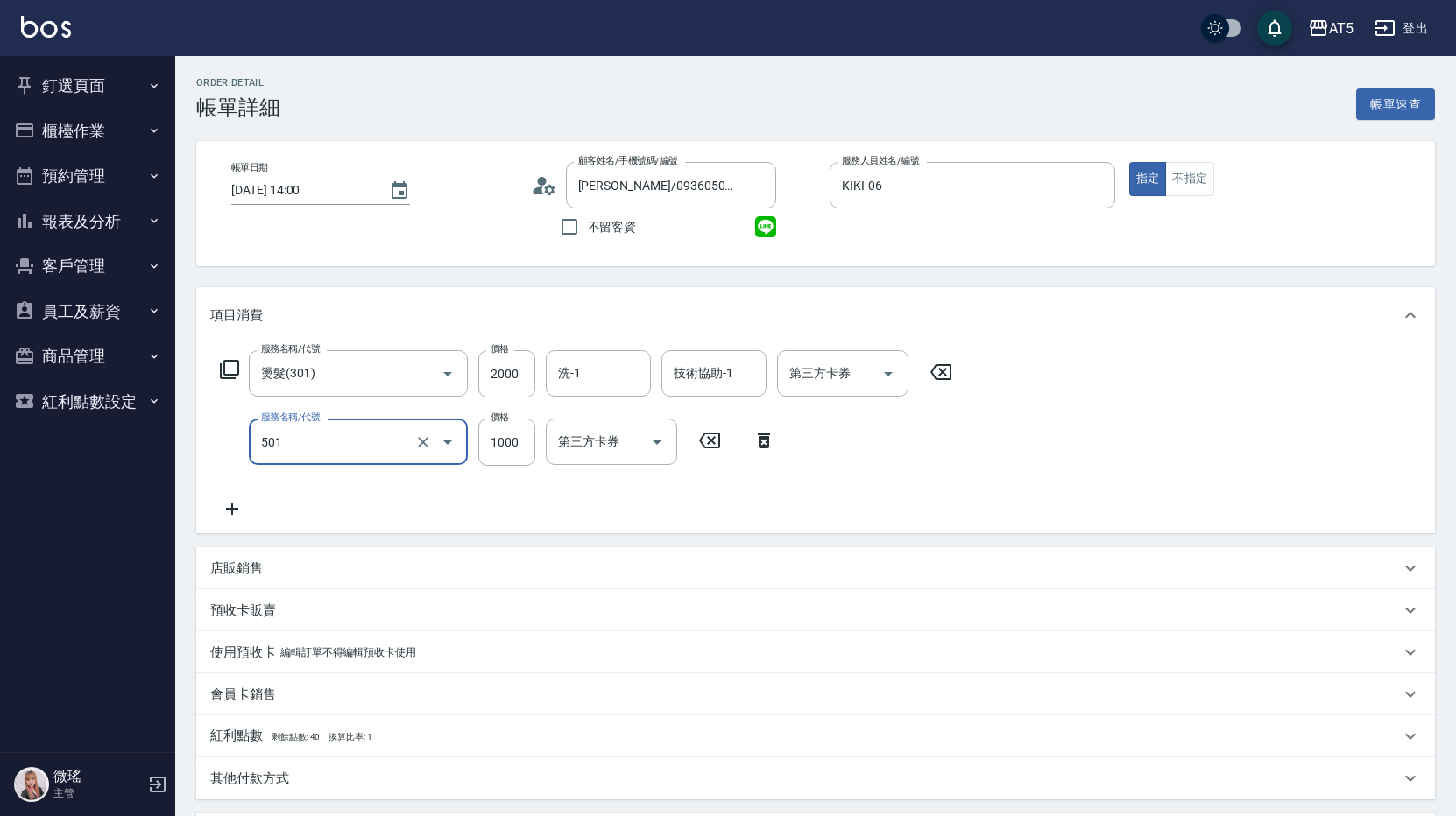
type input "染髮(501)"
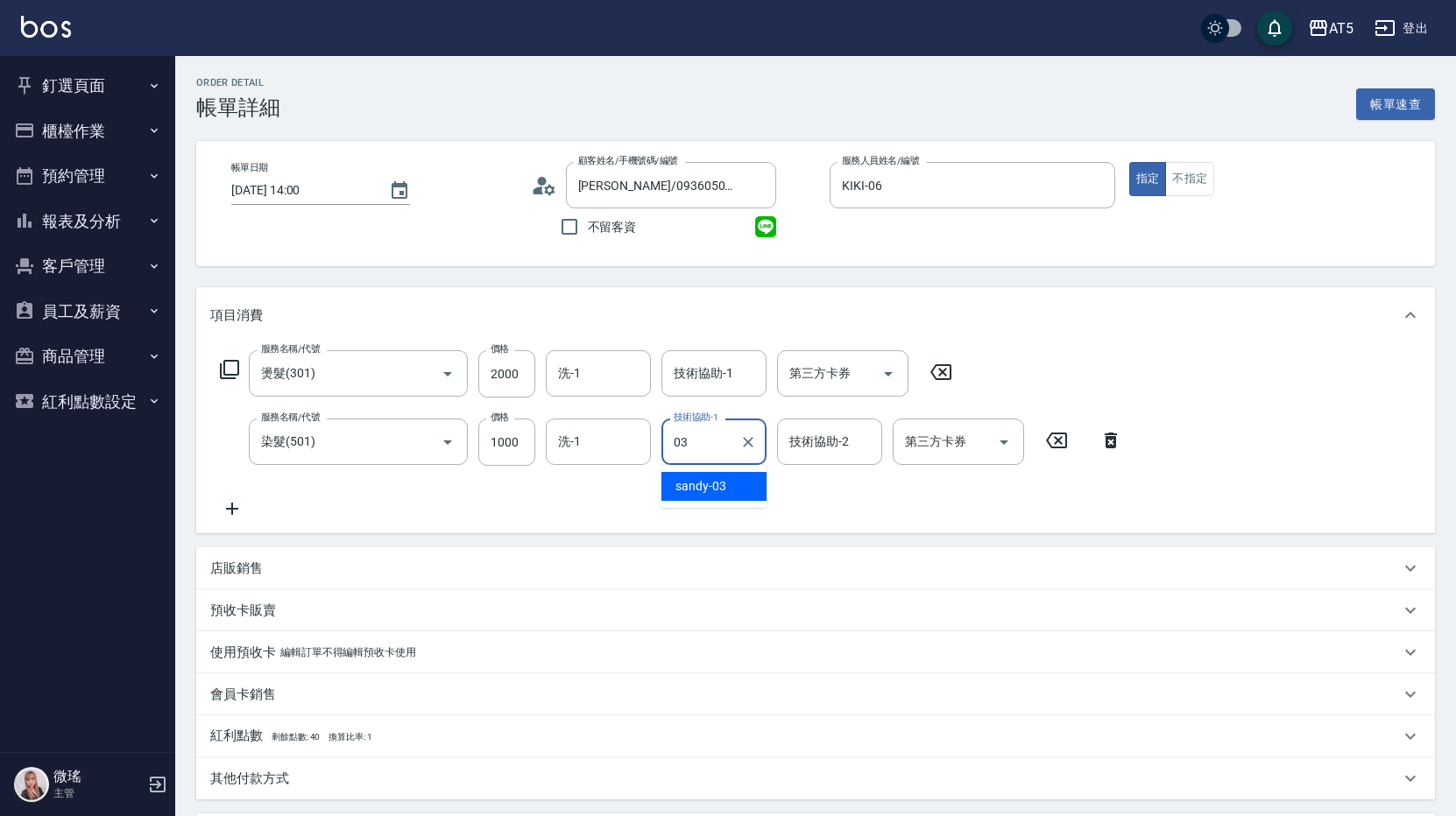
type input "sandy-03"
click at [231, 510] on icon at bounding box center [233, 508] width 44 height 21
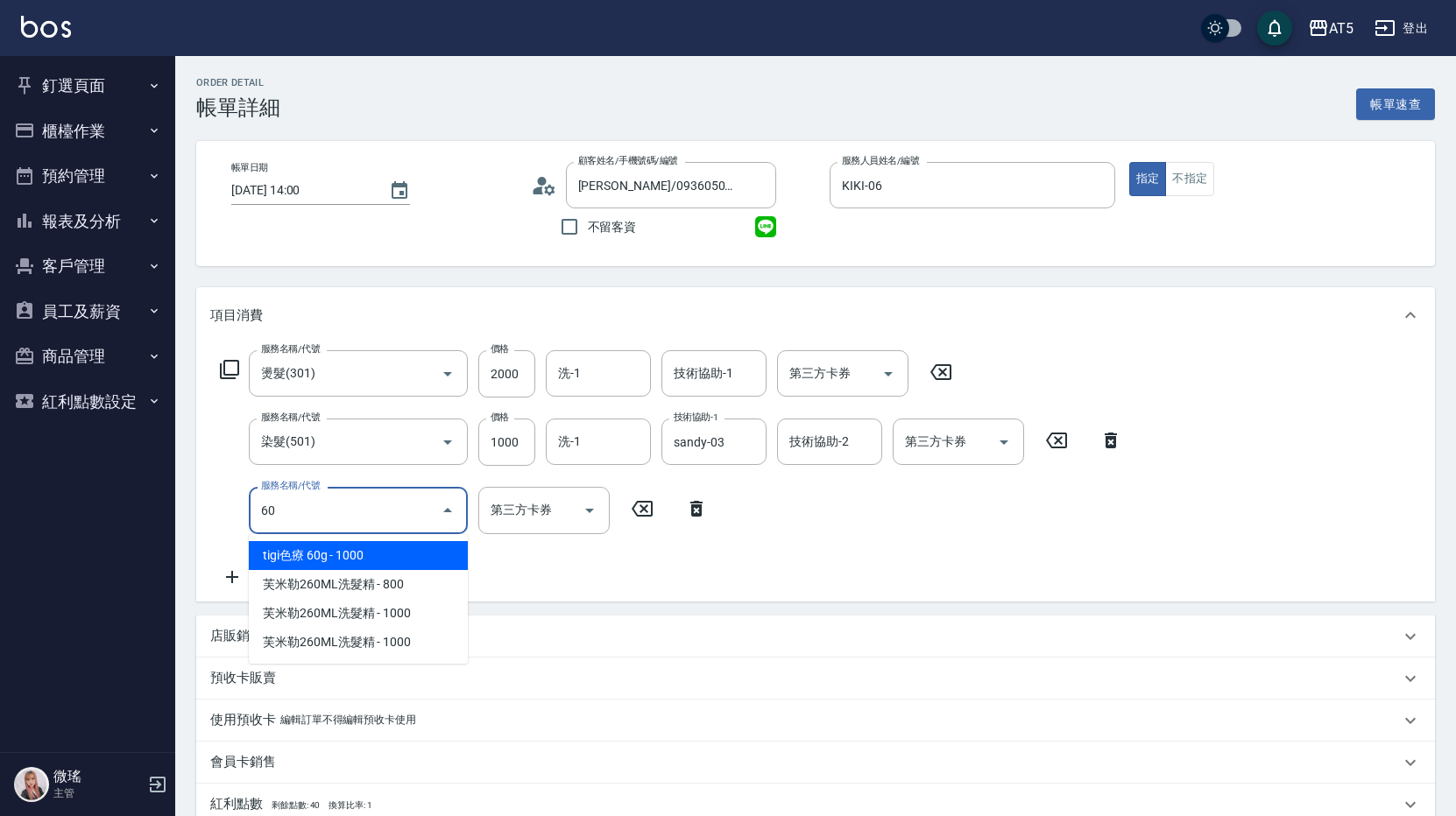
type input "601"
type input "330"
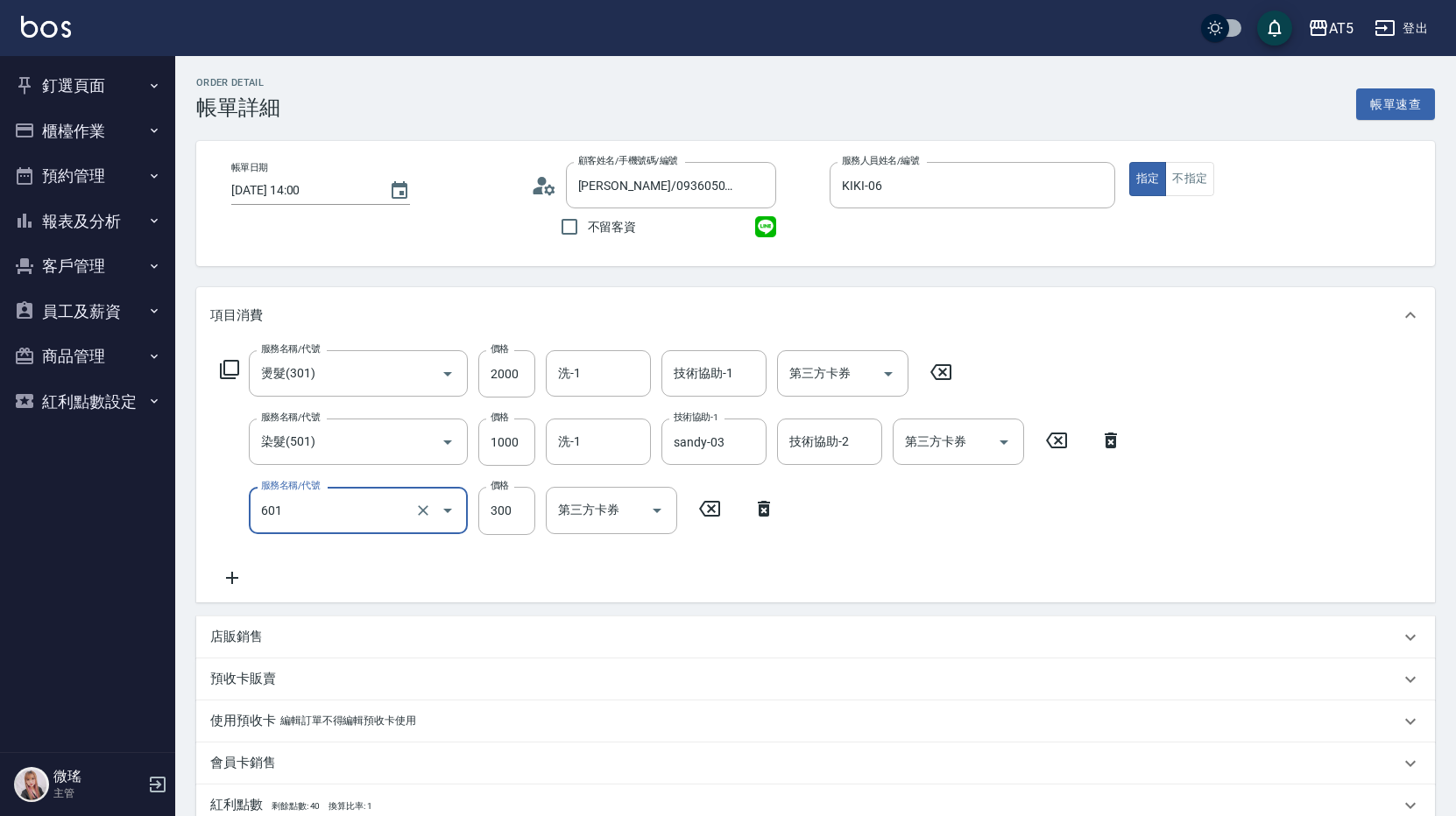
type input "自備護髮(601)"
type input "1"
type input "300"
type input "170"
type input "310"
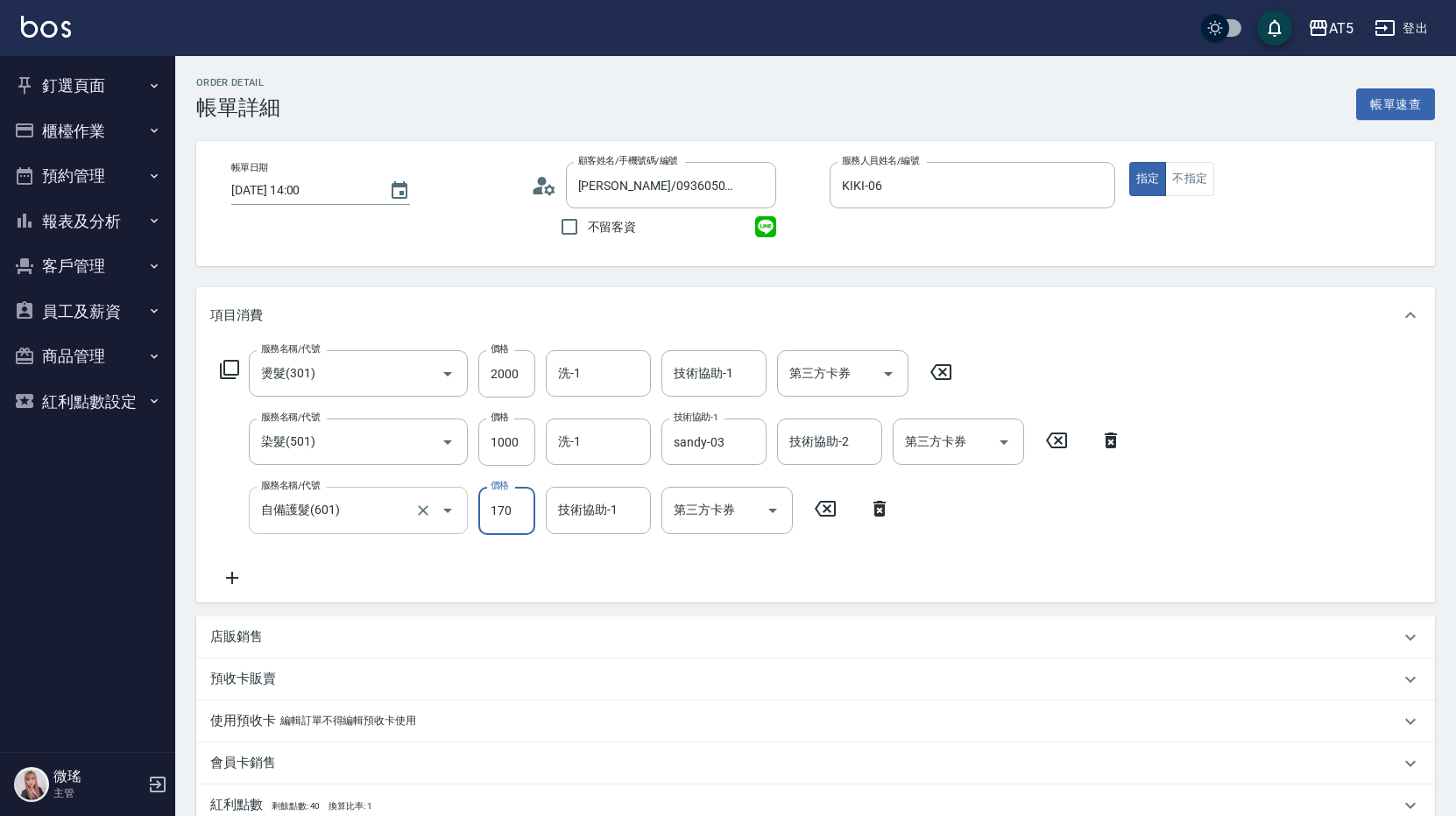
type input "1700"
type input "470"
type input "1700"
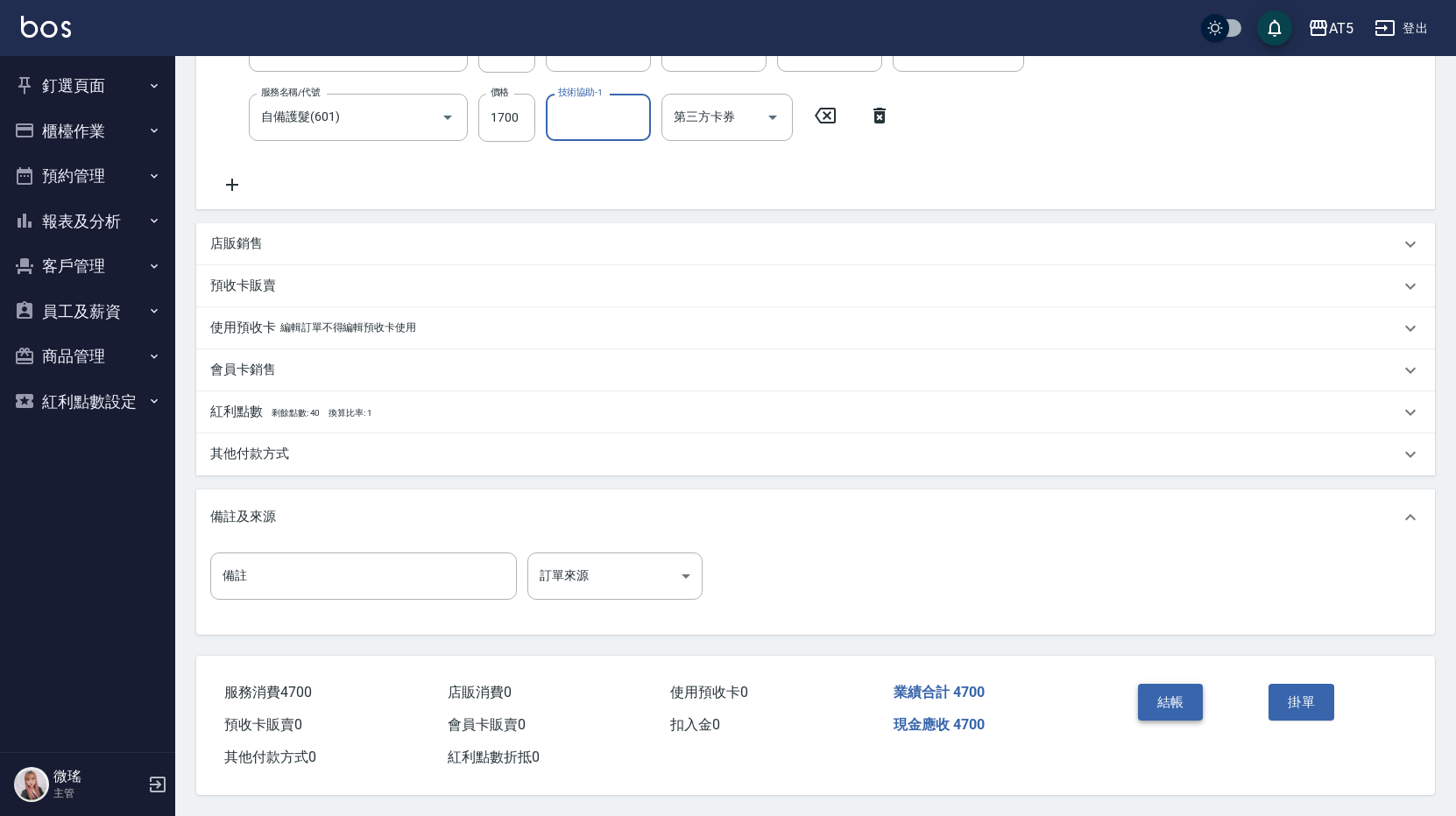
click at [1167, 686] on button "結帳" at bounding box center [1170, 703] width 65 height 37
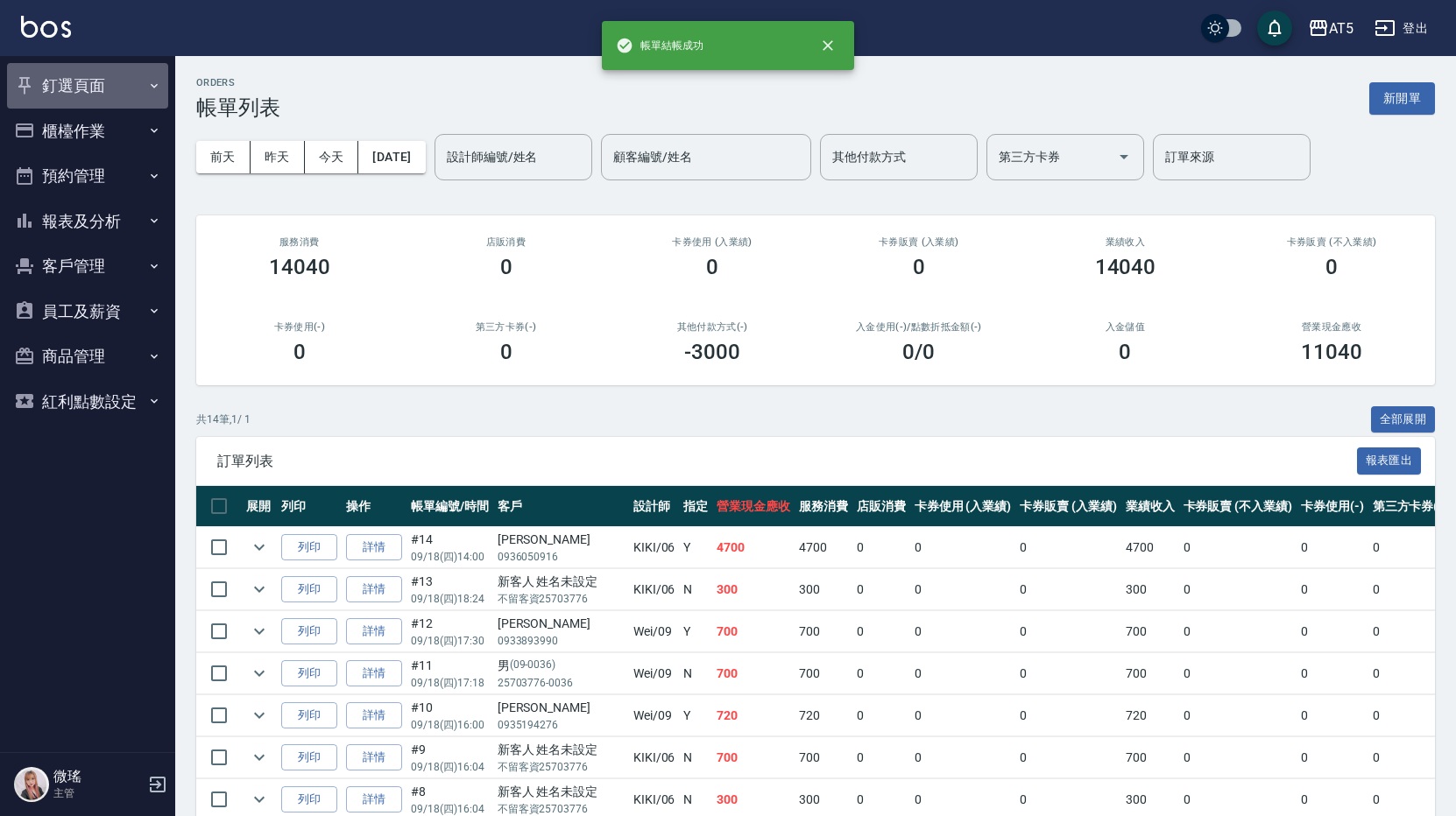
click at [87, 89] on button "釘選頁面" at bounding box center [88, 86] width 162 height 45
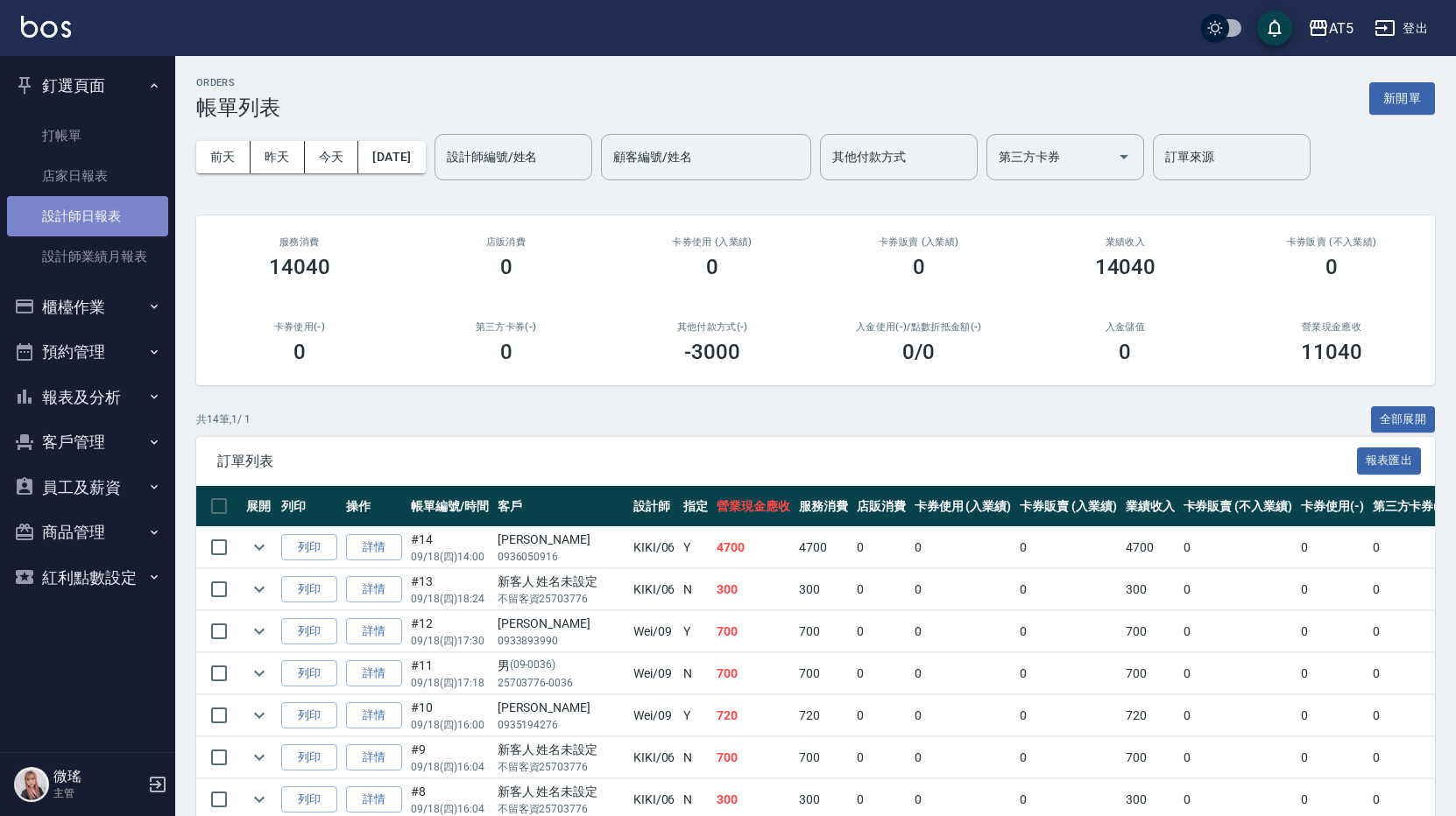
click at [82, 213] on link "設計師日報表" at bounding box center [88, 216] width 162 height 40
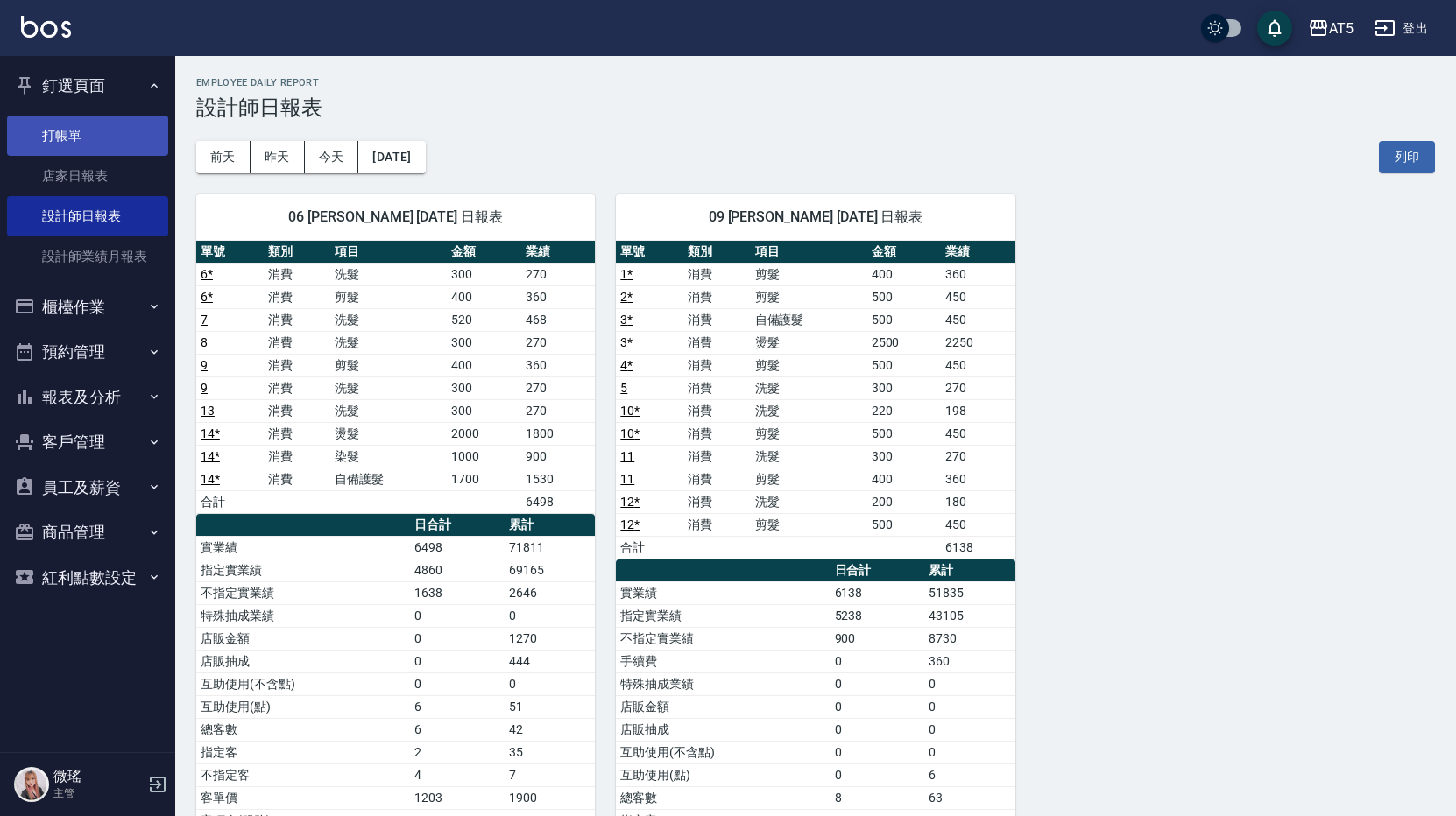
click at [91, 142] on link "打帳單" at bounding box center [88, 136] width 162 height 40
